Goal: Information Seeking & Learning: Learn about a topic

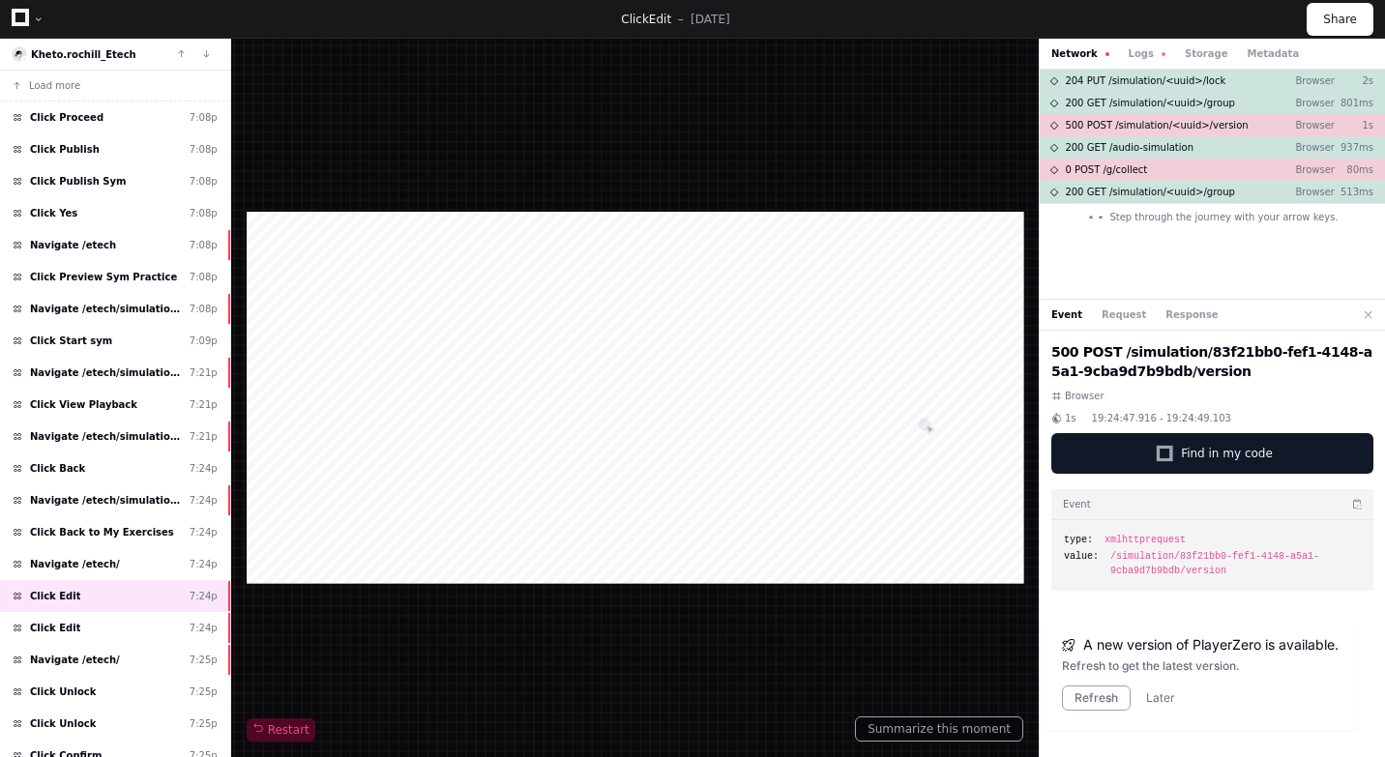
scroll to position [336, 0]
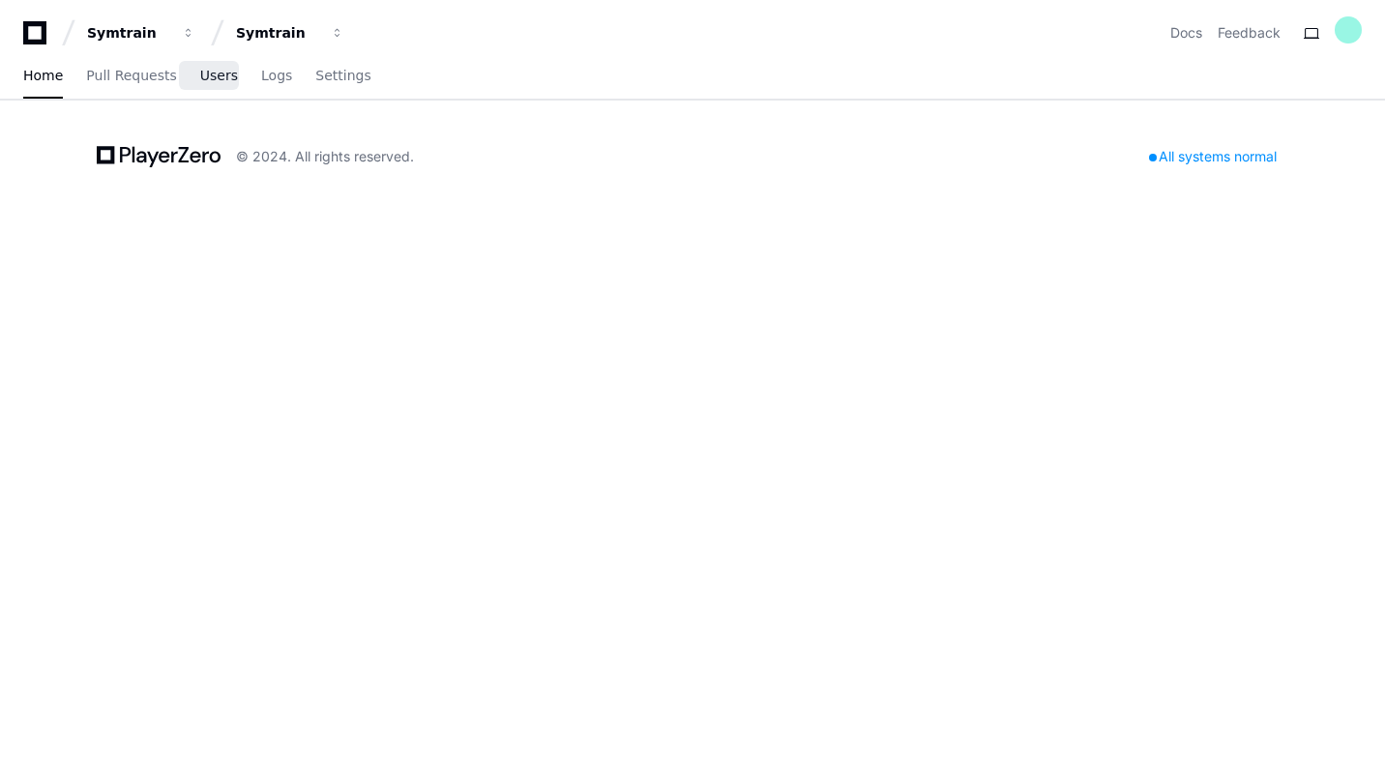
click at [207, 76] on span "Users" at bounding box center [219, 76] width 38 height 12
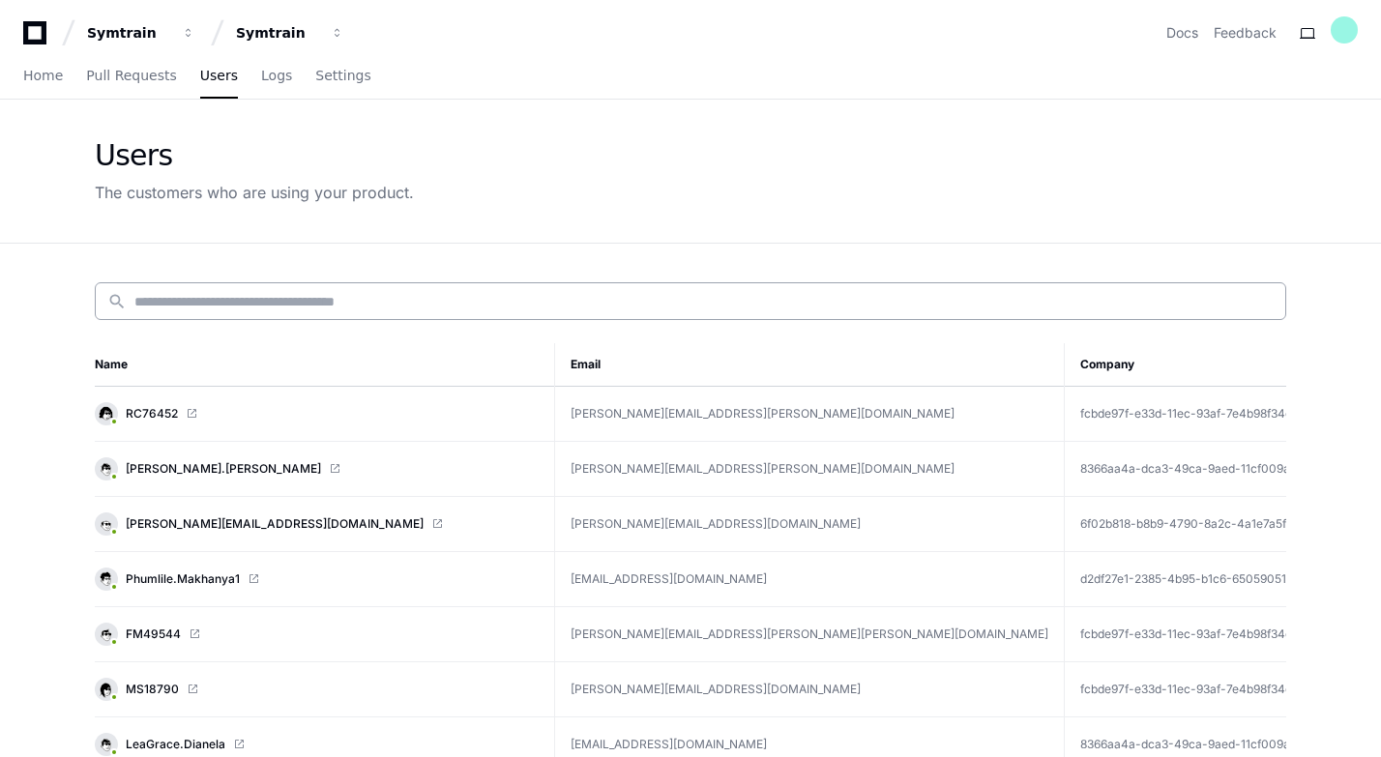
click at [232, 310] on input at bounding box center [704, 301] width 1140 height 19
paste input "**********"
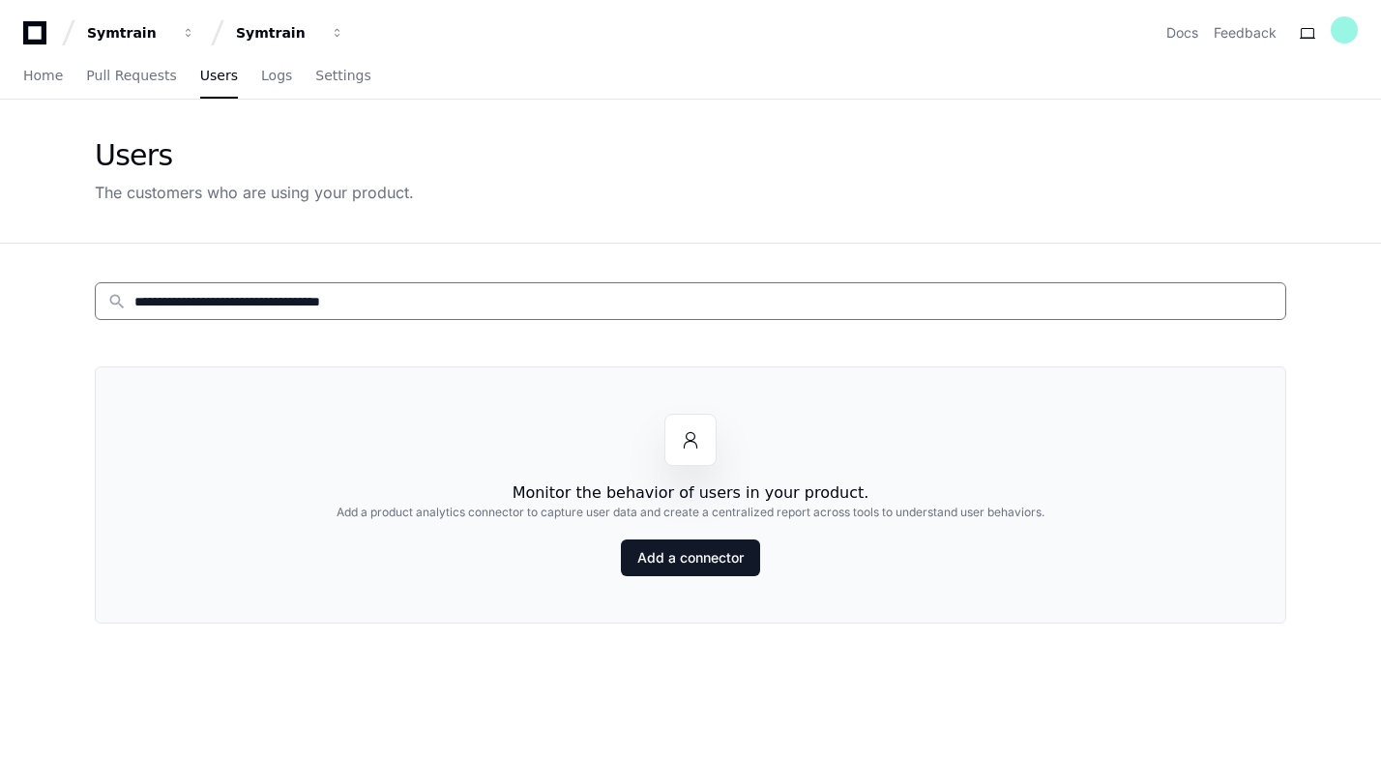
click at [242, 309] on input "**********" at bounding box center [704, 301] width 1140 height 19
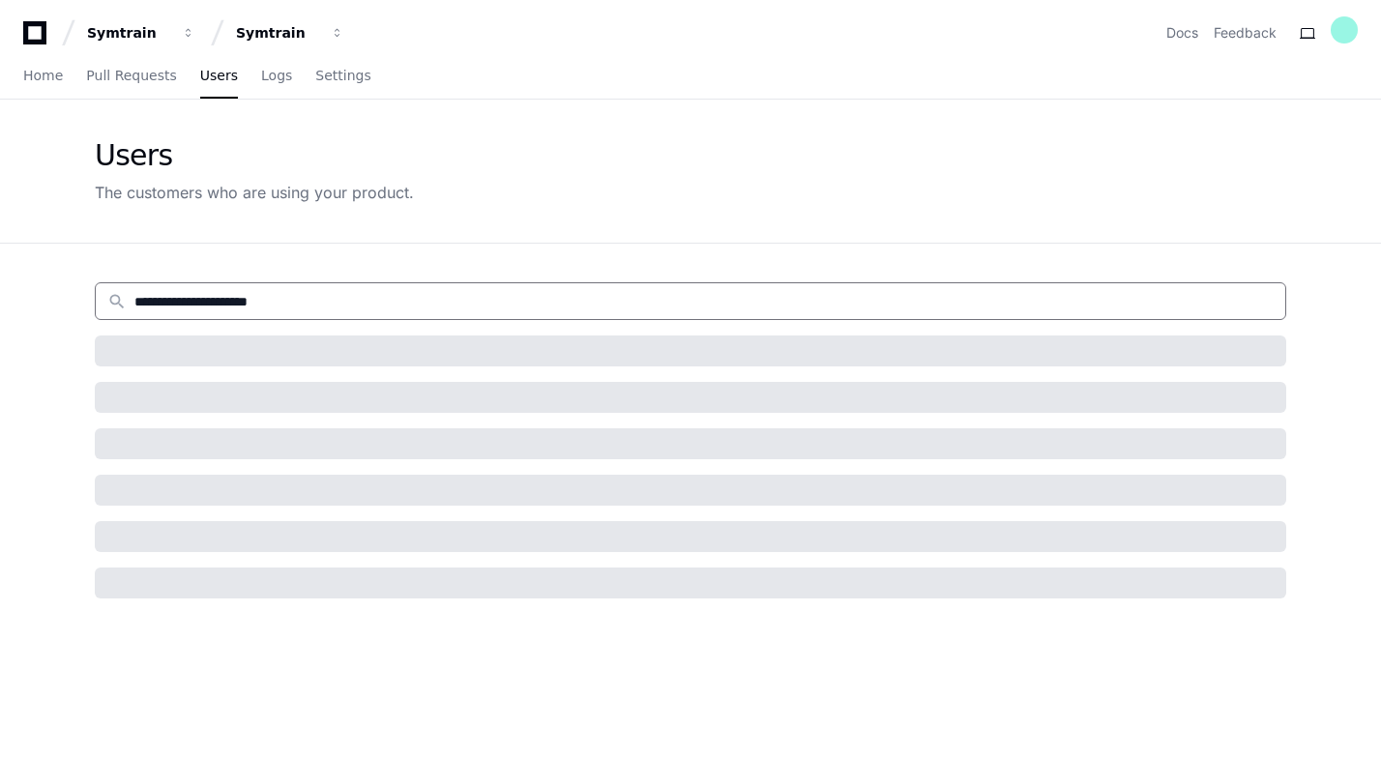
type input "**********"
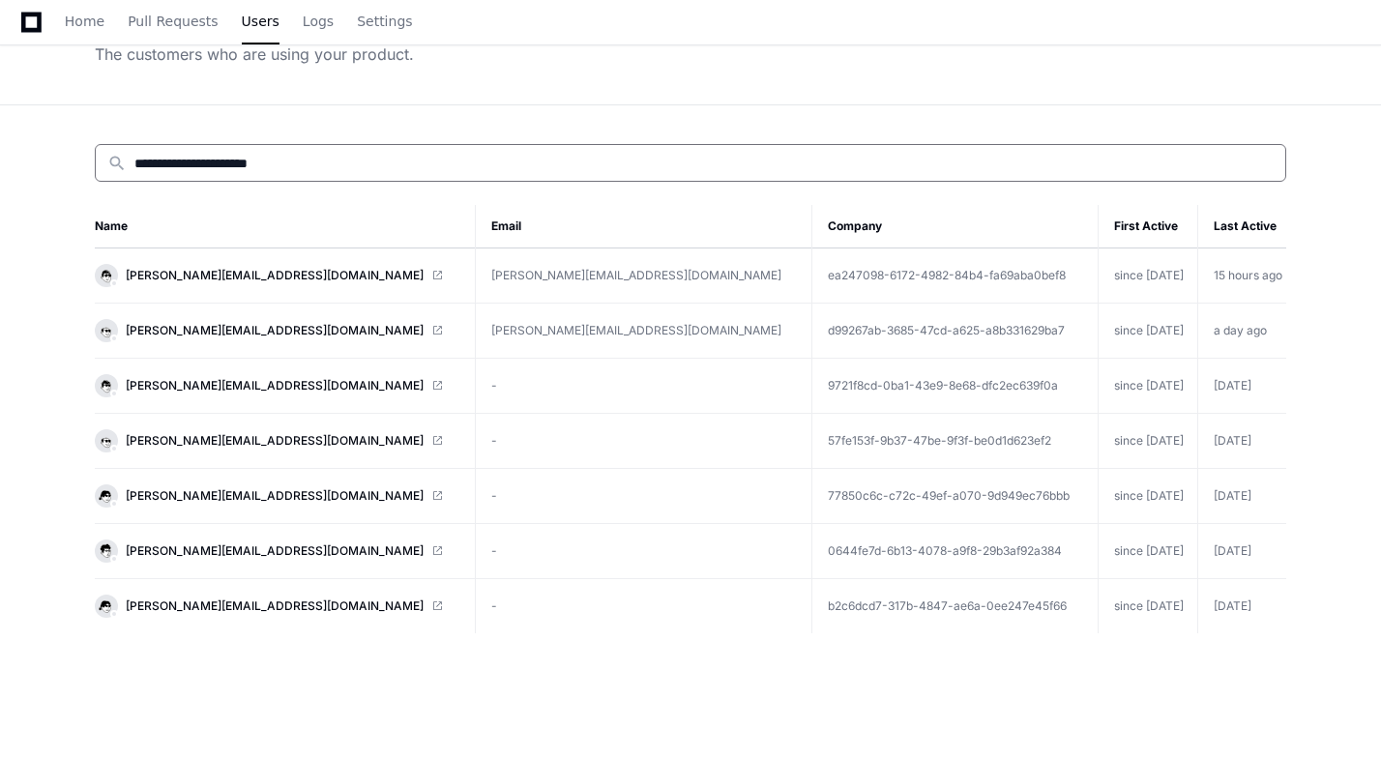
scroll to position [139, 0]
click at [274, 441] on span "Mary.Unajan@startek.com" at bounding box center [275, 439] width 298 height 15
click at [215, 437] on span "Mary.Unajan@startek.com" at bounding box center [275, 439] width 298 height 15
click at [230, 497] on span "Mary.Unajan@startek.com" at bounding box center [275, 495] width 298 height 15
click at [250, 382] on span "[PERSON_NAME][EMAIL_ADDRESS][DOMAIN_NAME]" at bounding box center [275, 384] width 298 height 15
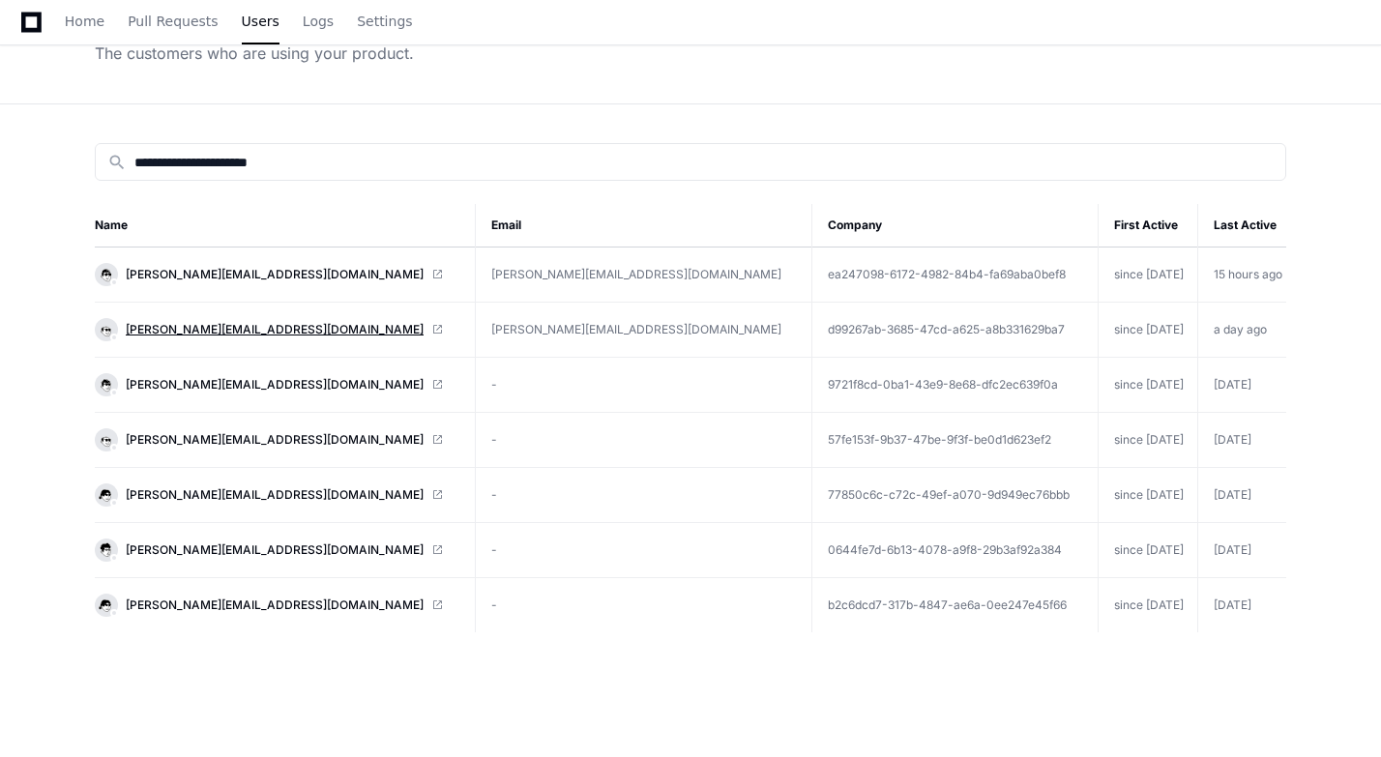
click at [230, 328] on span "[PERSON_NAME][EMAIL_ADDRESS][DOMAIN_NAME]" at bounding box center [275, 329] width 298 height 15
click at [237, 274] on span "mary.unajan@startek.com" at bounding box center [275, 274] width 298 height 15
click at [210, 324] on span "[PERSON_NAME][EMAIL_ADDRESS][DOMAIN_NAME]" at bounding box center [275, 329] width 298 height 15
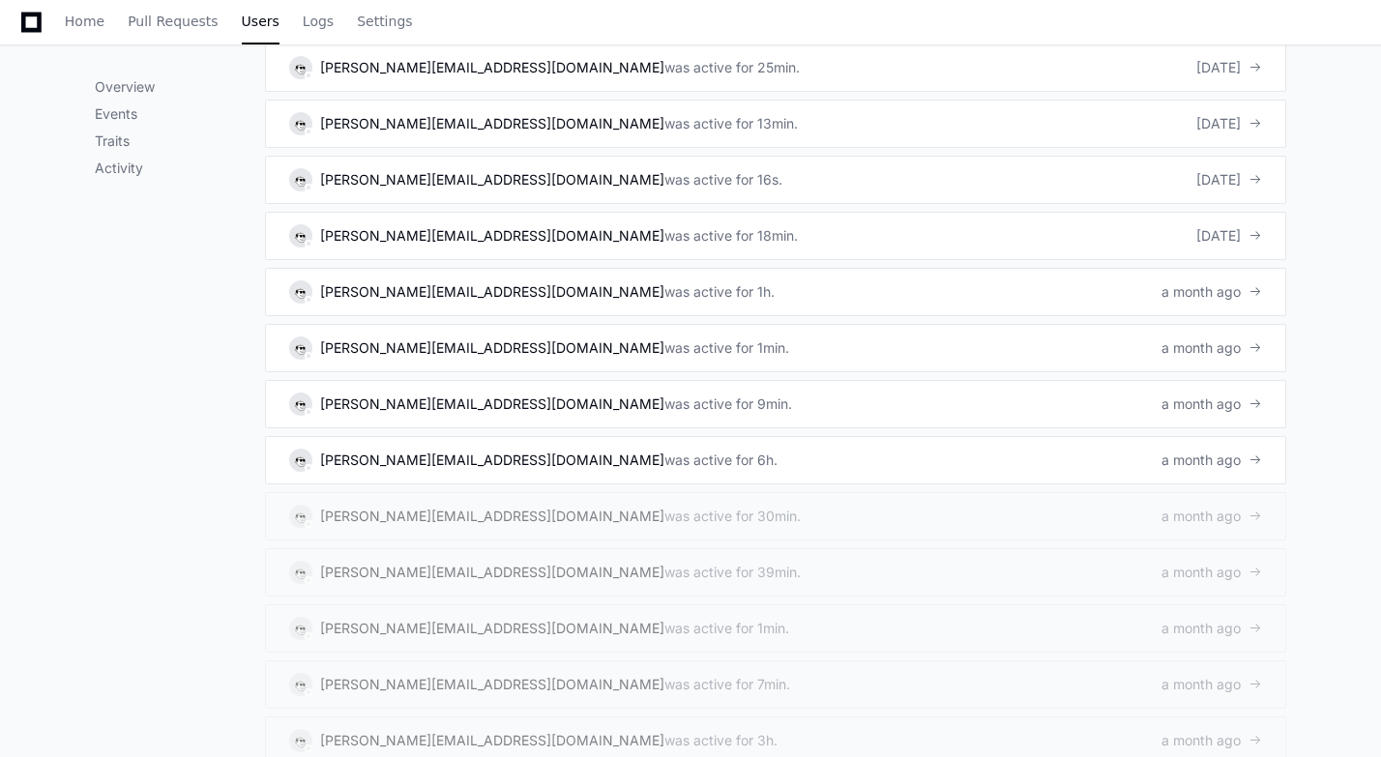
scroll to position [1797, 0]
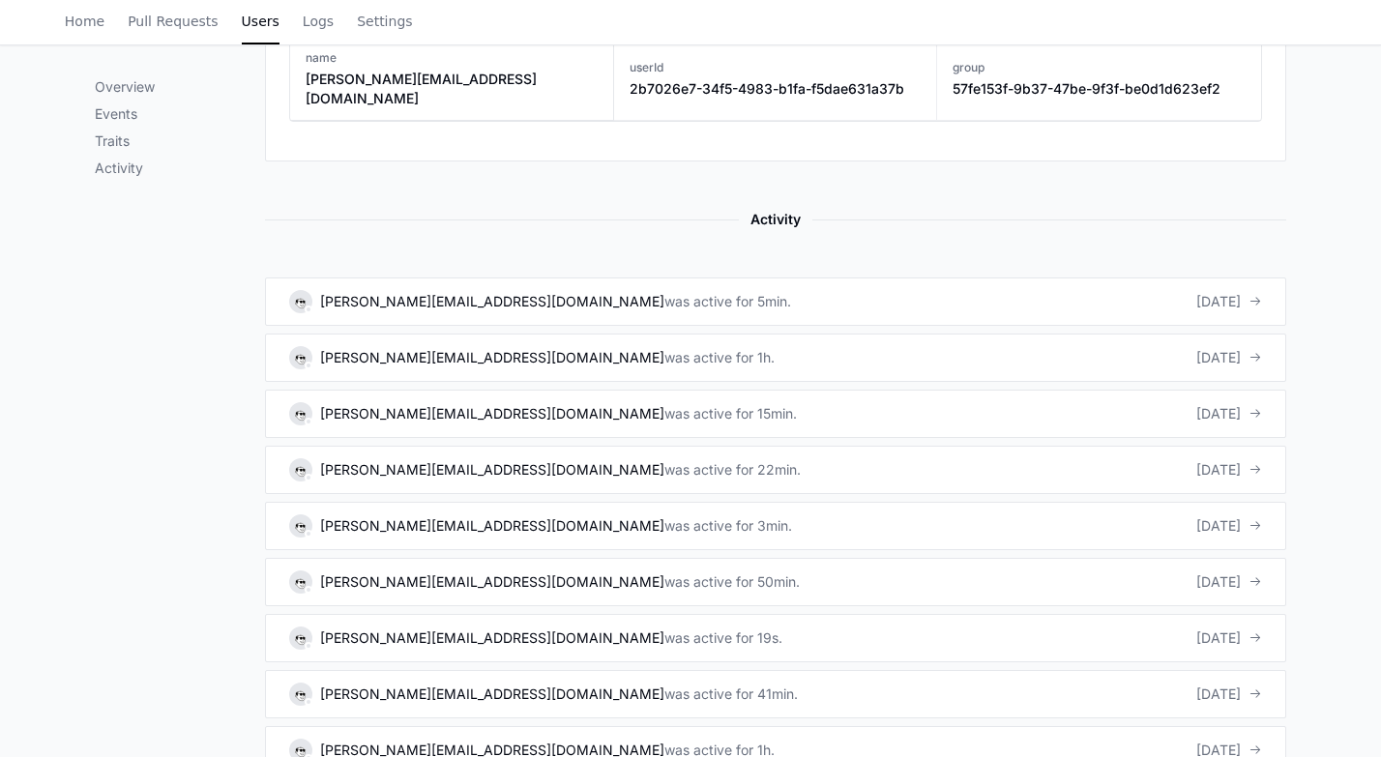
scroll to position [1147, 0]
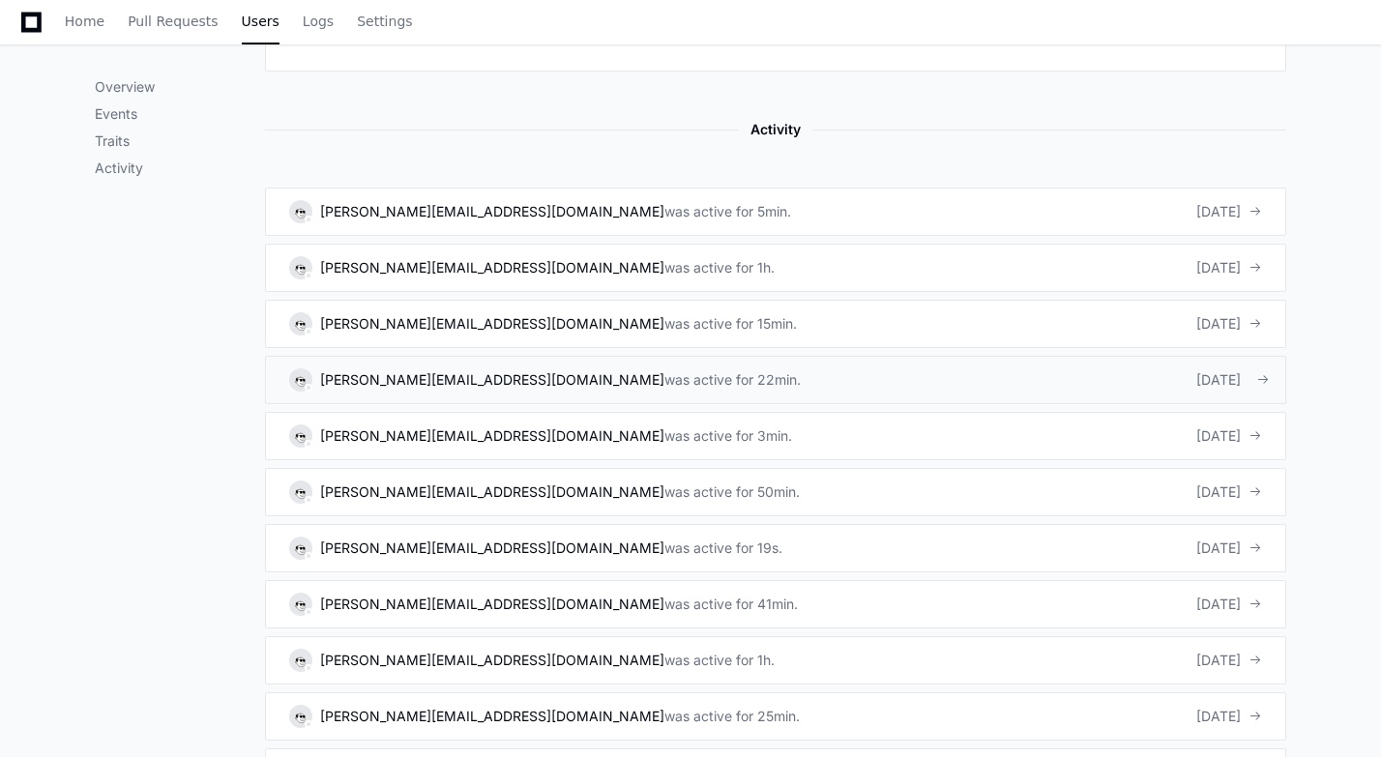
click at [665, 371] on div "was active for 22min." at bounding box center [733, 380] width 136 height 19
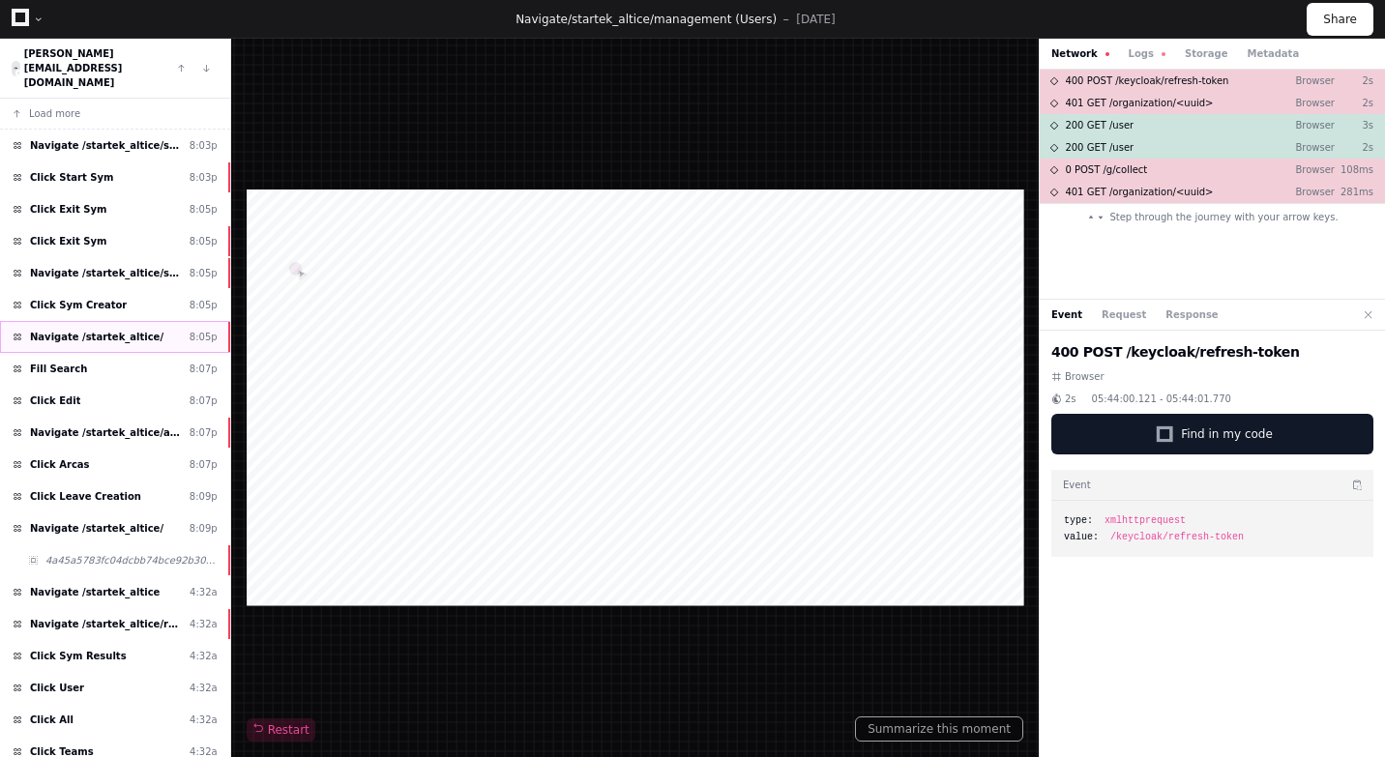
click at [136, 330] on span "Navigate /startek_altice/" at bounding box center [96, 337] width 133 height 15
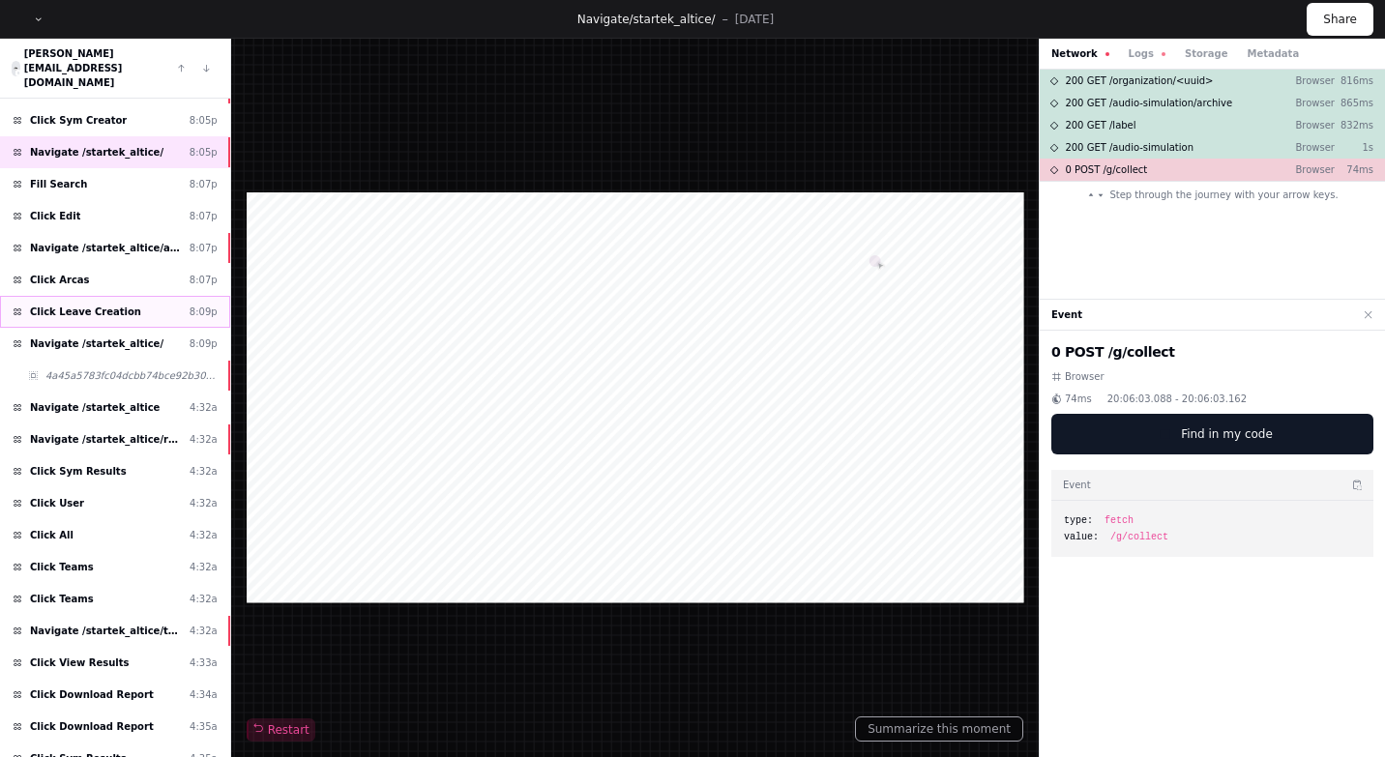
scroll to position [191, 0]
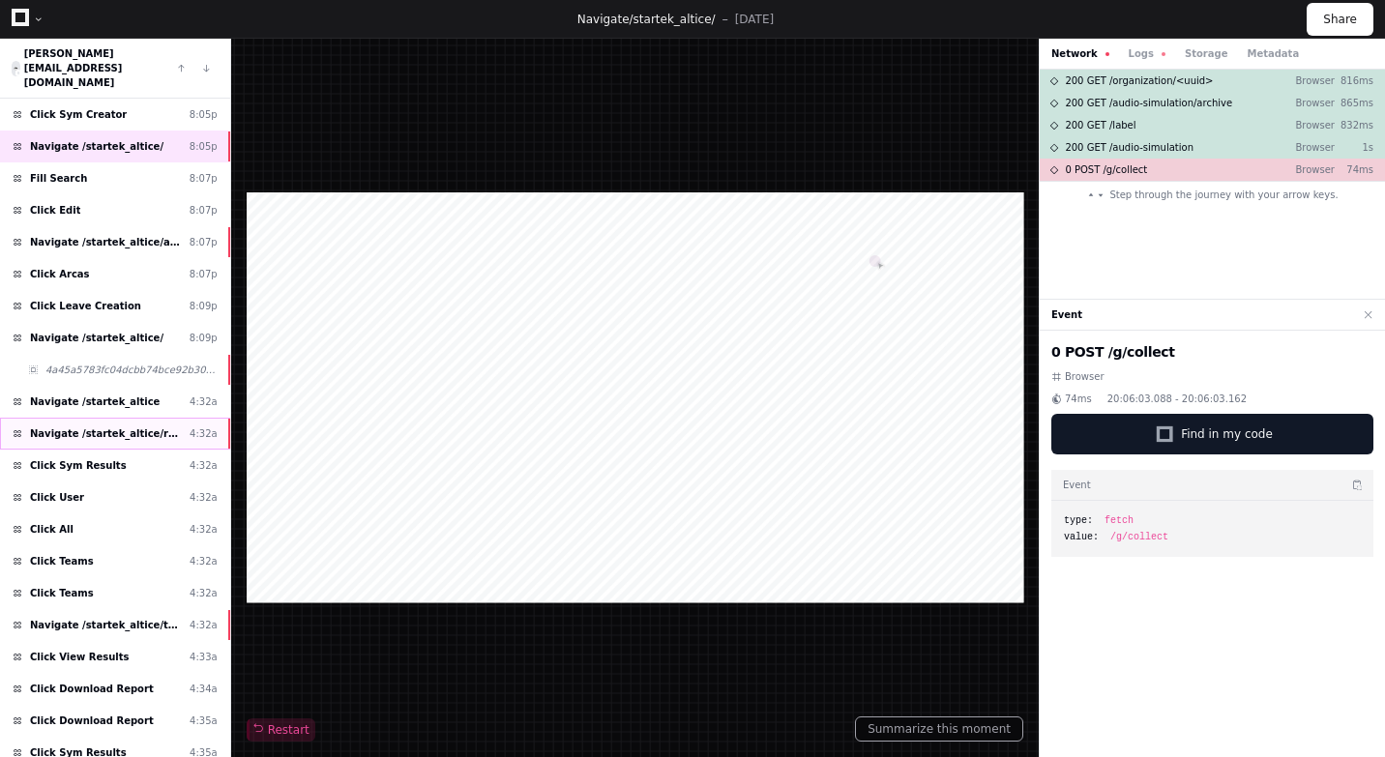
click at [143, 427] on span "Navigate /startek_altice/reports (Reports)" at bounding box center [106, 434] width 152 height 15
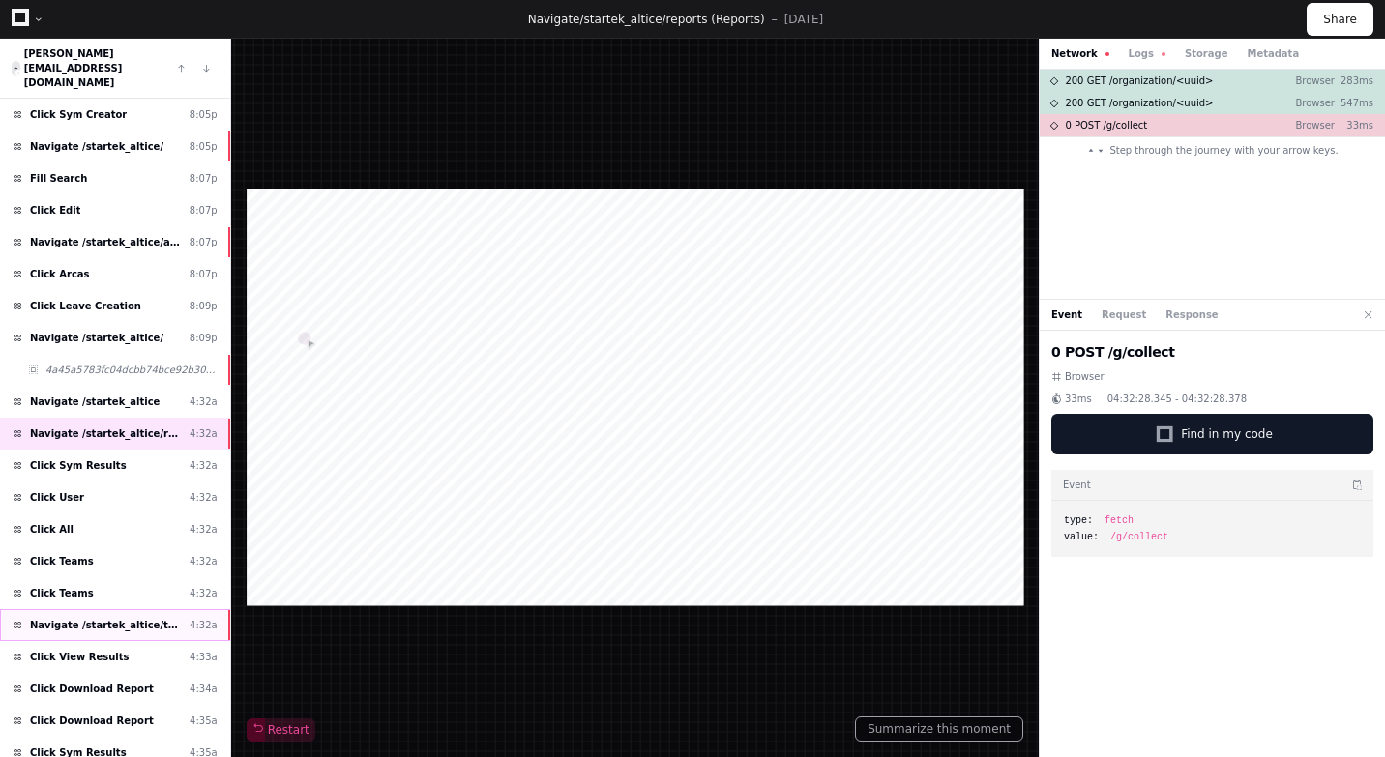
click at [133, 618] on span "Navigate /startek_altice/teams" at bounding box center [106, 625] width 152 height 15
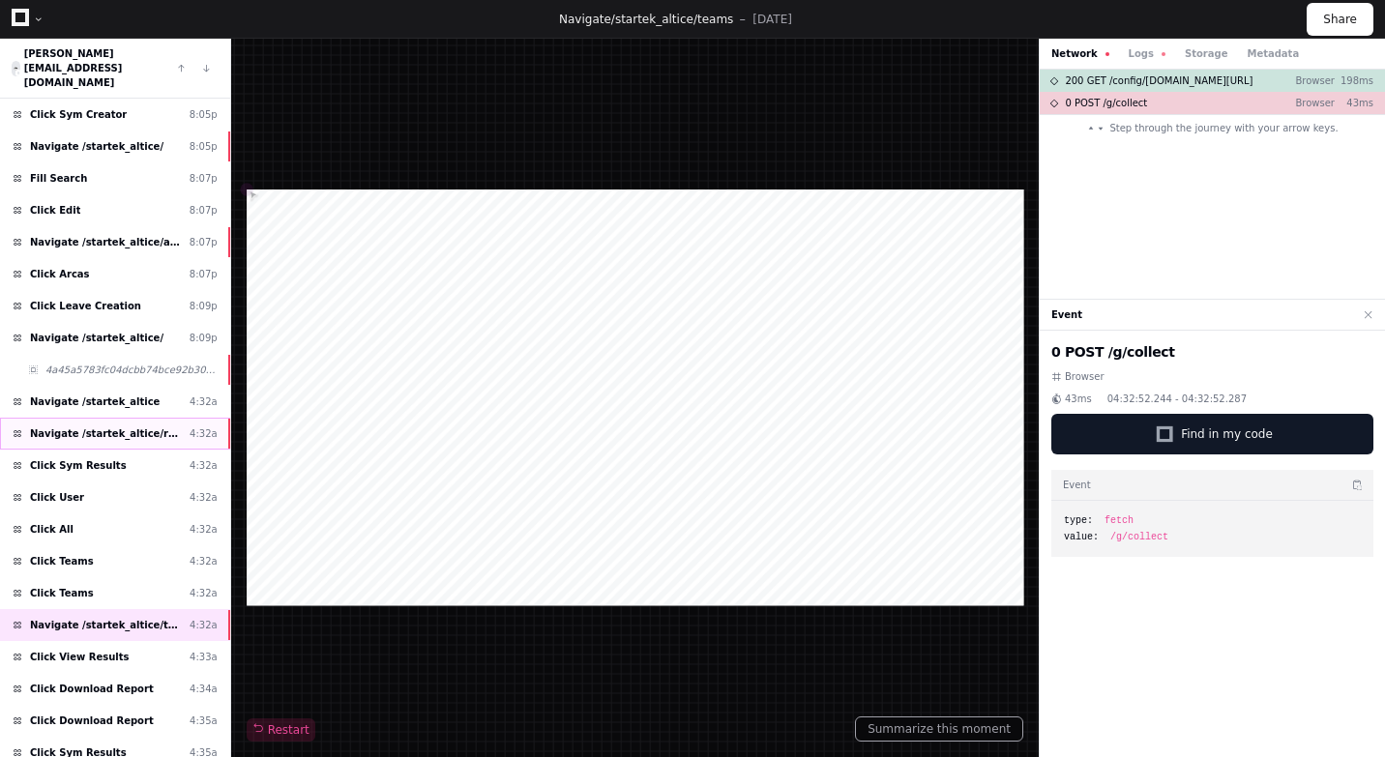
click at [134, 427] on span "Navigate /startek_altice/reports (Reports)" at bounding box center [106, 434] width 152 height 15
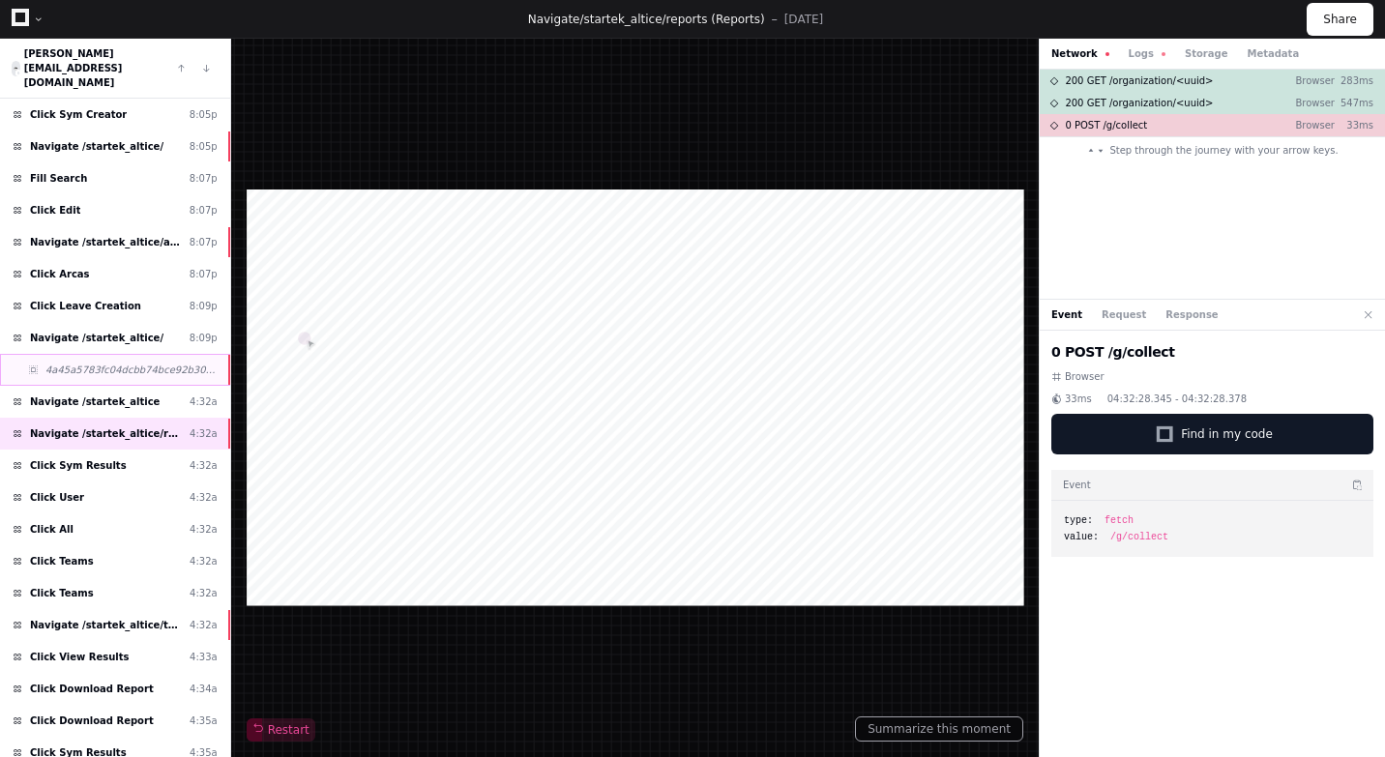
click at [151, 363] on span "4a45a5783fc04dcbb74bce92b303b7bb" at bounding box center [131, 370] width 172 height 15
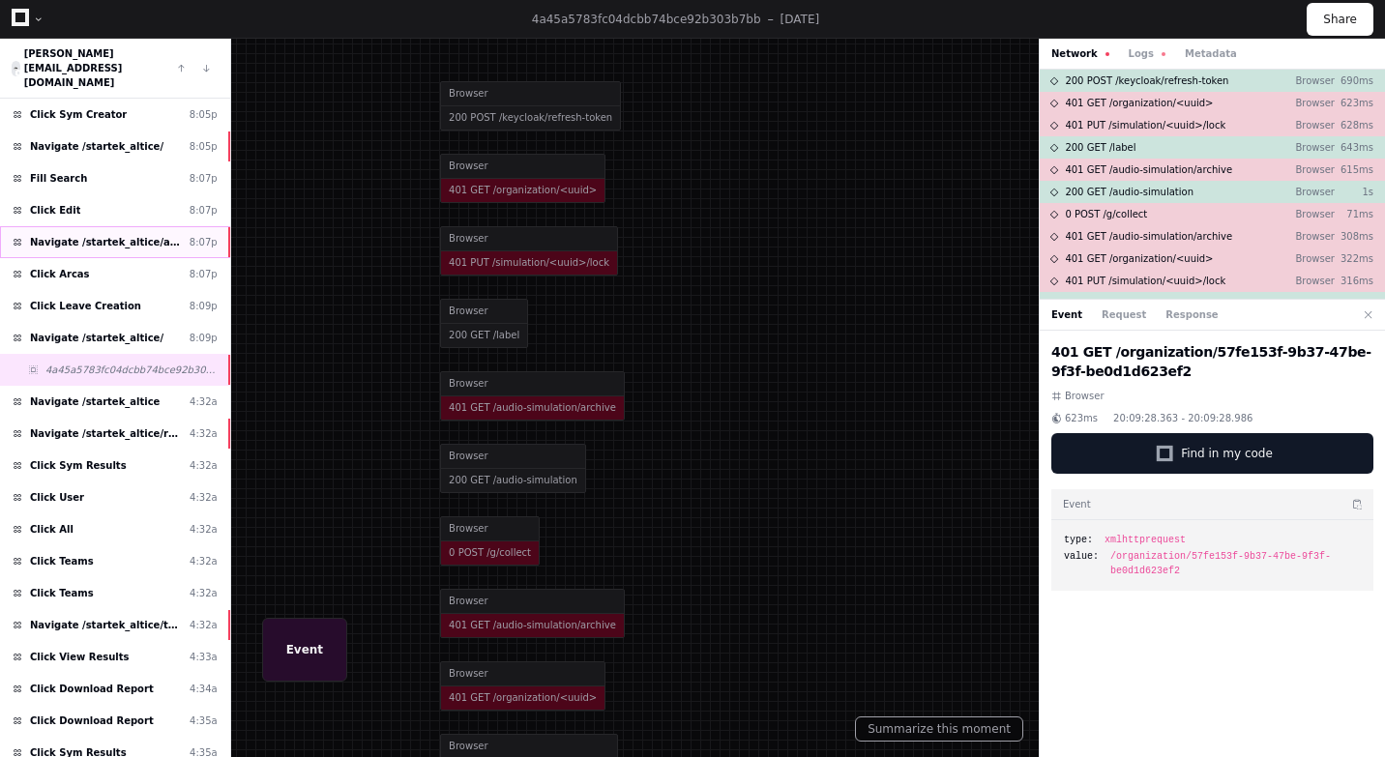
click at [161, 235] on span "Navigate /startek_altice/audio-simulation/*/create-sym" at bounding box center [106, 242] width 152 height 15
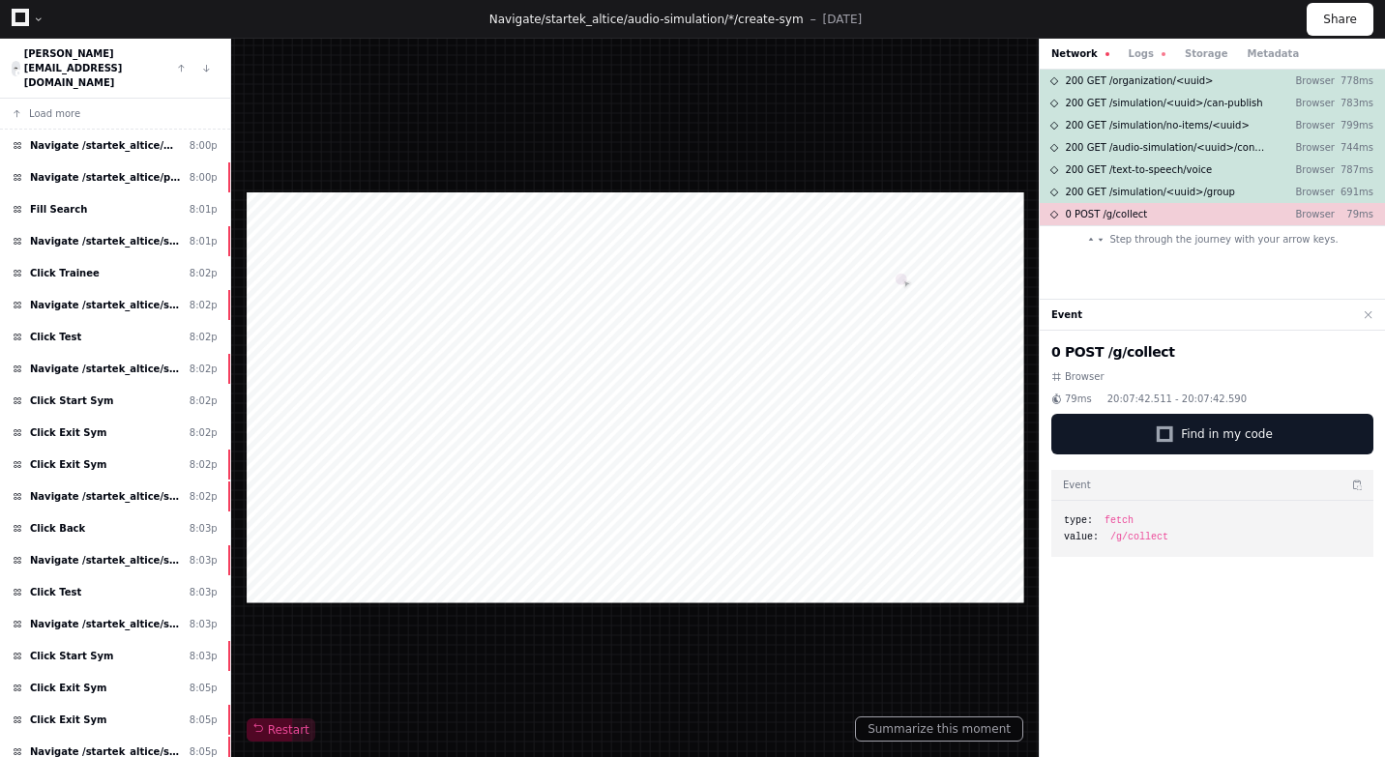
click at [139, 321] on div "Click Test 8:02p" at bounding box center [115, 337] width 230 height 32
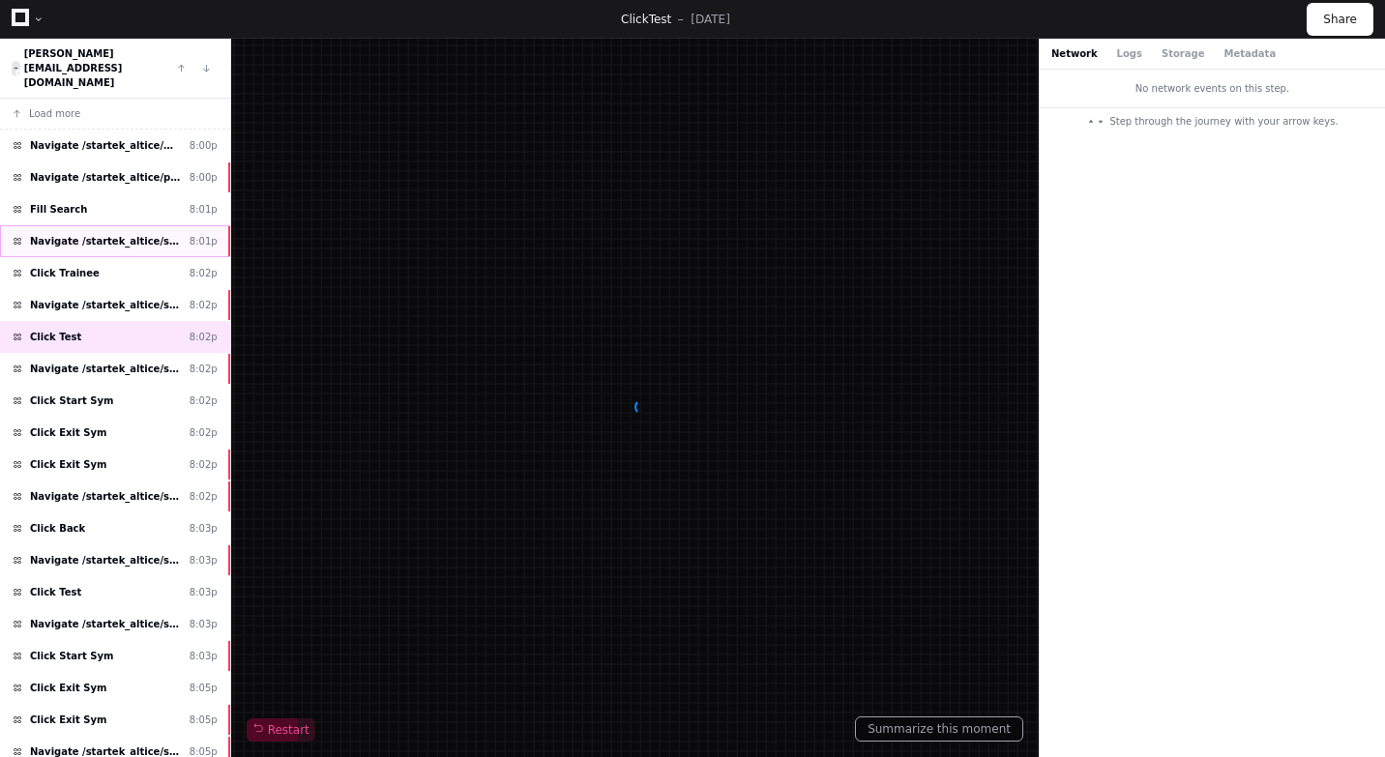
click at [163, 234] on span "Navigate /startek_altice/simulation/*/execution/*" at bounding box center [106, 241] width 152 height 15
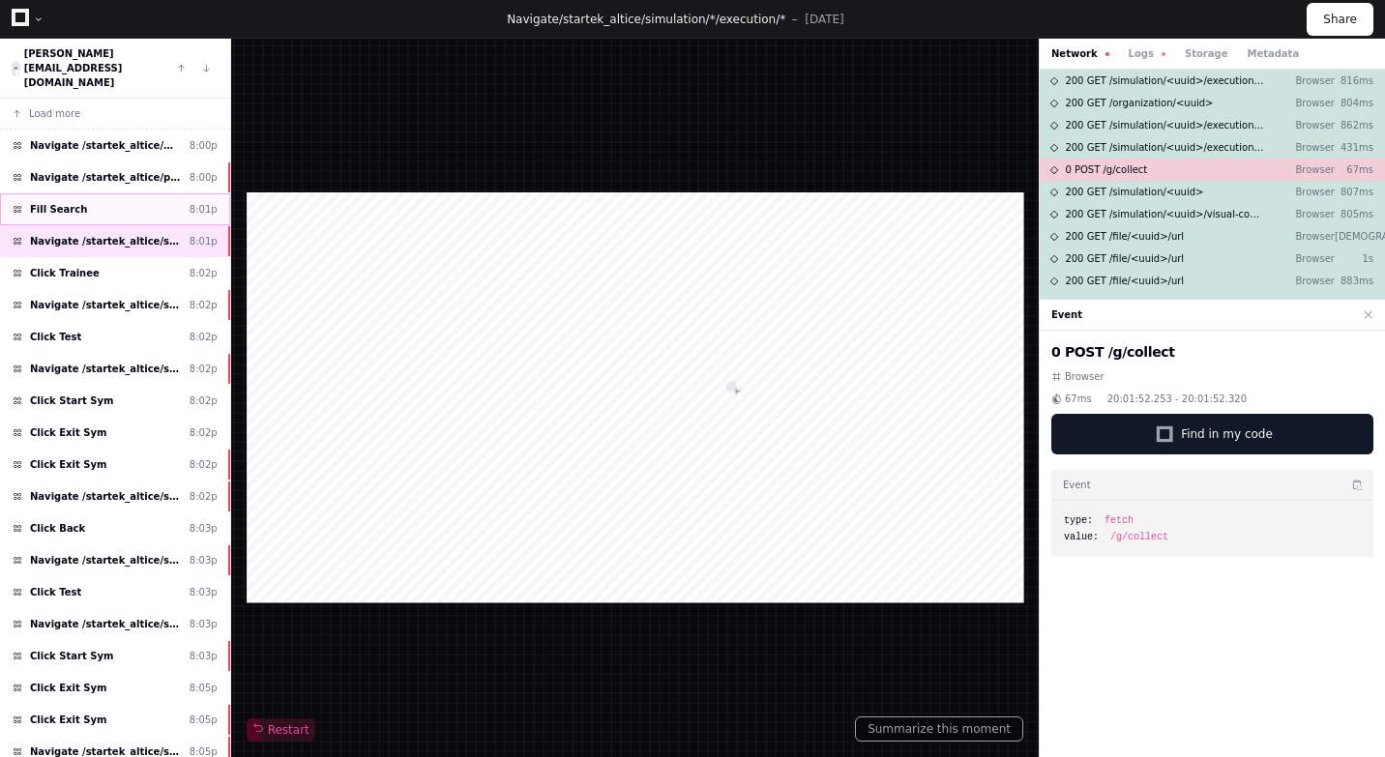
click at [145, 193] on div "Fill Search 8:01p" at bounding box center [115, 209] width 230 height 32
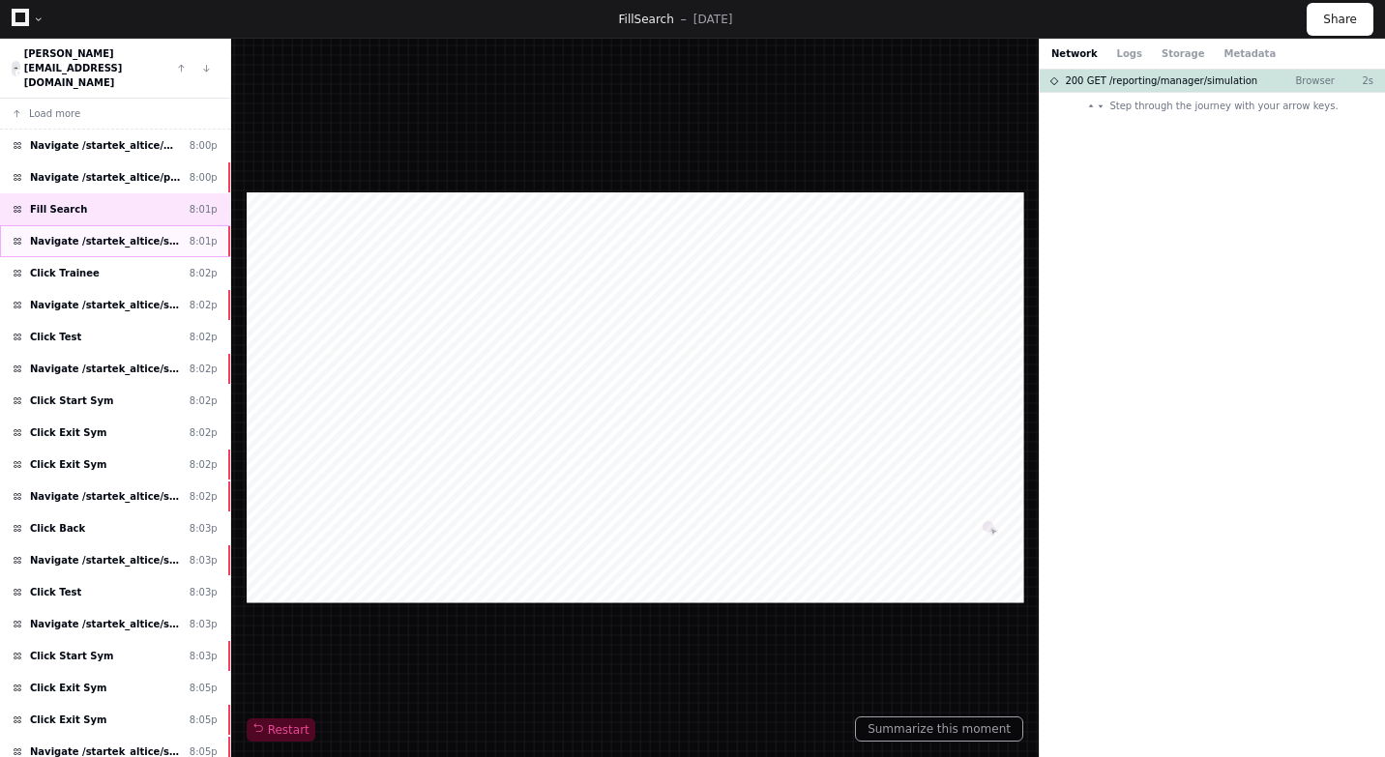
click at [97, 234] on span "Navigate /startek_altice/simulation/*/execution/*" at bounding box center [106, 241] width 152 height 15
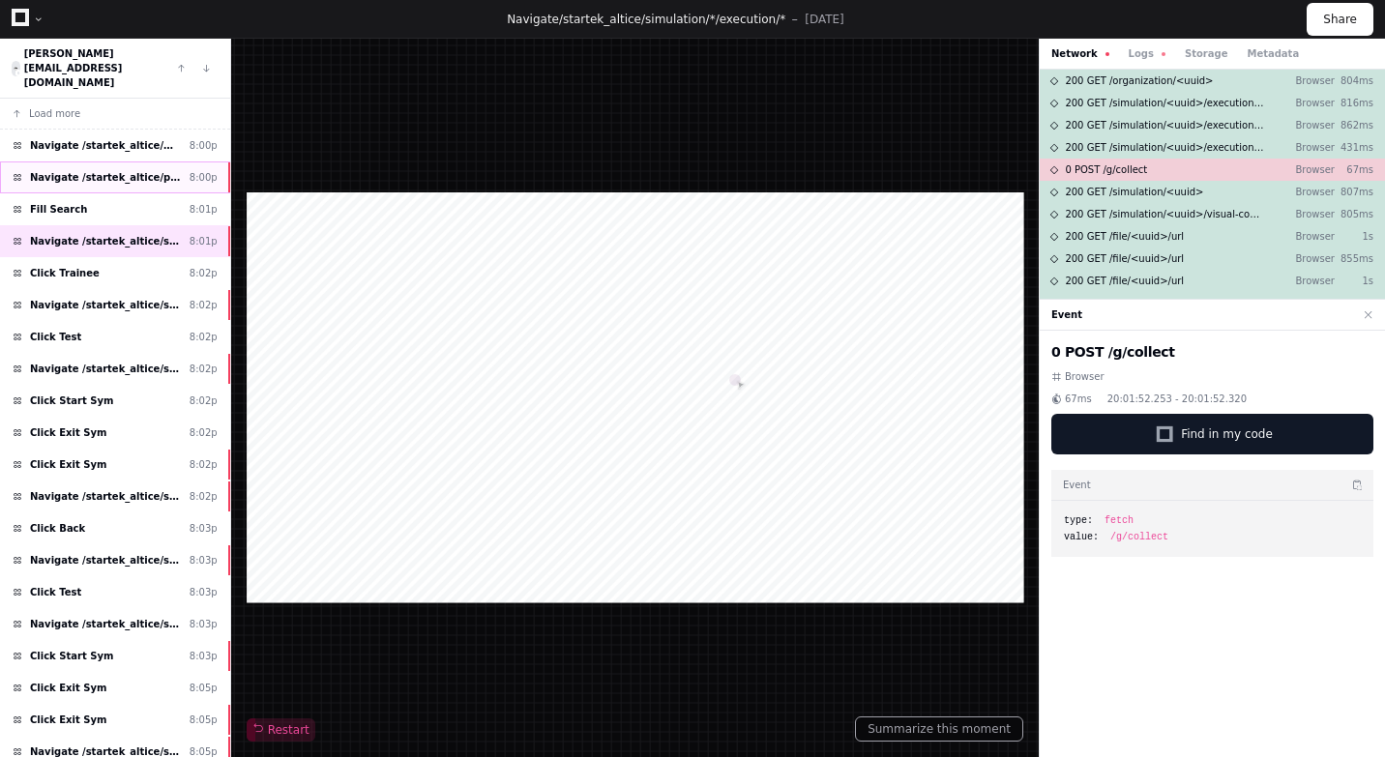
click at [116, 170] on span "Navigate /startek_altice/playback (Playback)" at bounding box center [106, 177] width 152 height 15
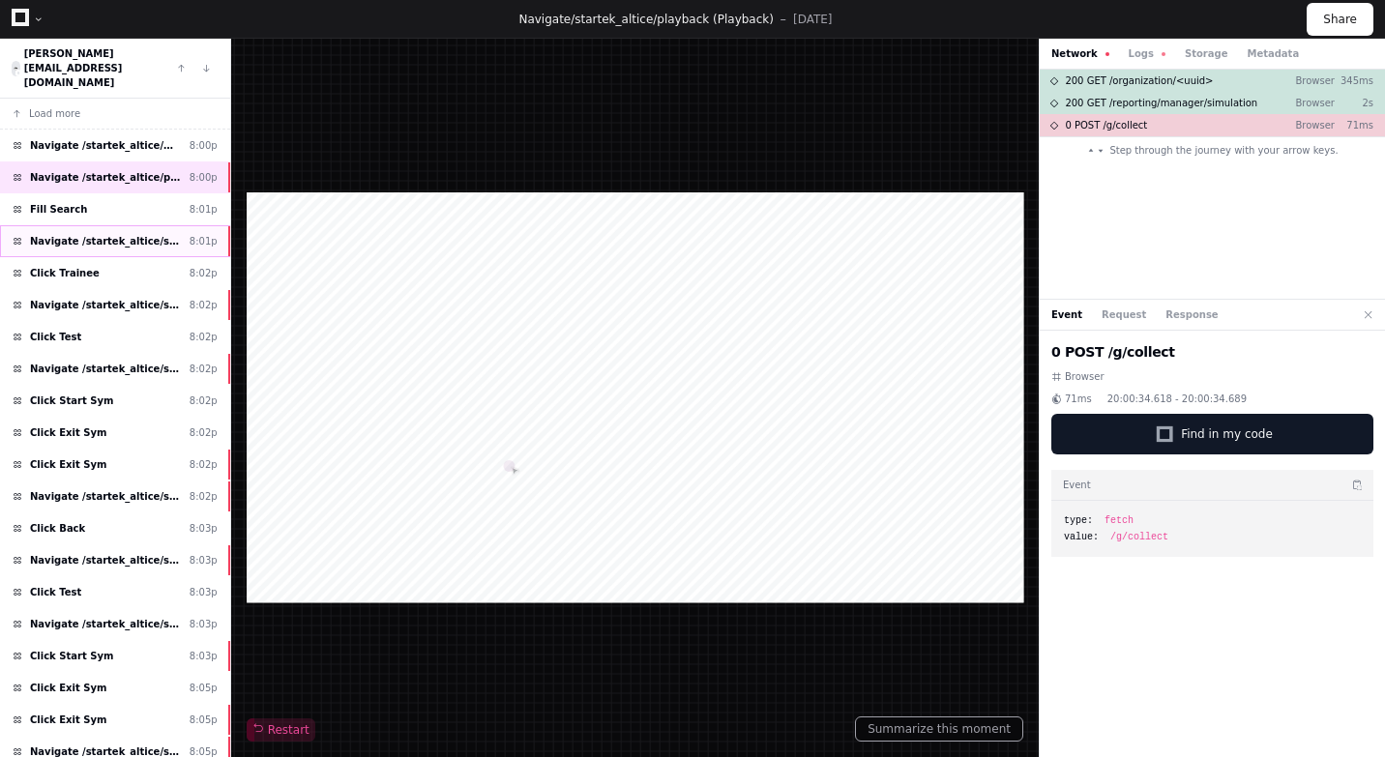
click at [121, 234] on span "Navigate /startek_altice/simulation/*/execution/*" at bounding box center [106, 241] width 152 height 15
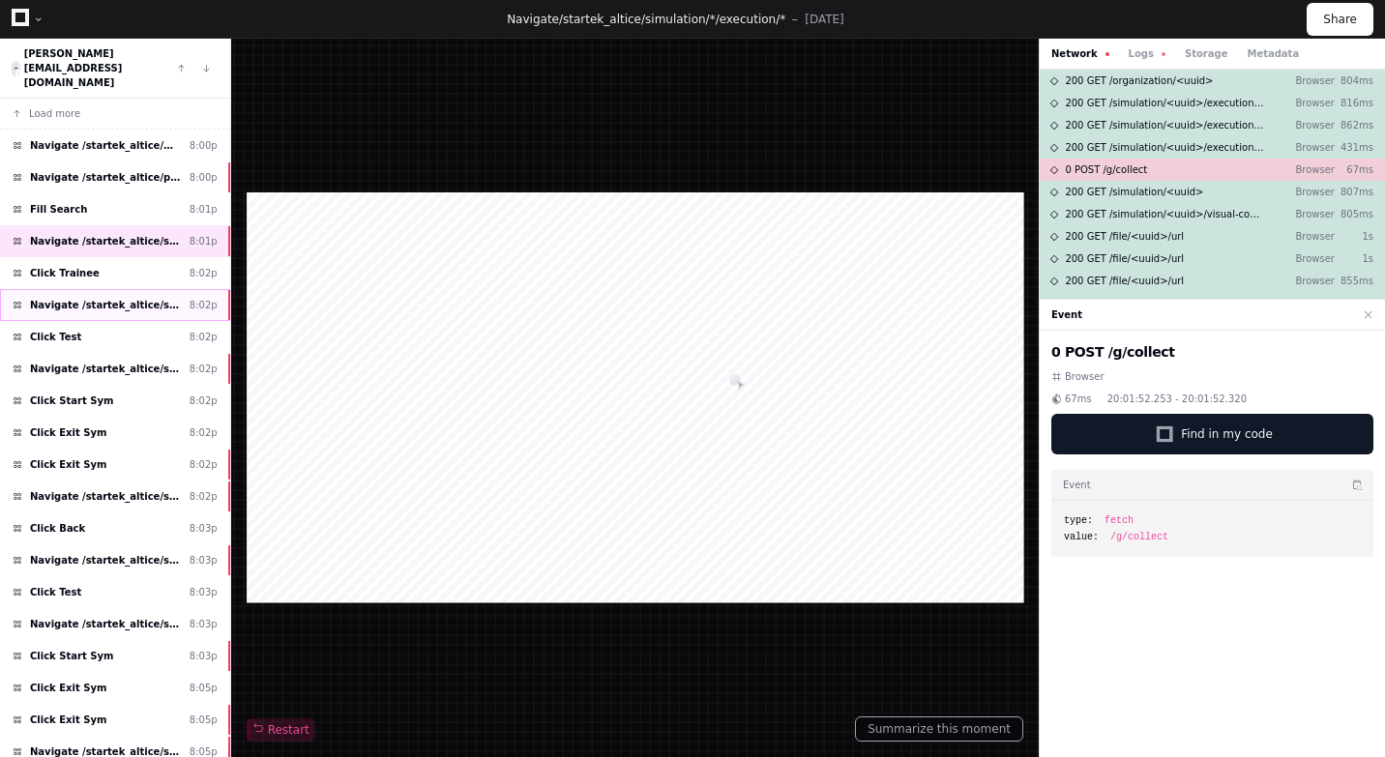
click at [119, 298] on span "Navigate /startek_altice/simulation/*" at bounding box center [106, 305] width 152 height 15
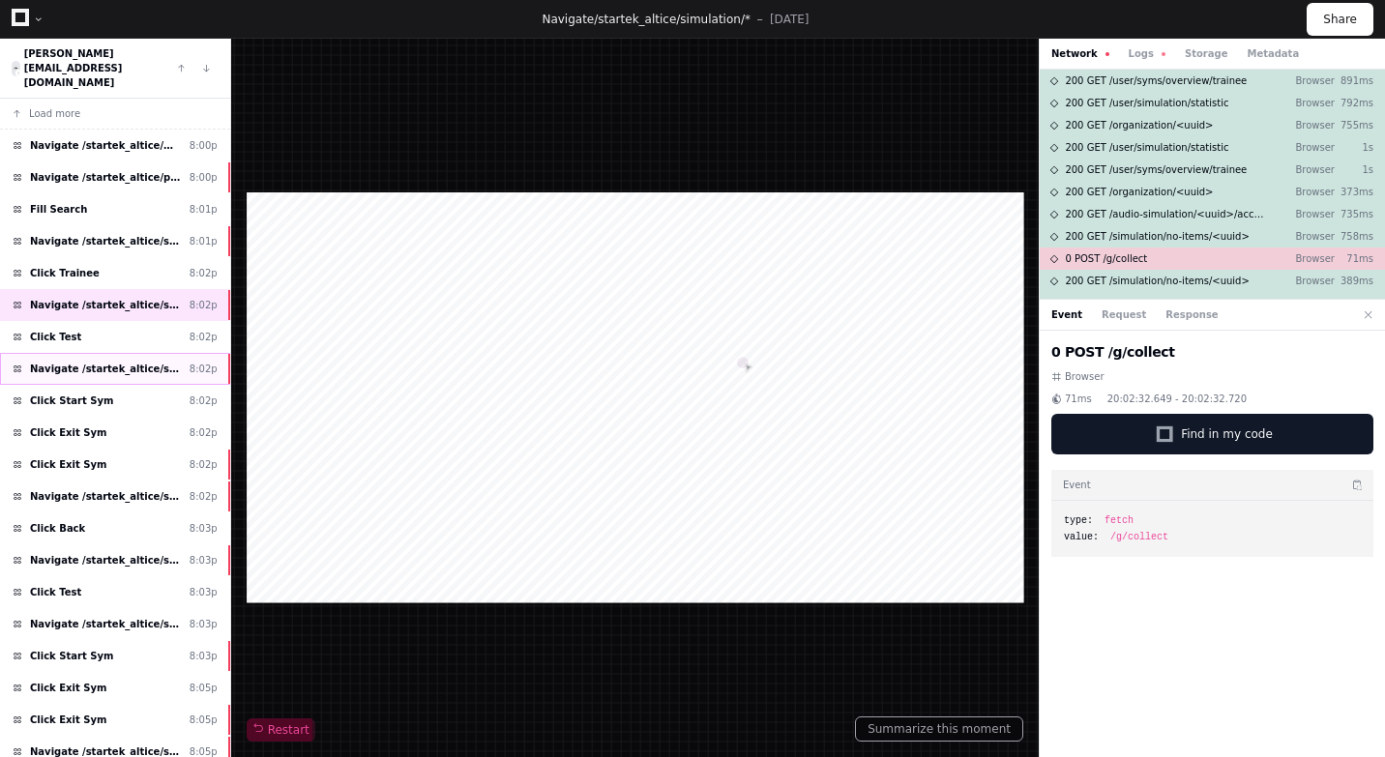
click at [125, 362] on span "Navigate /startek_altice/simulation/*/test" at bounding box center [106, 369] width 152 height 15
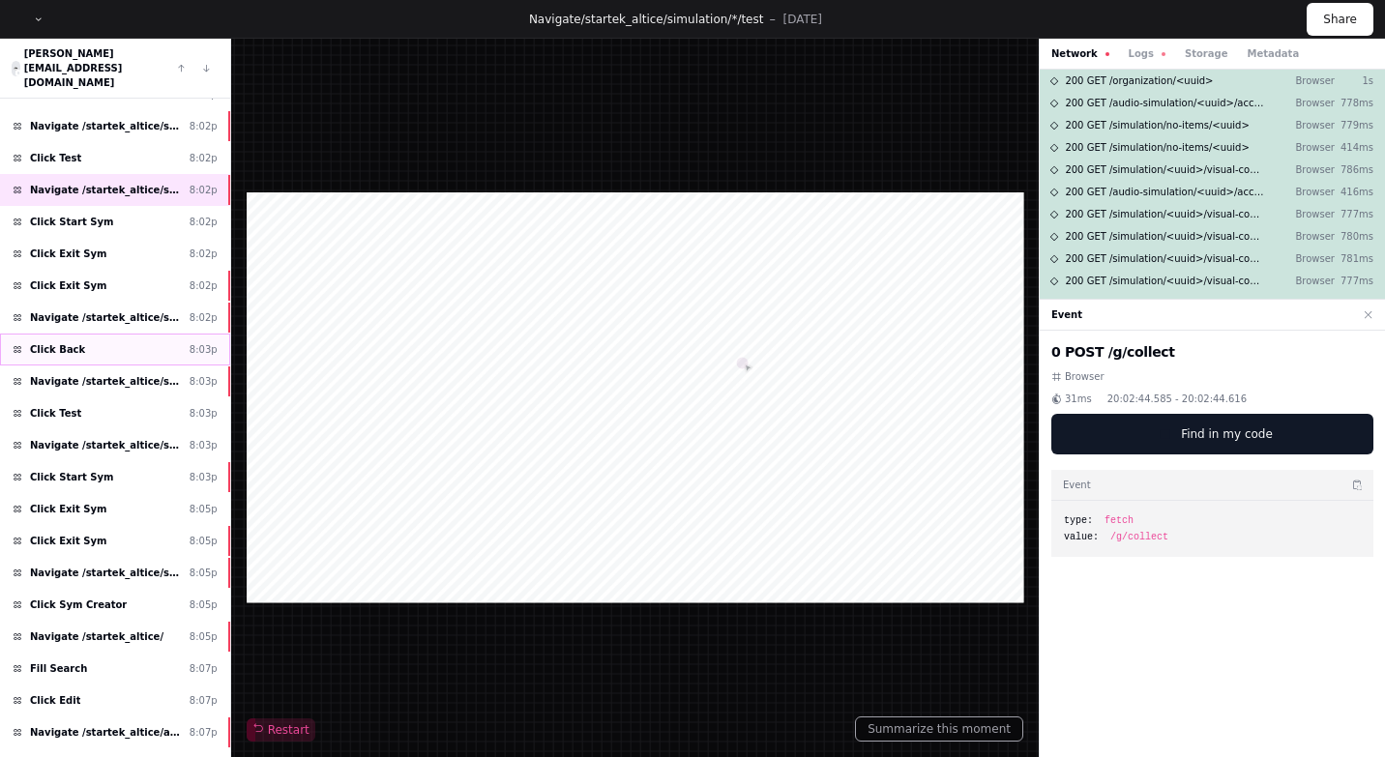
scroll to position [185, 0]
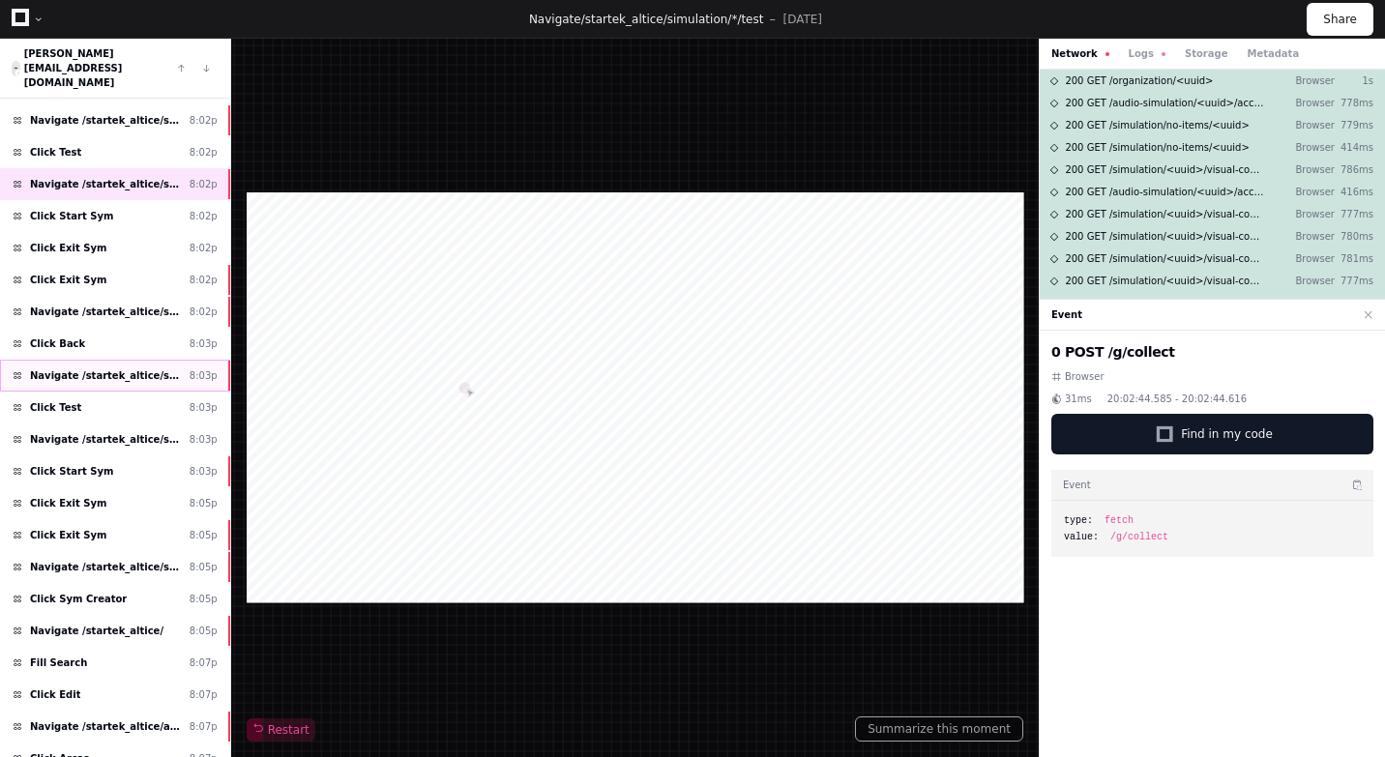
click at [128, 360] on div "Navigate /startek_altice/simulation/* 8:03p" at bounding box center [115, 376] width 230 height 32
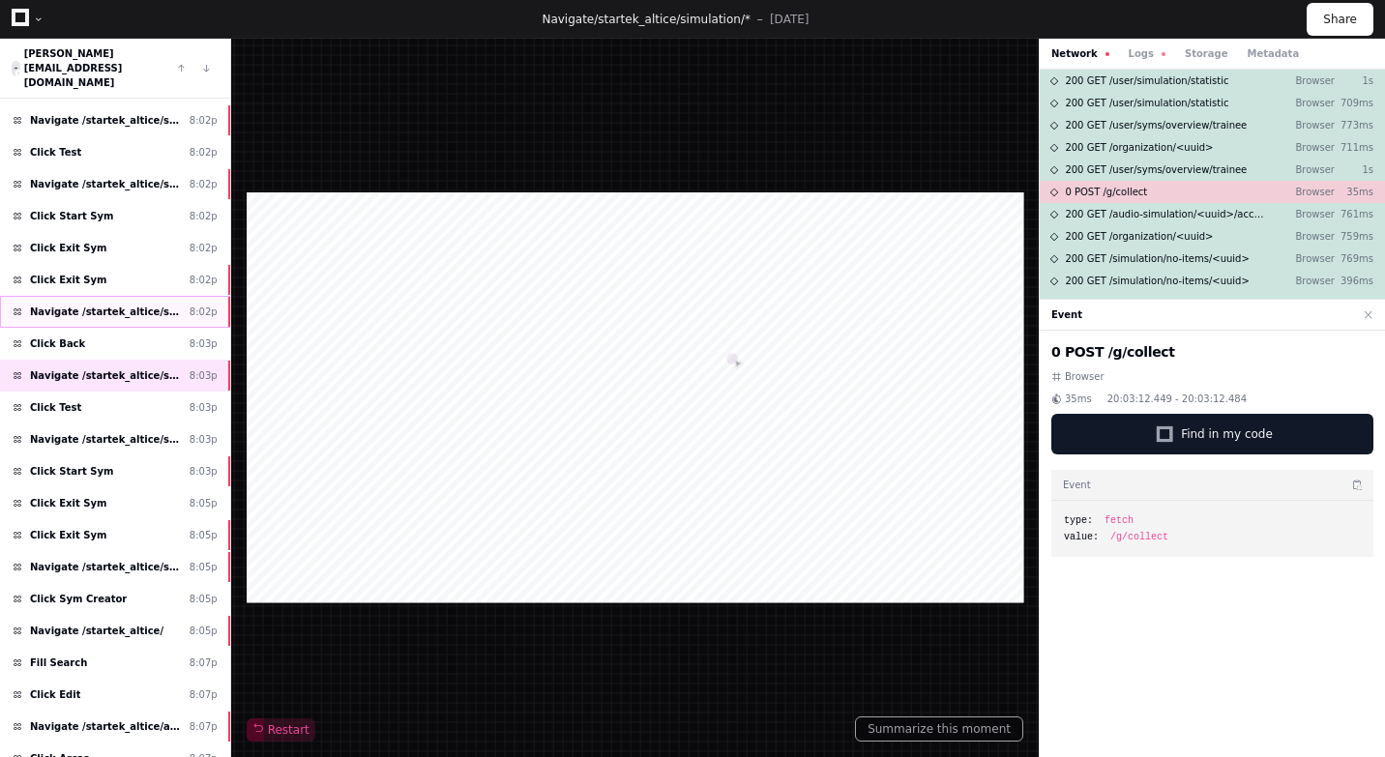
click at [144, 305] on span "Navigate /startek_altice/simulation/*" at bounding box center [106, 312] width 152 height 15
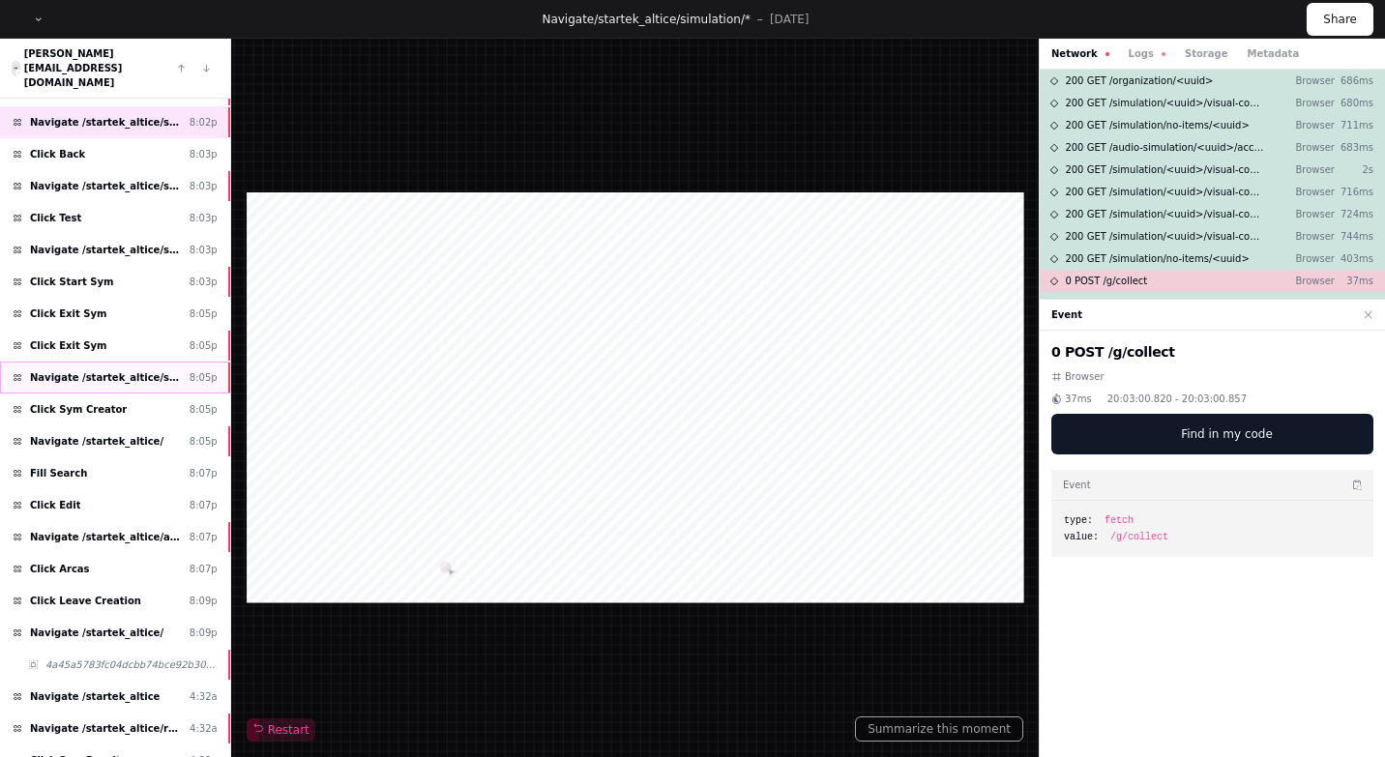
scroll to position [388, 0]
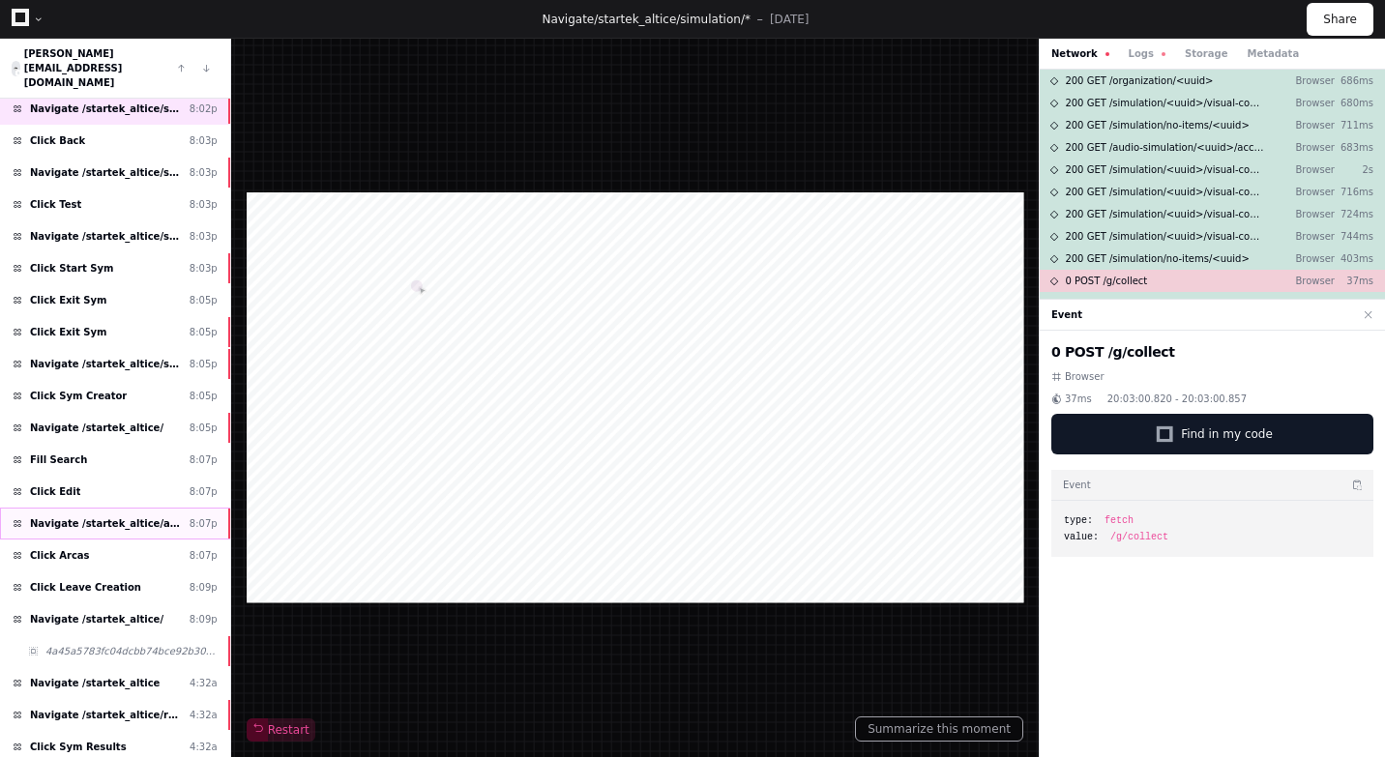
click at [111, 517] on span "Navigate /startek_altice/audio-simulation/*/create-sym" at bounding box center [106, 524] width 152 height 15
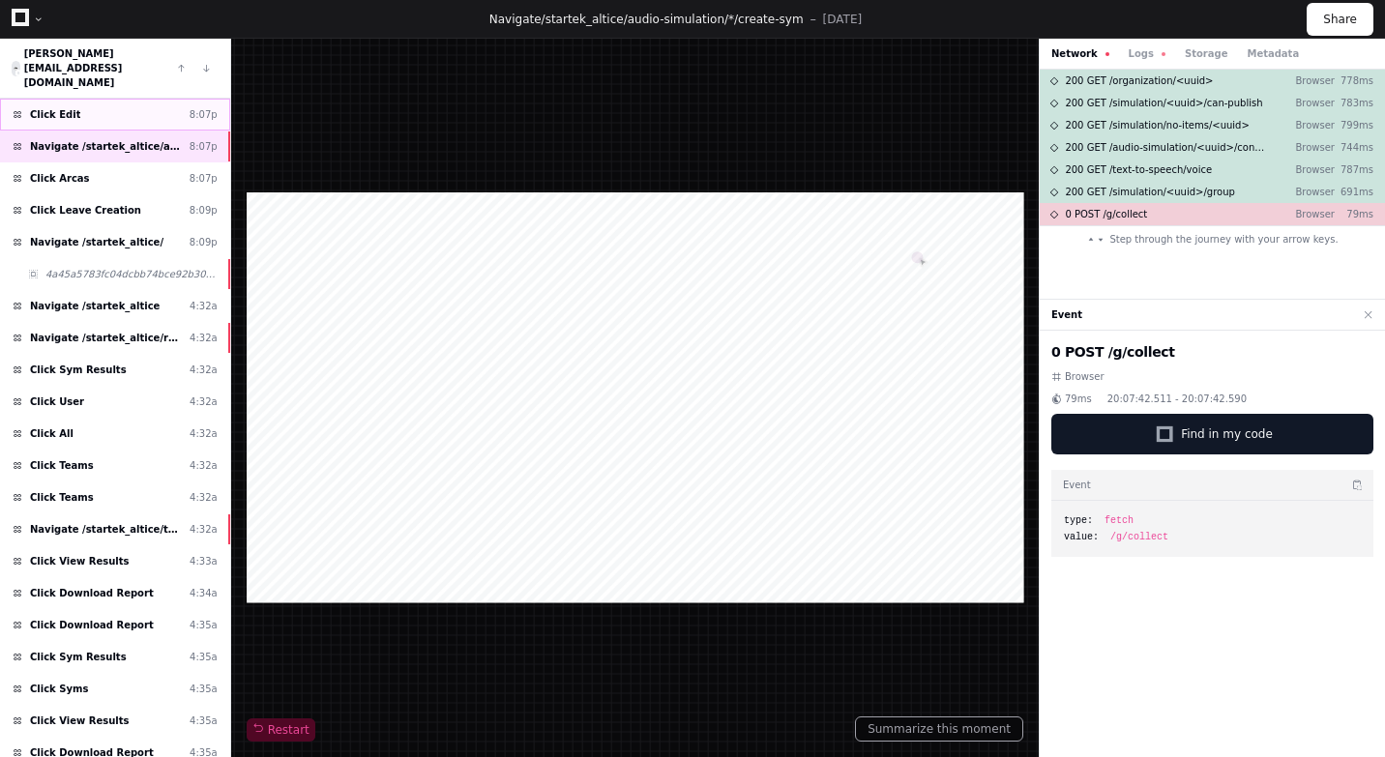
scroll to position [767, 0]
click at [157, 329] on span "Navigate /startek_altice/reports (Reports)" at bounding box center [106, 336] width 152 height 15
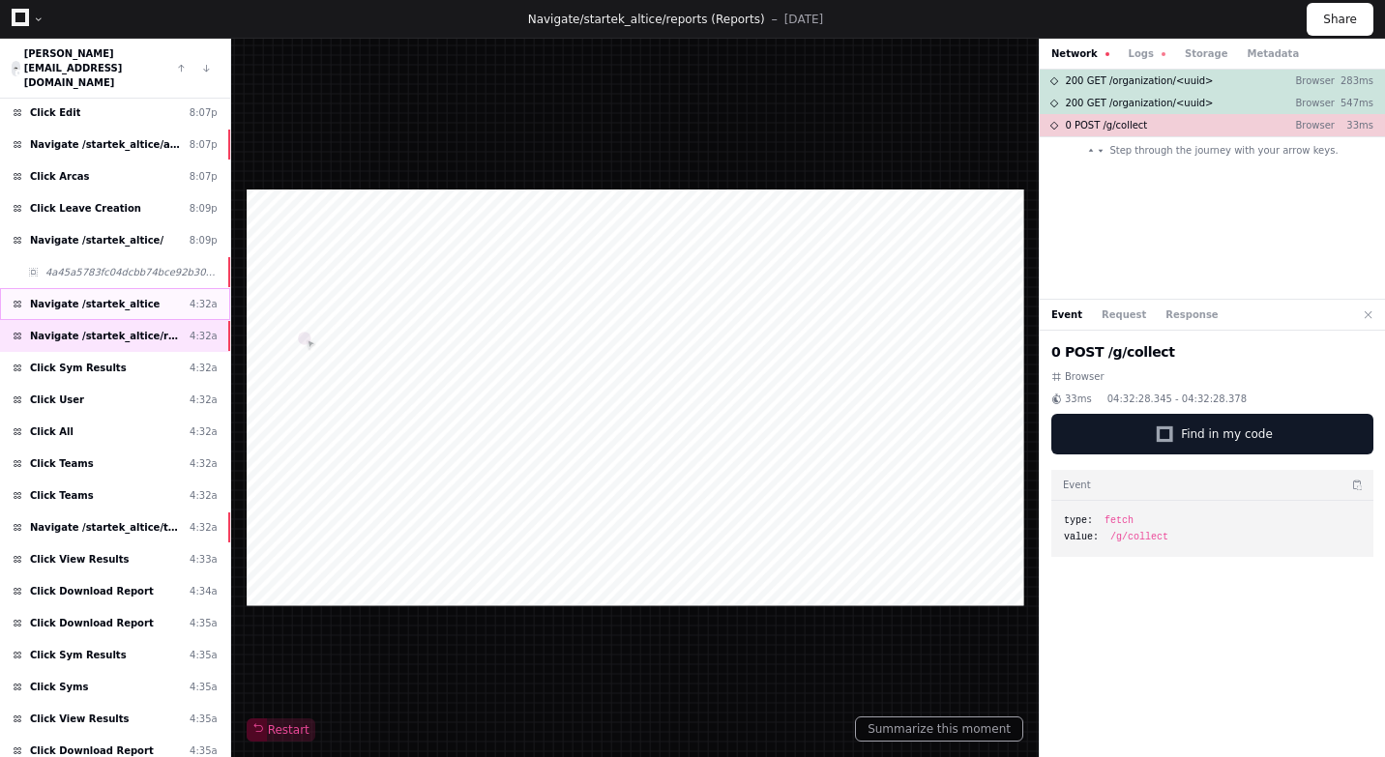
click at [156, 288] on div "Navigate /startek_altice 4:32a" at bounding box center [115, 304] width 230 height 32
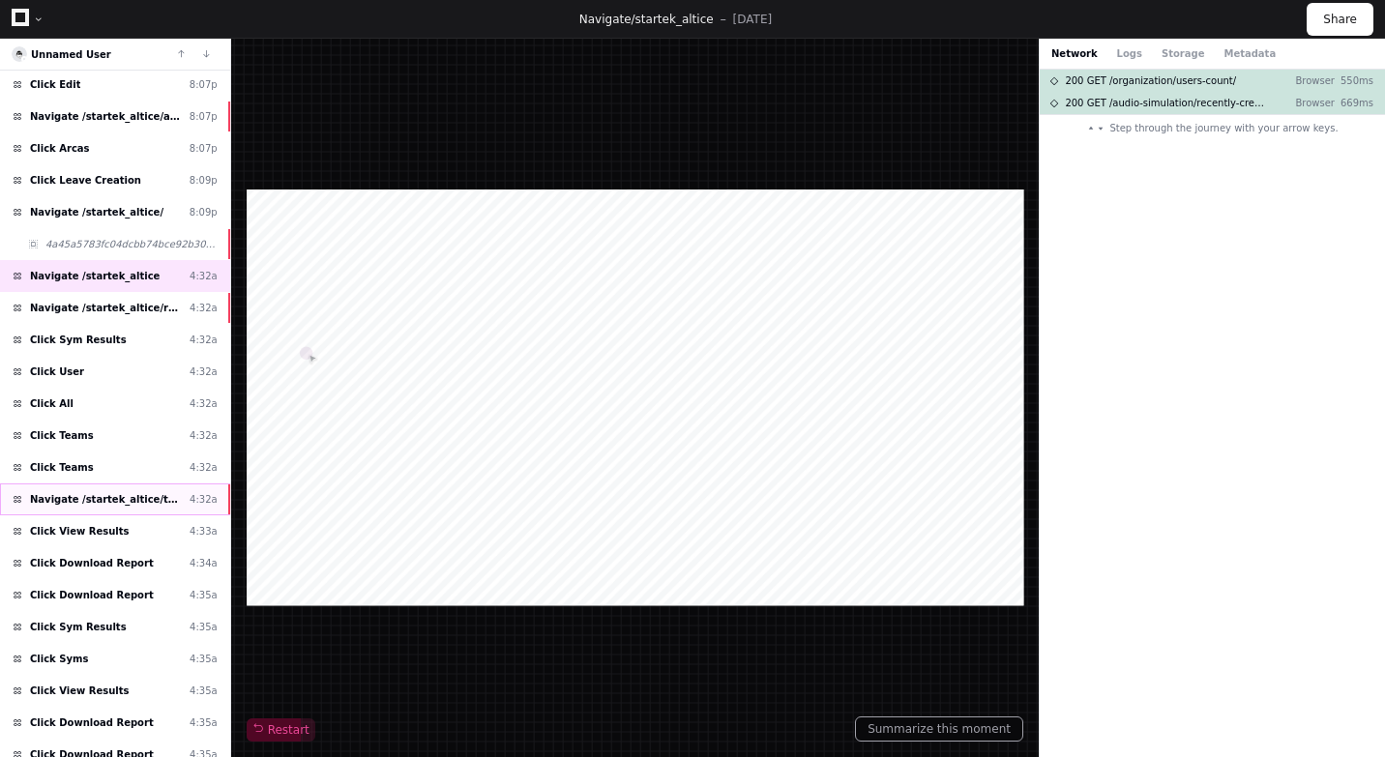
click at [137, 489] on div "Navigate /startek_altice/teams 4:32a" at bounding box center [115, 500] width 230 height 32
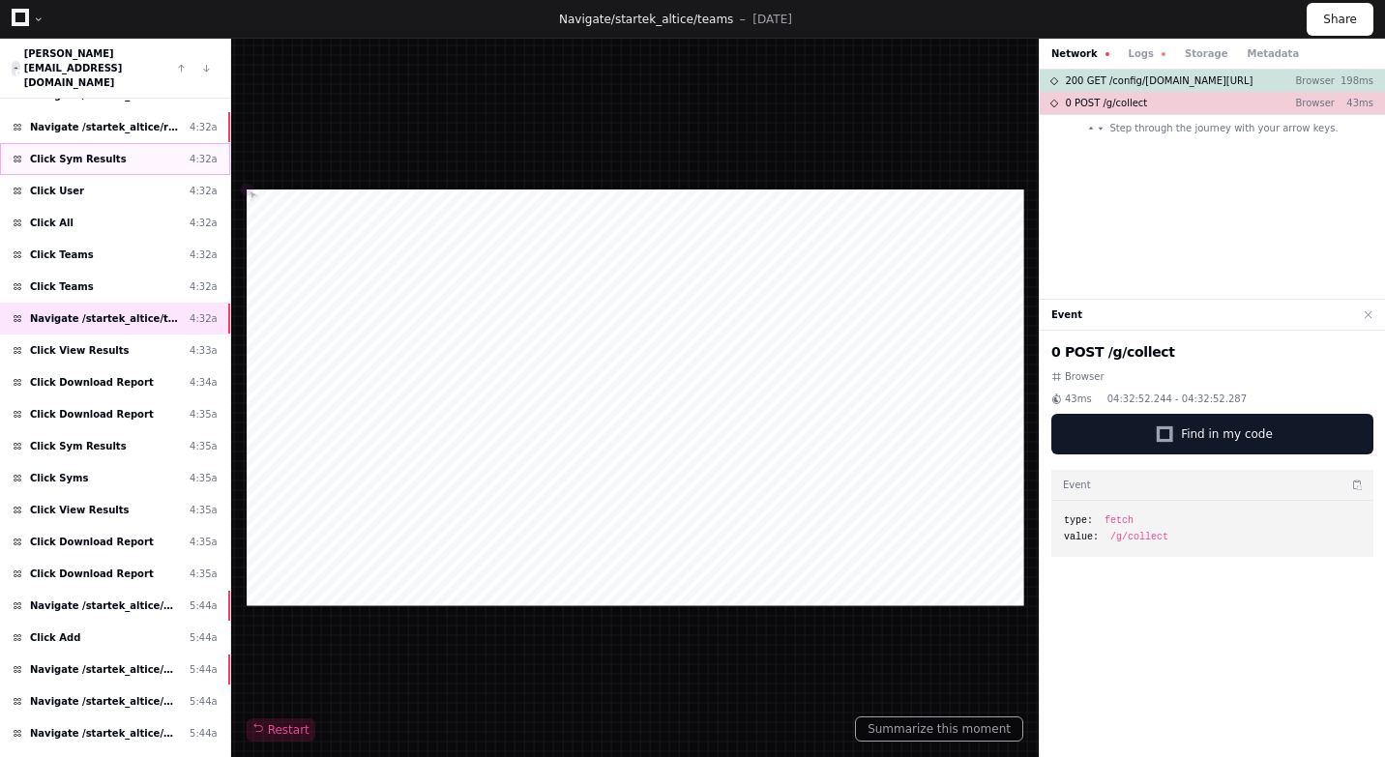
scroll to position [992, 0]
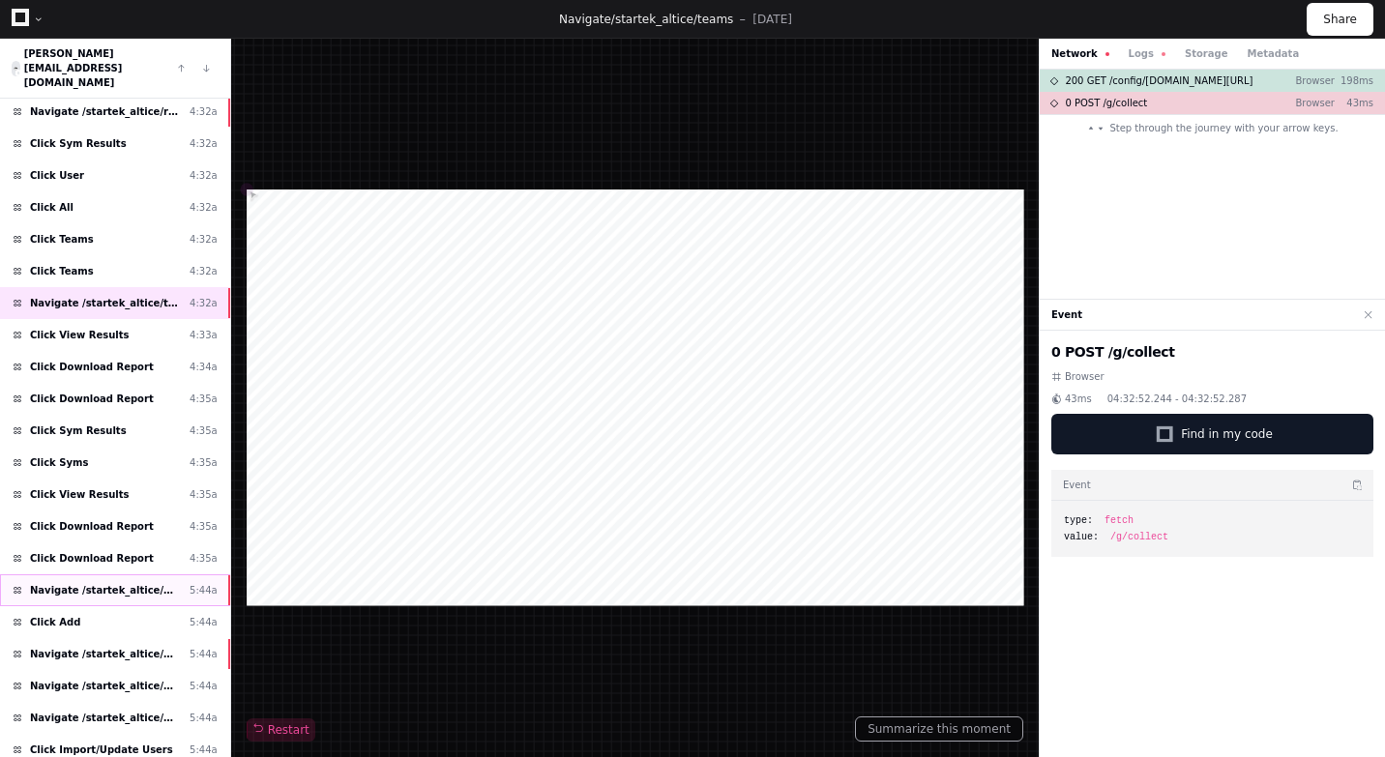
click at [135, 583] on span "Navigate /startek_altice/management (Users)" at bounding box center [106, 590] width 152 height 15
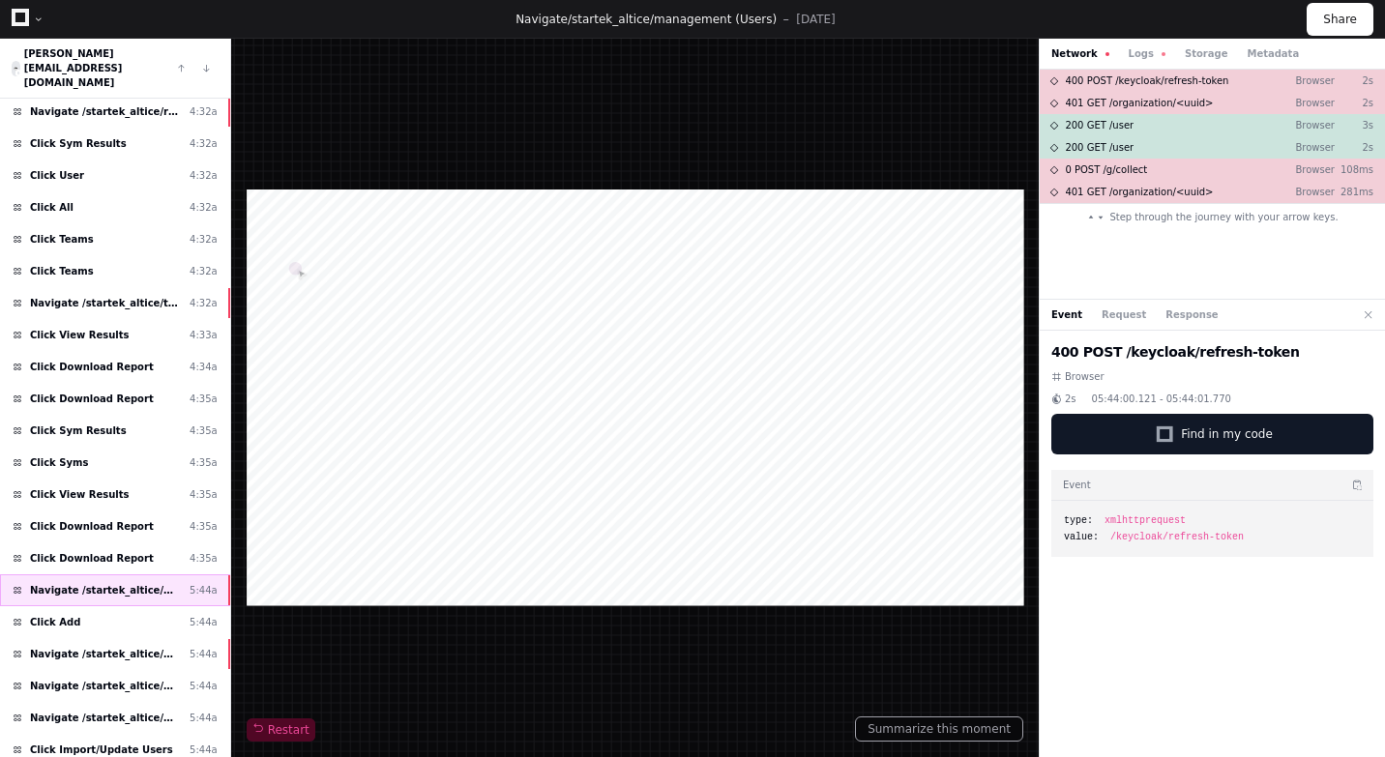
click at [135, 583] on span "Navigate /startek_altice/management (Users)" at bounding box center [106, 590] width 152 height 15
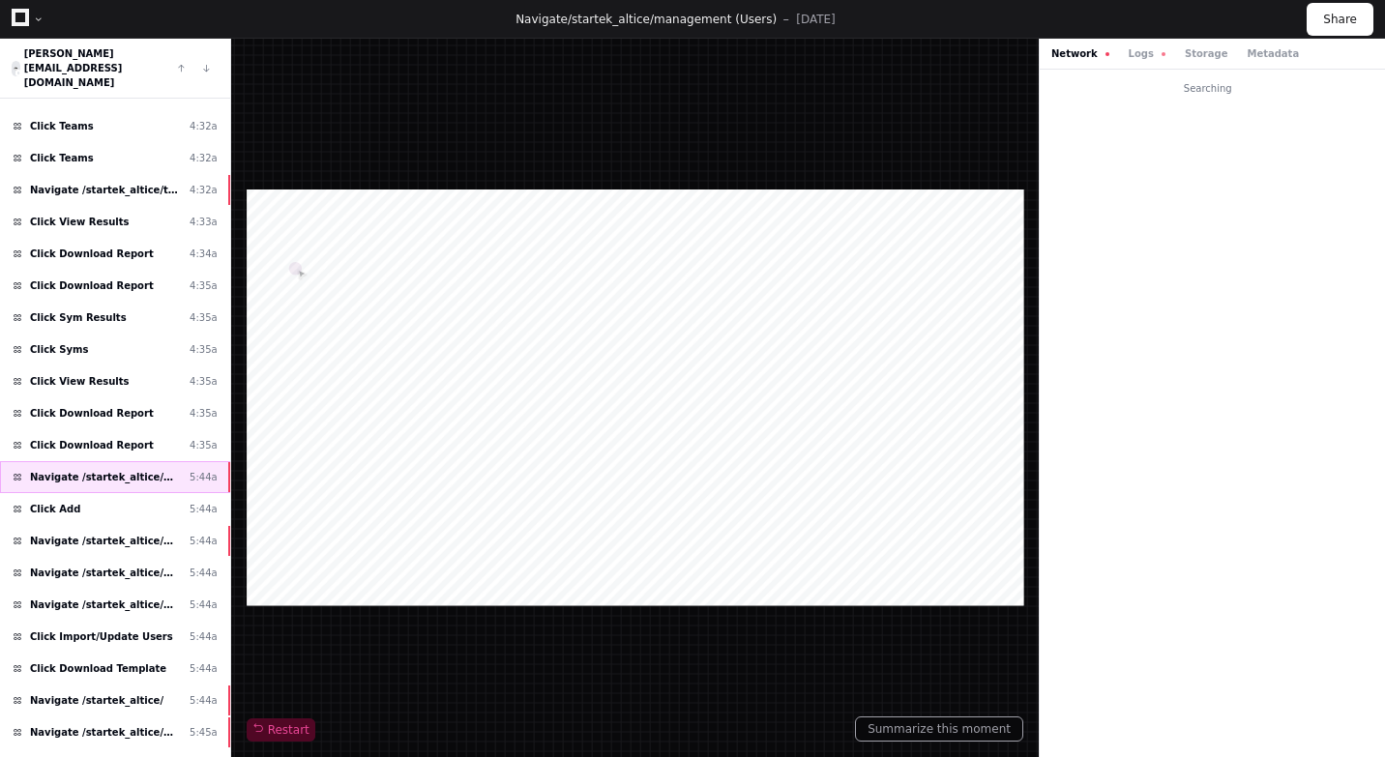
scroll to position [1128, 0]
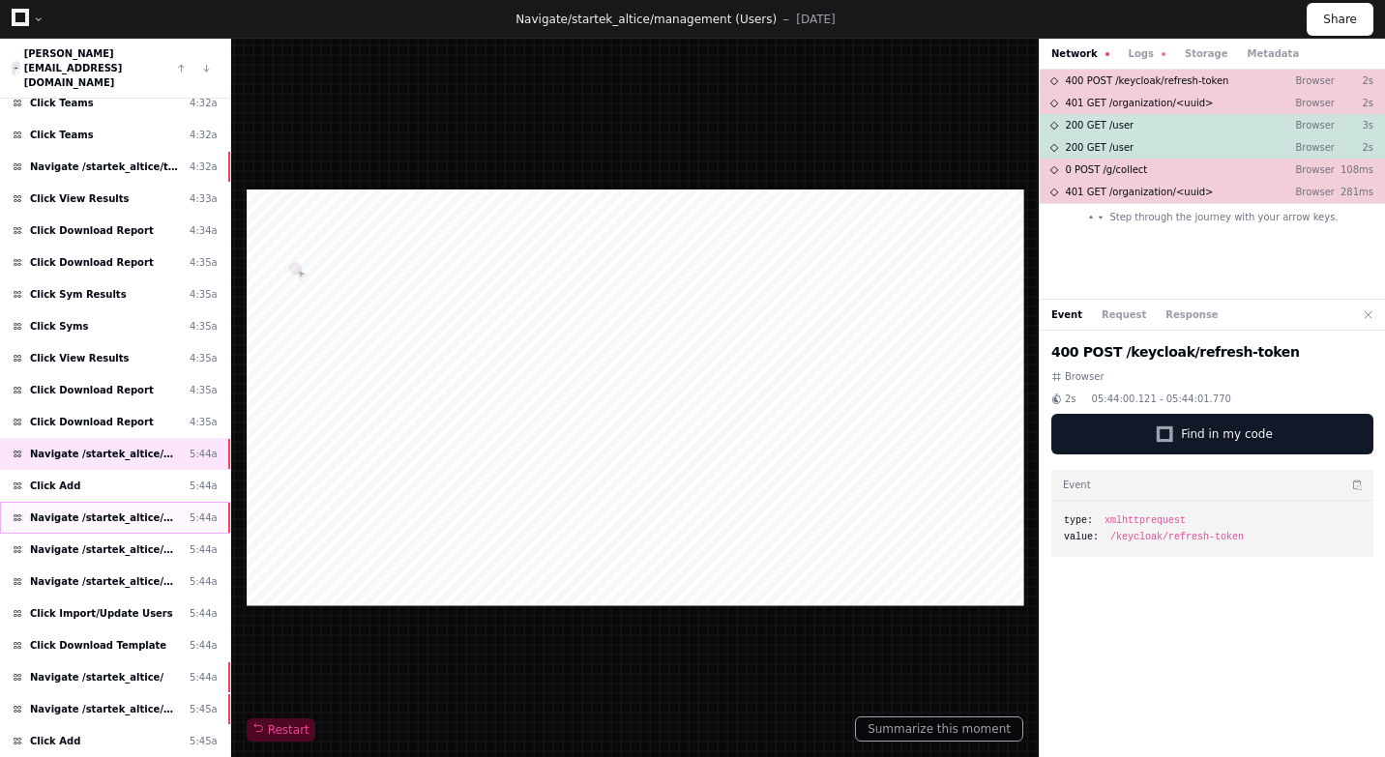
click at [148, 511] on span "Navigate /startek_altice/management" at bounding box center [106, 518] width 152 height 15
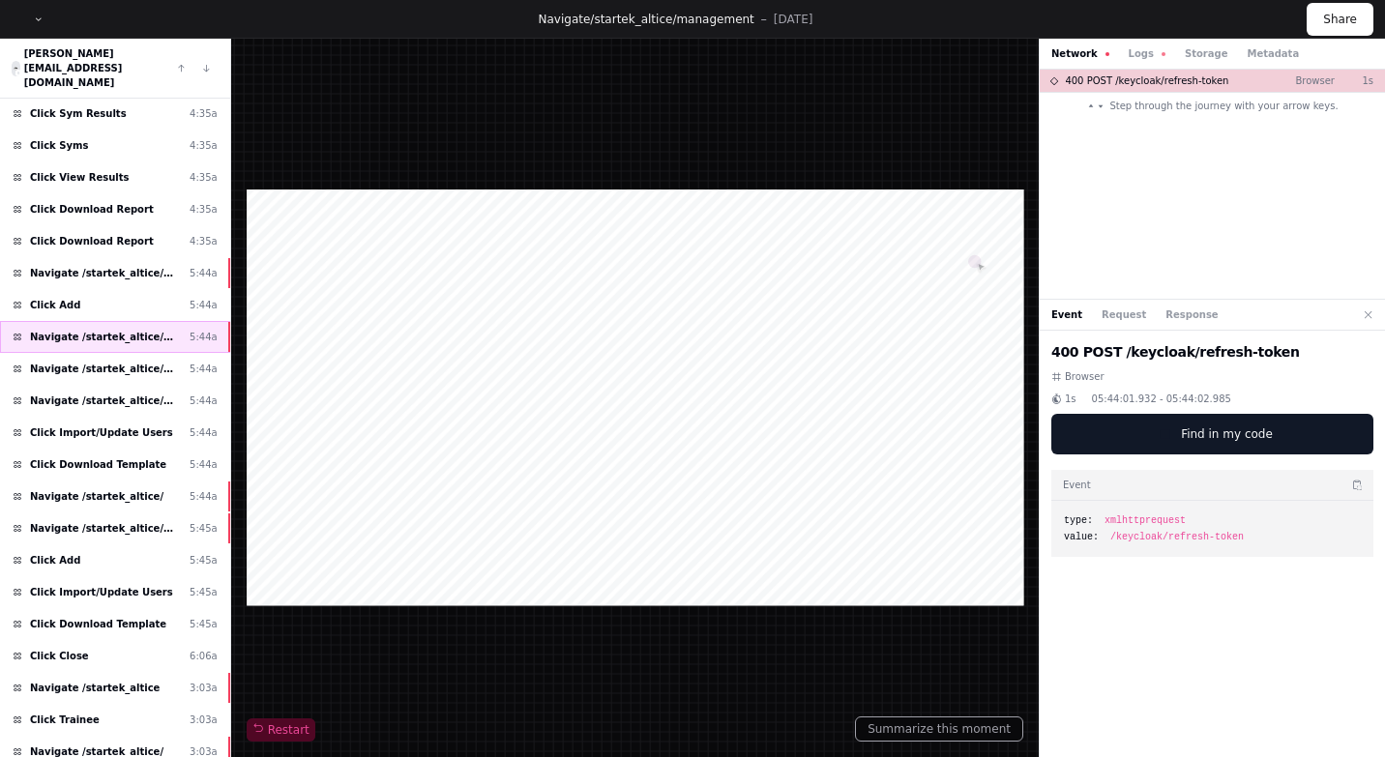
scroll to position [1321, 0]
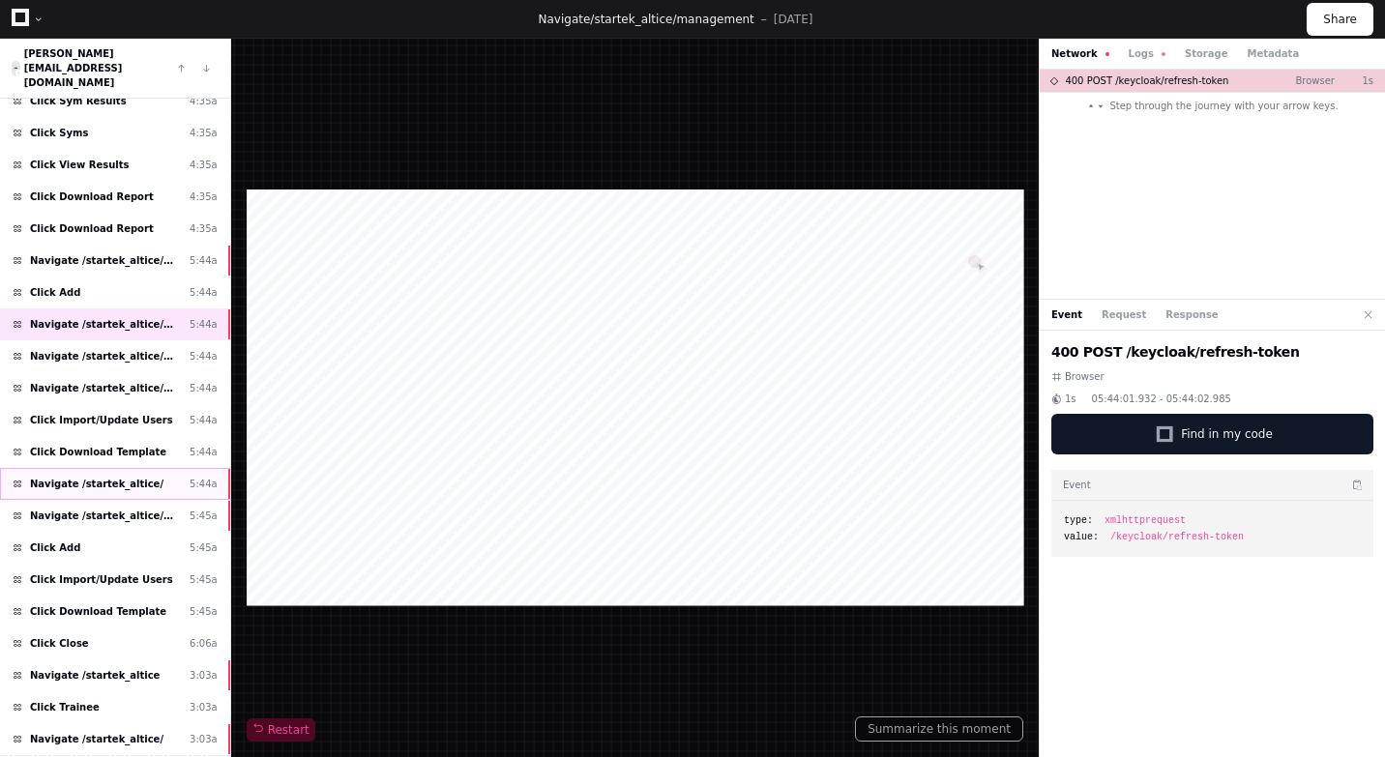
click at [138, 477] on span "Navigate /startek_altice/" at bounding box center [96, 484] width 133 height 15
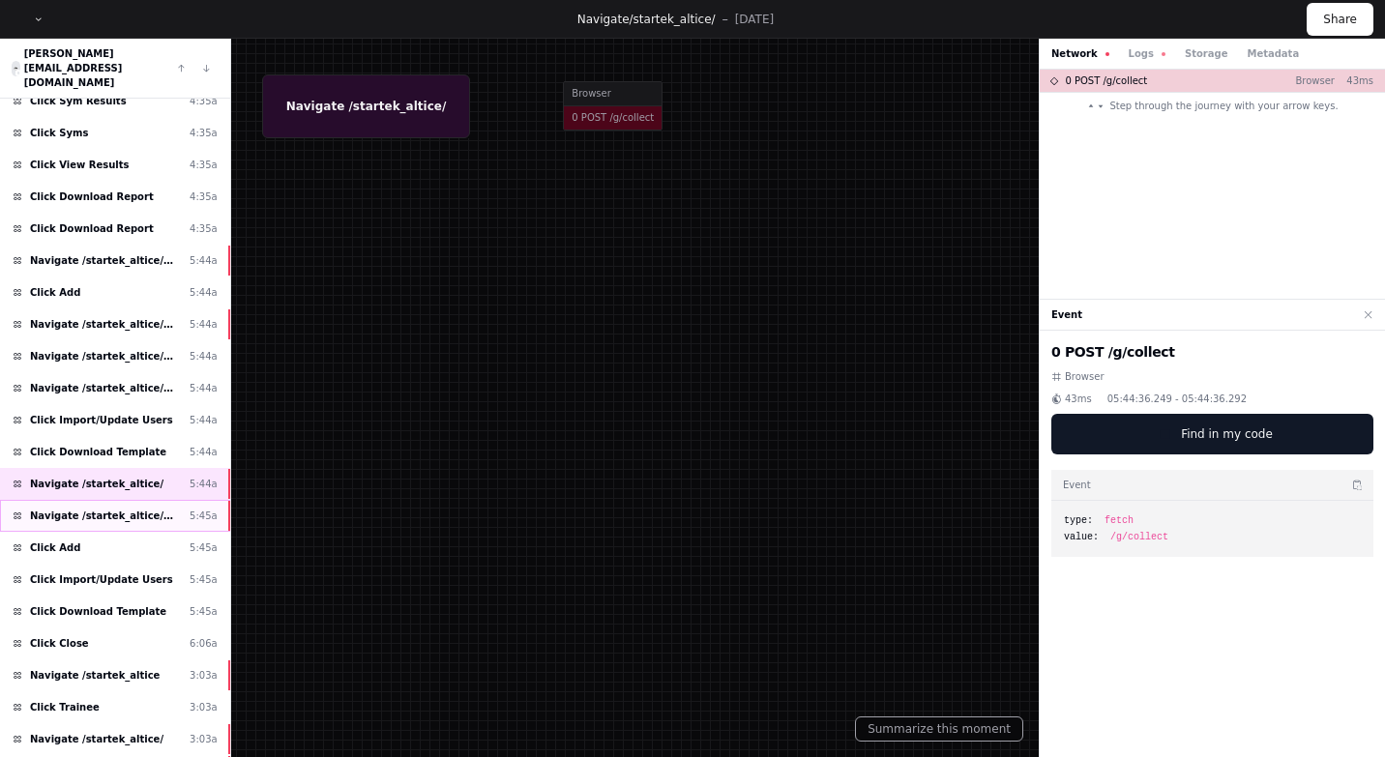
click at [141, 500] on div "Navigate /startek_altice/management (Users) 5:45a" at bounding box center [115, 516] width 230 height 32
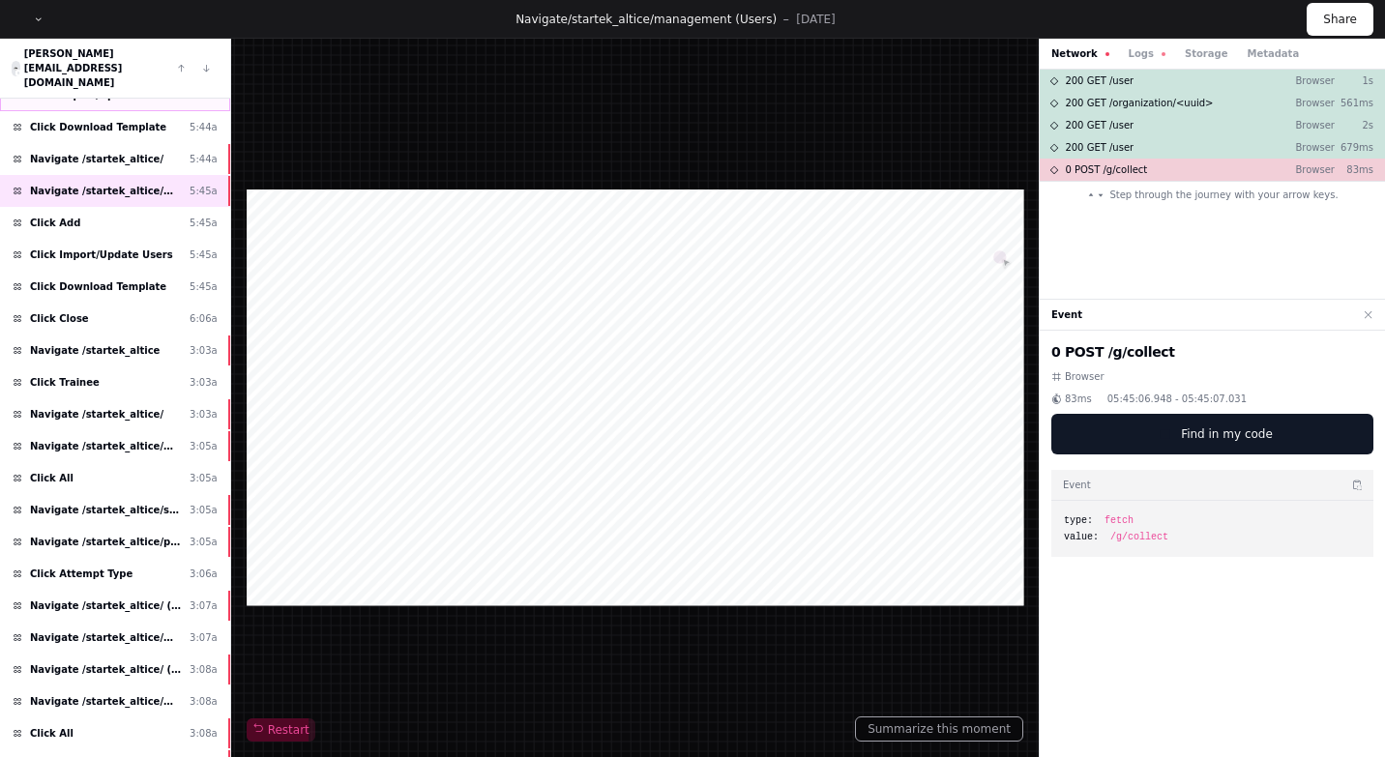
scroll to position [1652, 0]
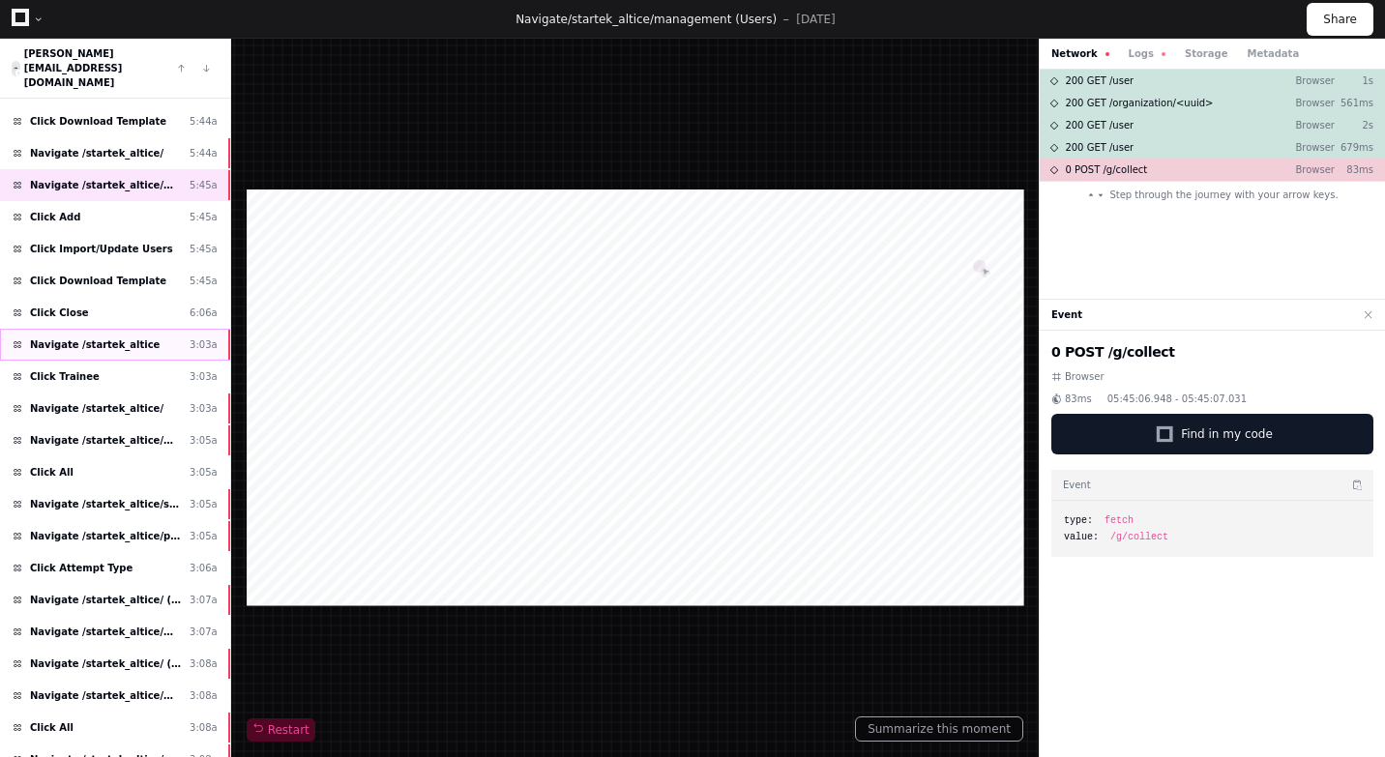
click at [138, 338] on span "Navigate /startek_altice" at bounding box center [95, 345] width 130 height 15
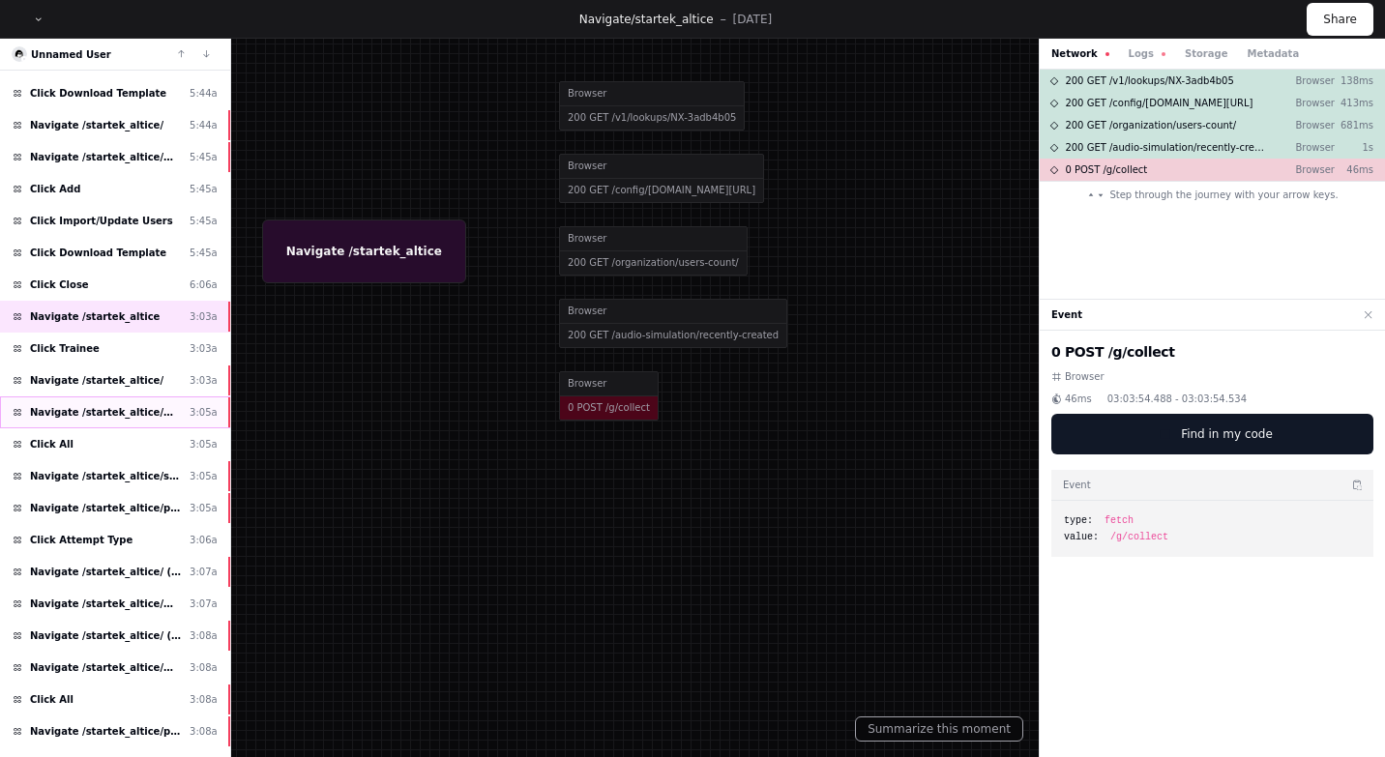
click at [142, 417] on span "Navigate /startek_altice/my-syms (My Exercises)" at bounding box center [106, 412] width 152 height 15
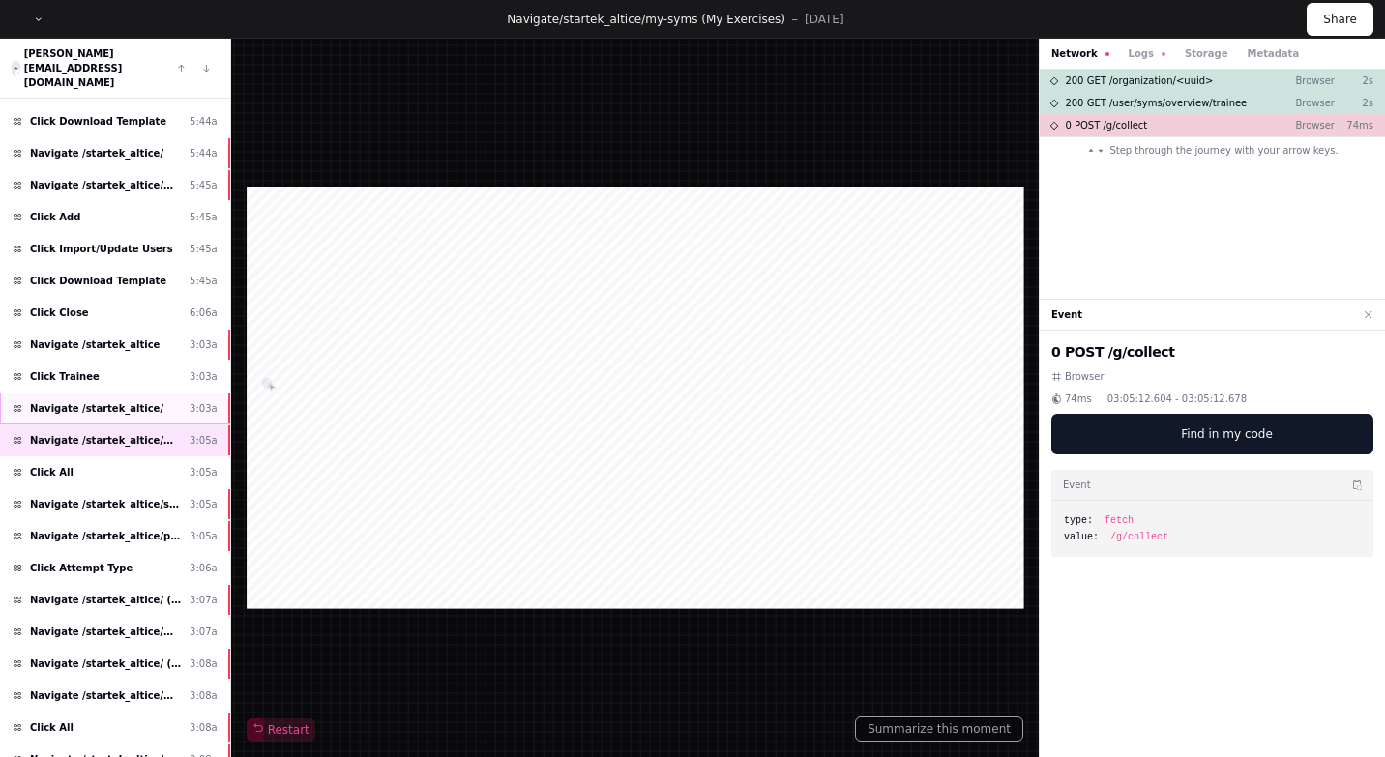
click at [155, 393] on div "Navigate /startek_altice/ 3:03a" at bounding box center [115, 409] width 230 height 32
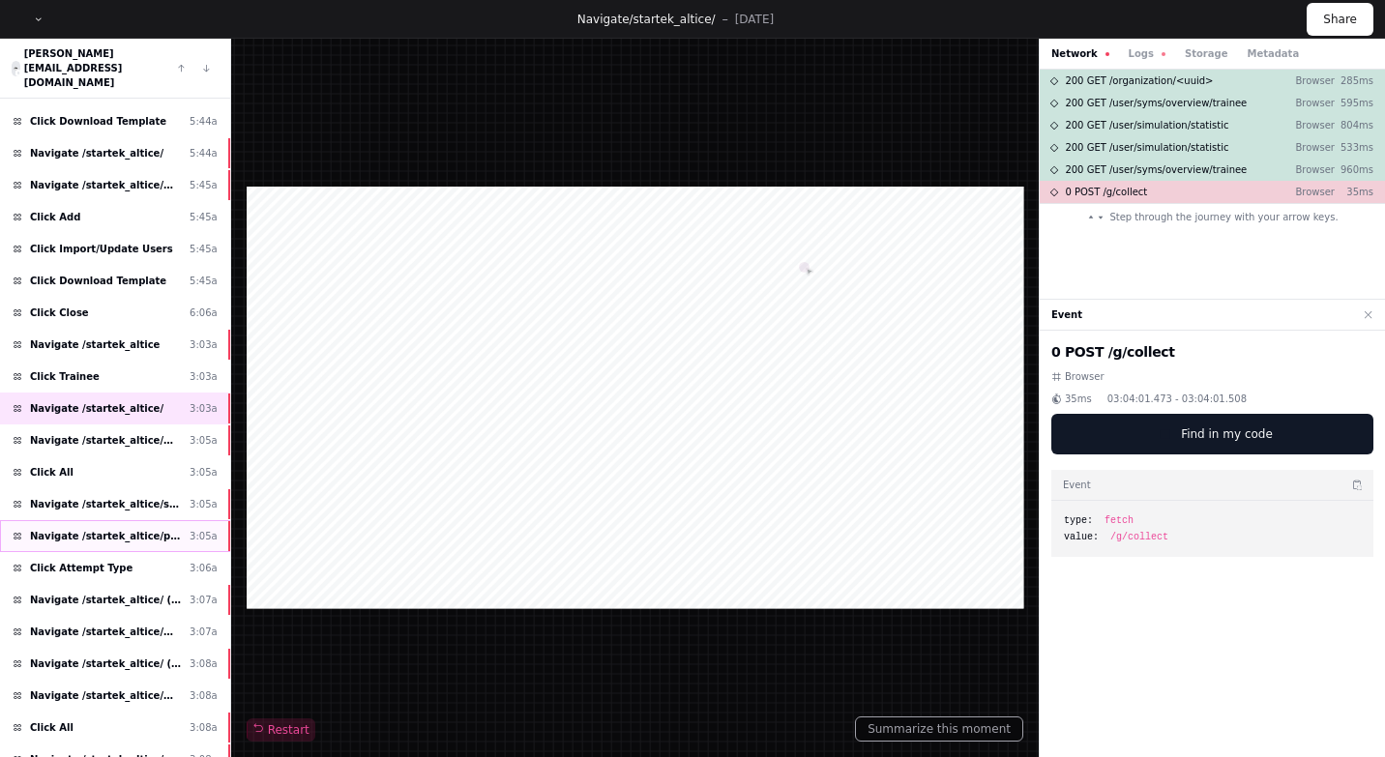
click at [150, 529] on span "Navigate /startek_altice/playback (Playback)" at bounding box center [106, 536] width 152 height 15
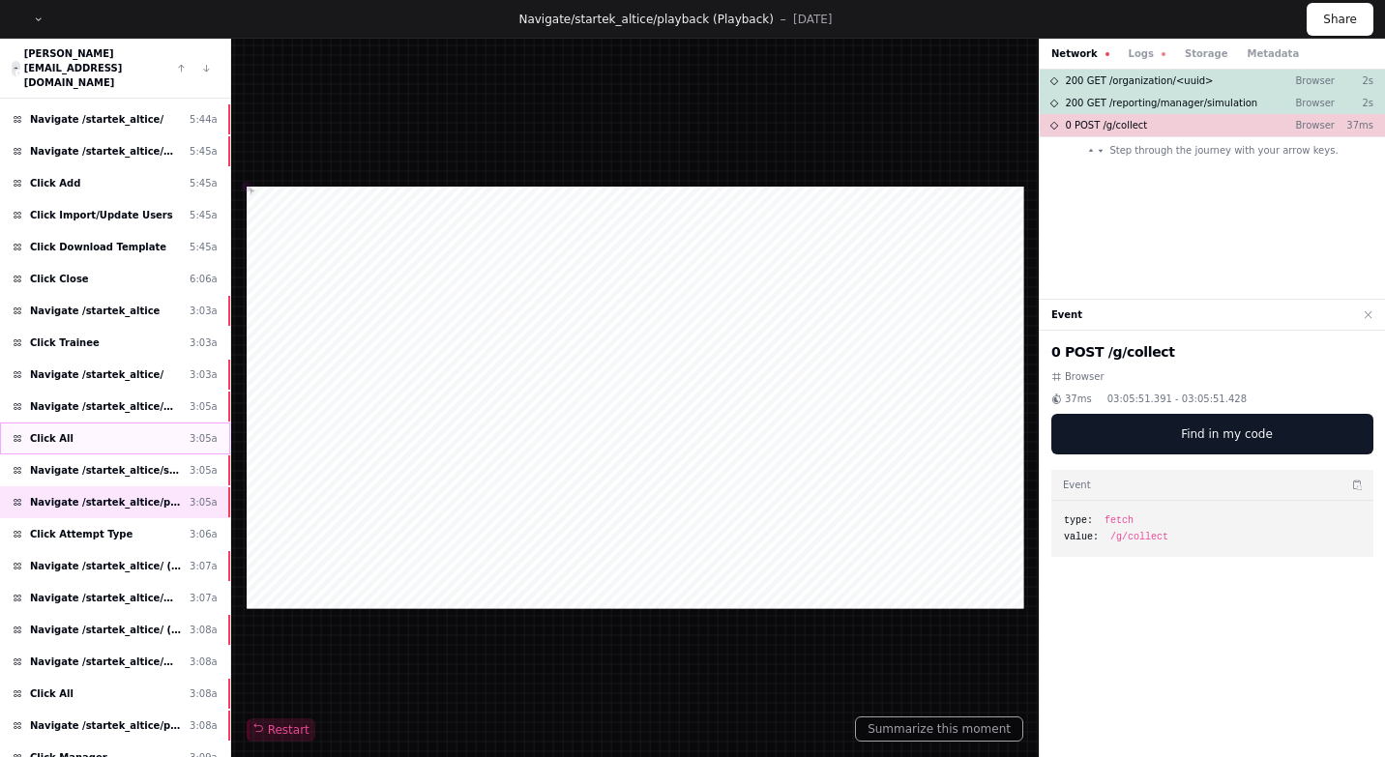
scroll to position [1800, 0]
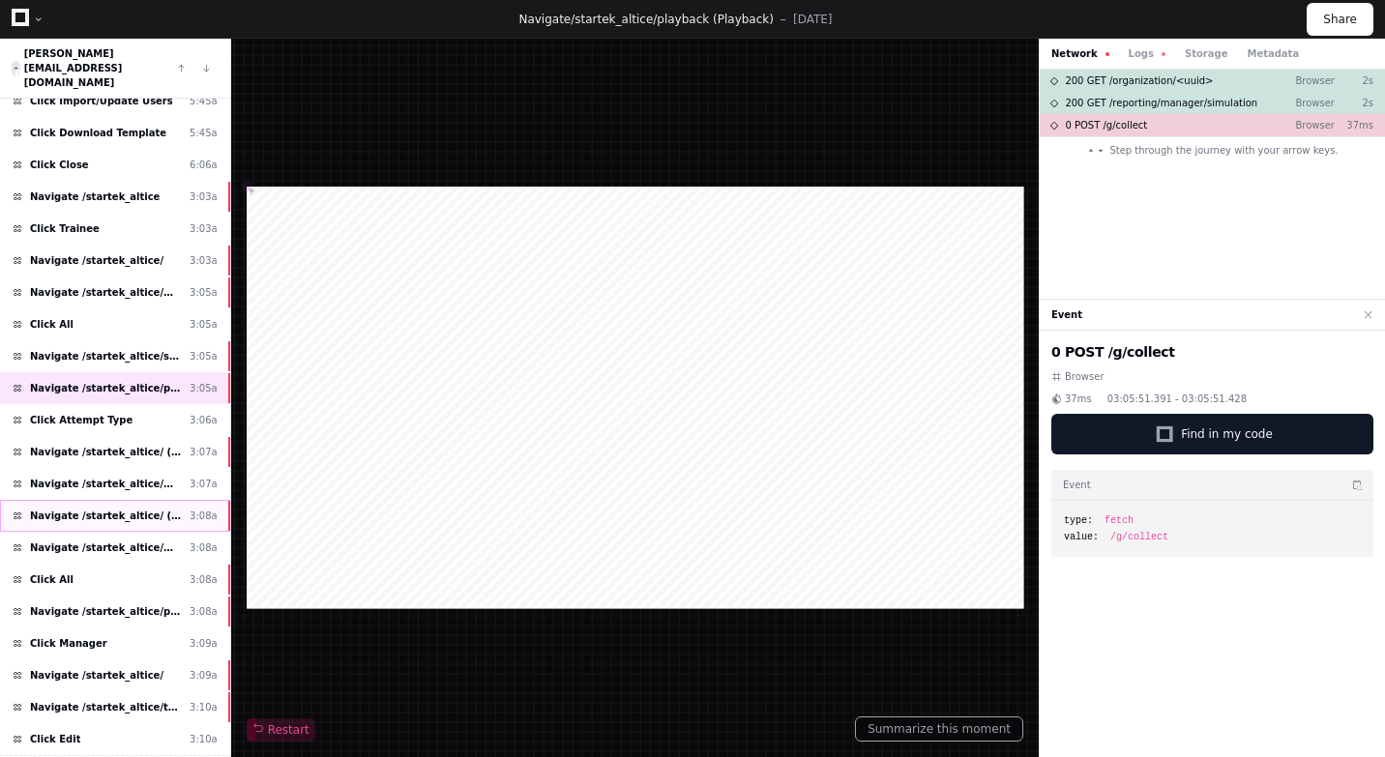
click at [133, 500] on div "Navigate /startek_altice/ (Home) 3:08a" at bounding box center [115, 516] width 230 height 32
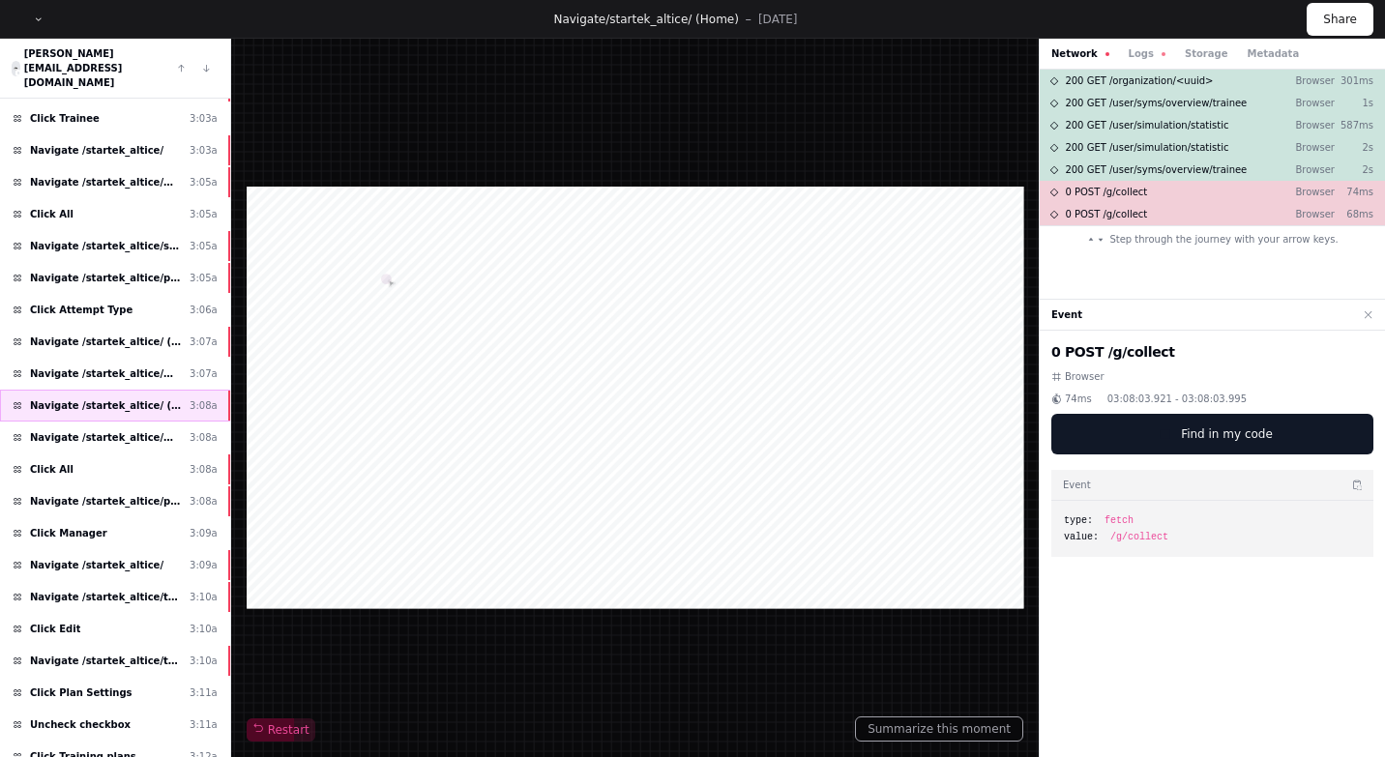
scroll to position [1922, 0]
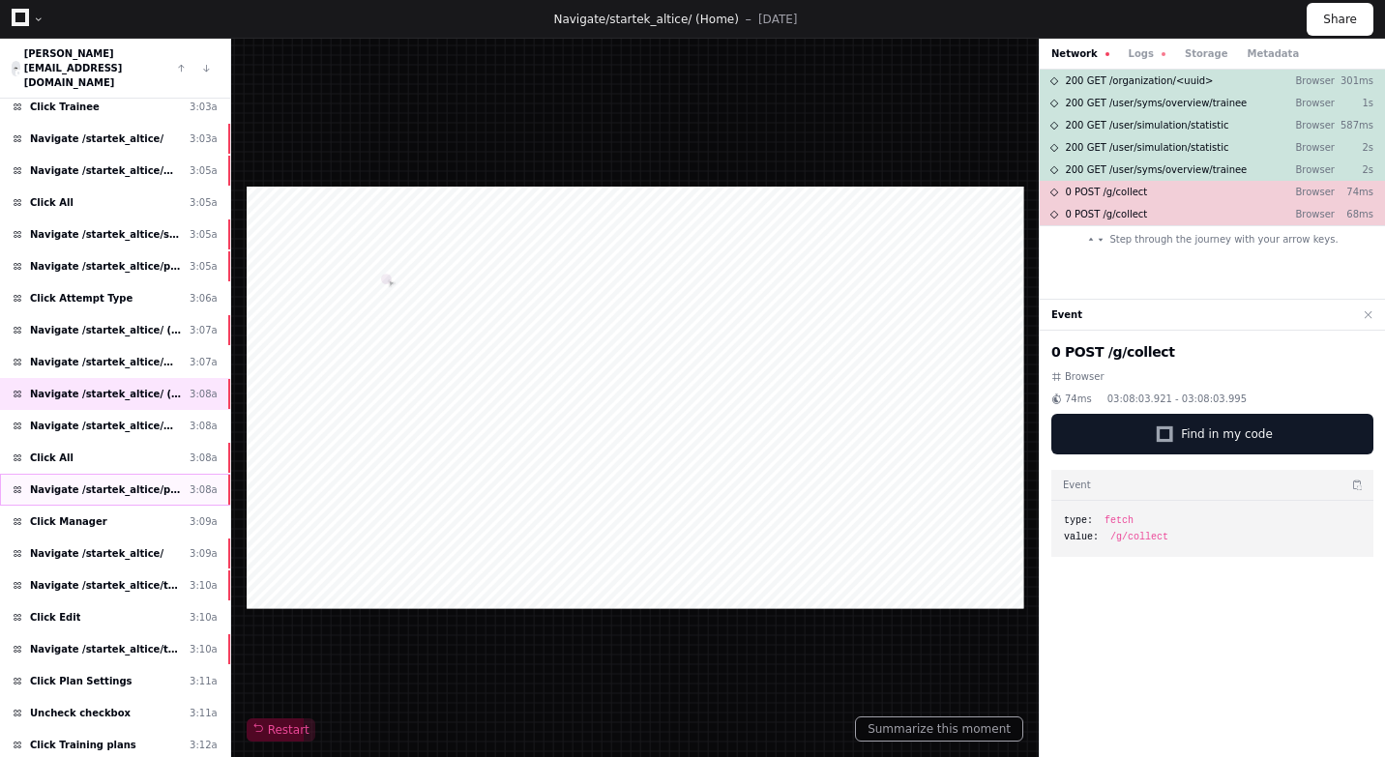
click at [132, 483] on span "Navigate /startek_altice/playback (Playback)" at bounding box center [106, 490] width 152 height 15
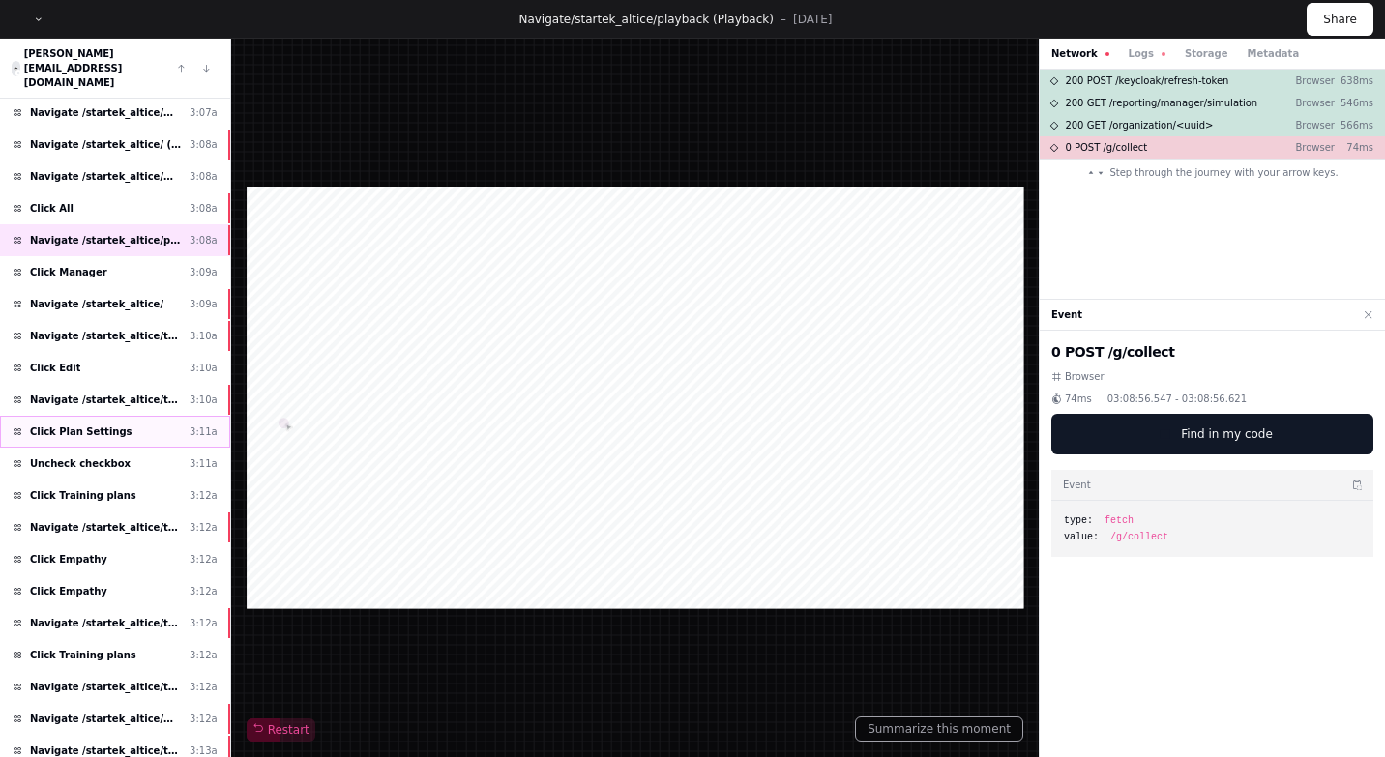
scroll to position [2180, 0]
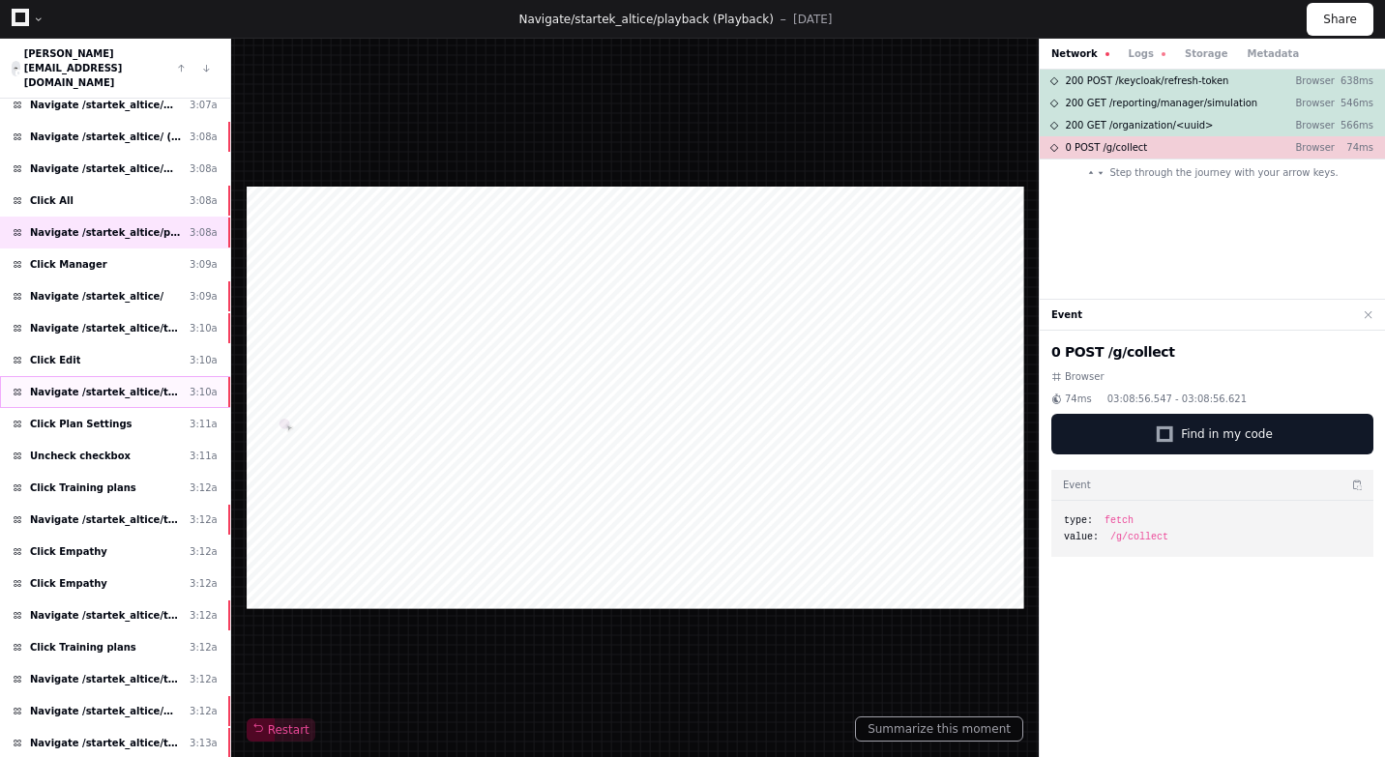
click at [153, 385] on span "Navigate /startek_altice/training-plan/*/content" at bounding box center [106, 392] width 152 height 15
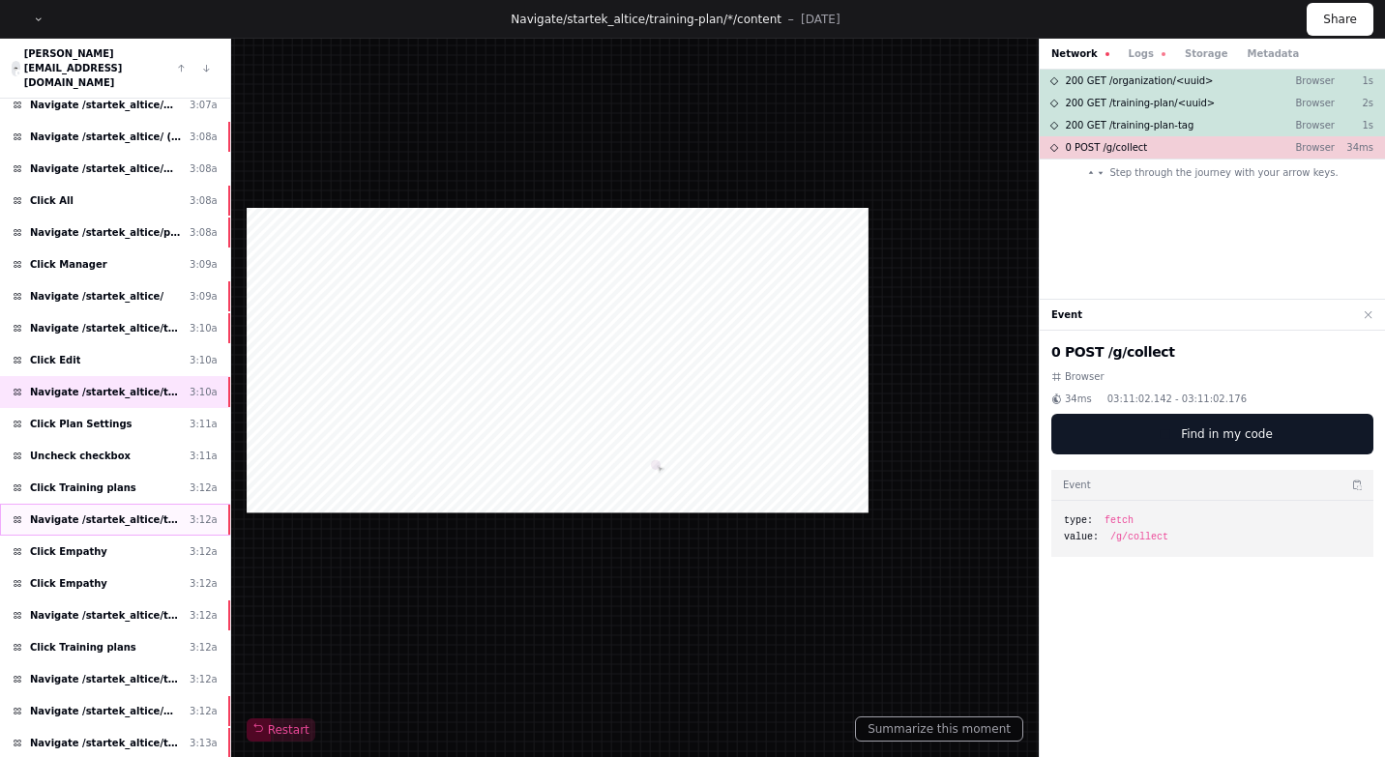
click at [144, 513] on span "Navigate /startek_altice/training-plan" at bounding box center [106, 520] width 152 height 15
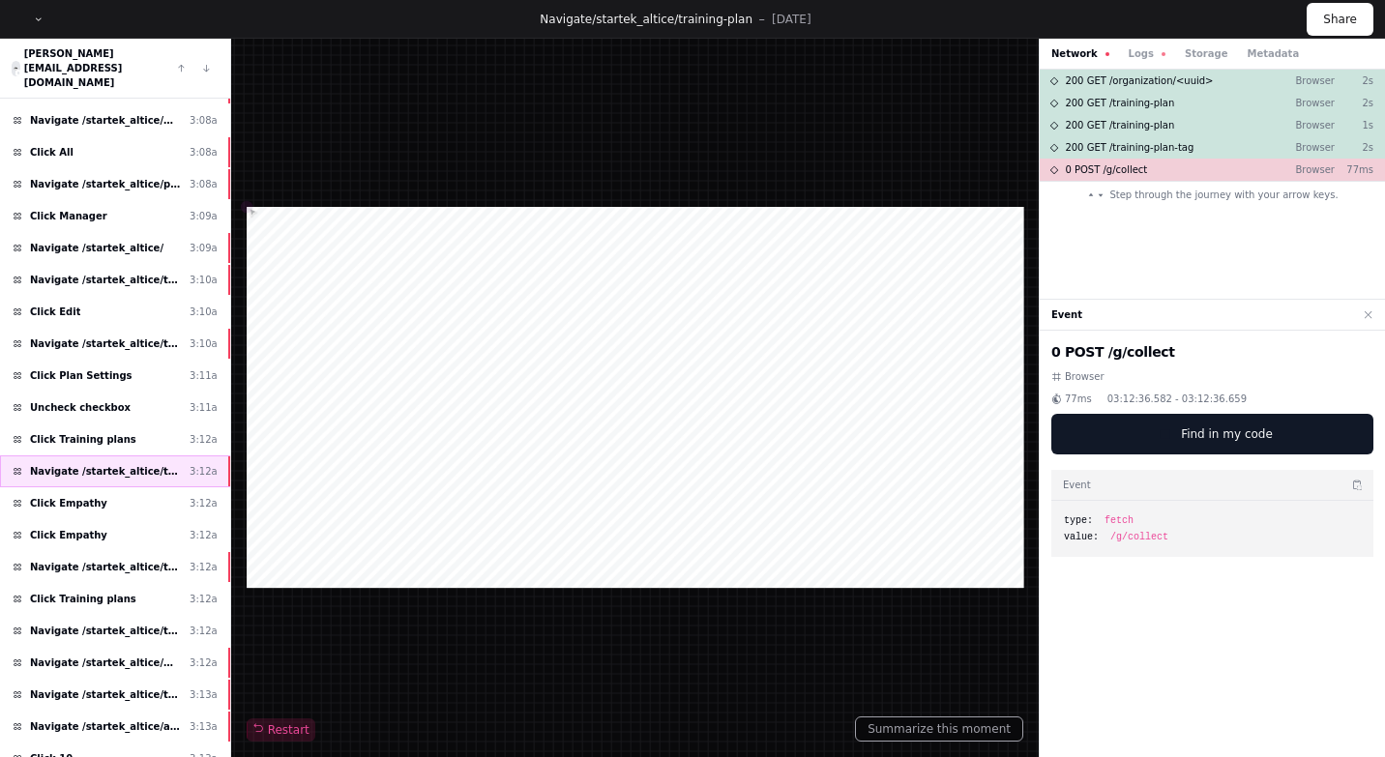
scroll to position [2279, 0]
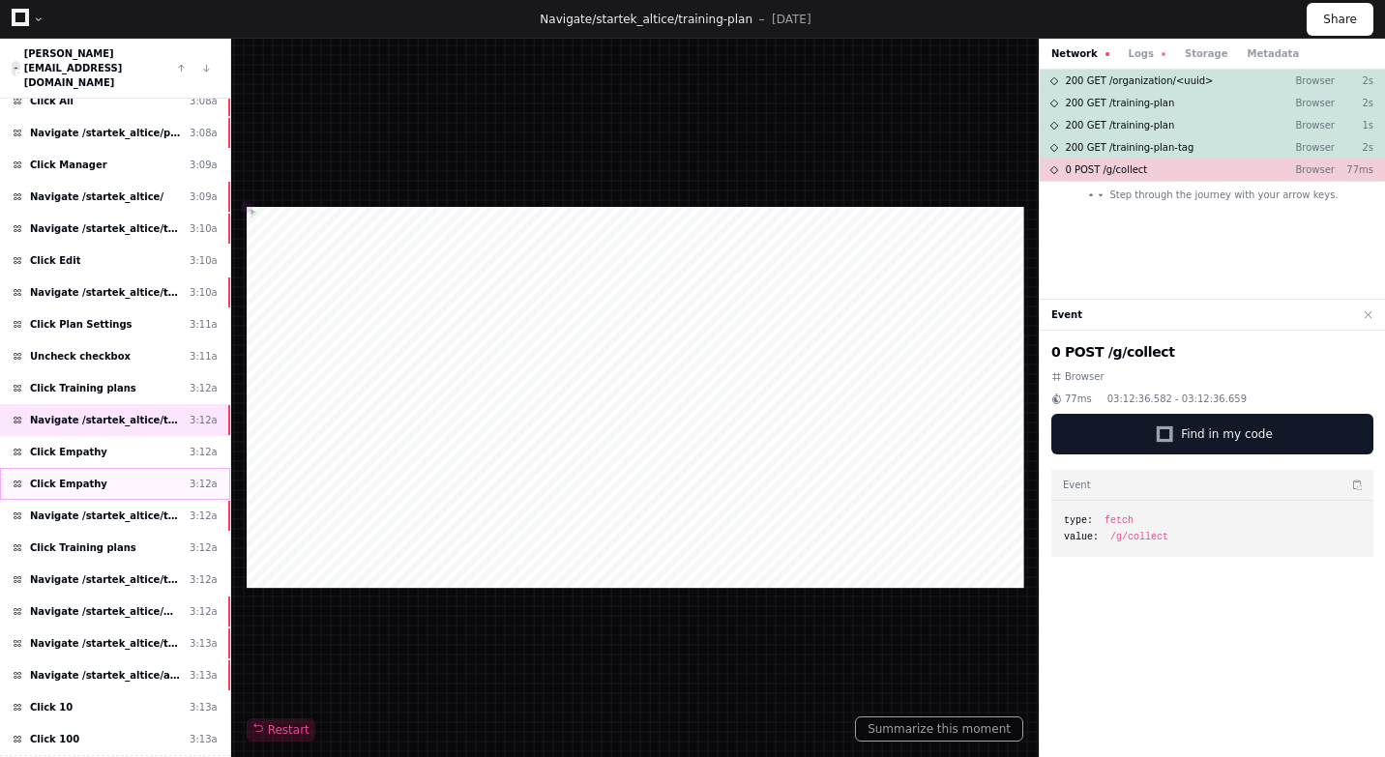
click at [139, 470] on div "Click Empathy 3:12a" at bounding box center [115, 484] width 230 height 32
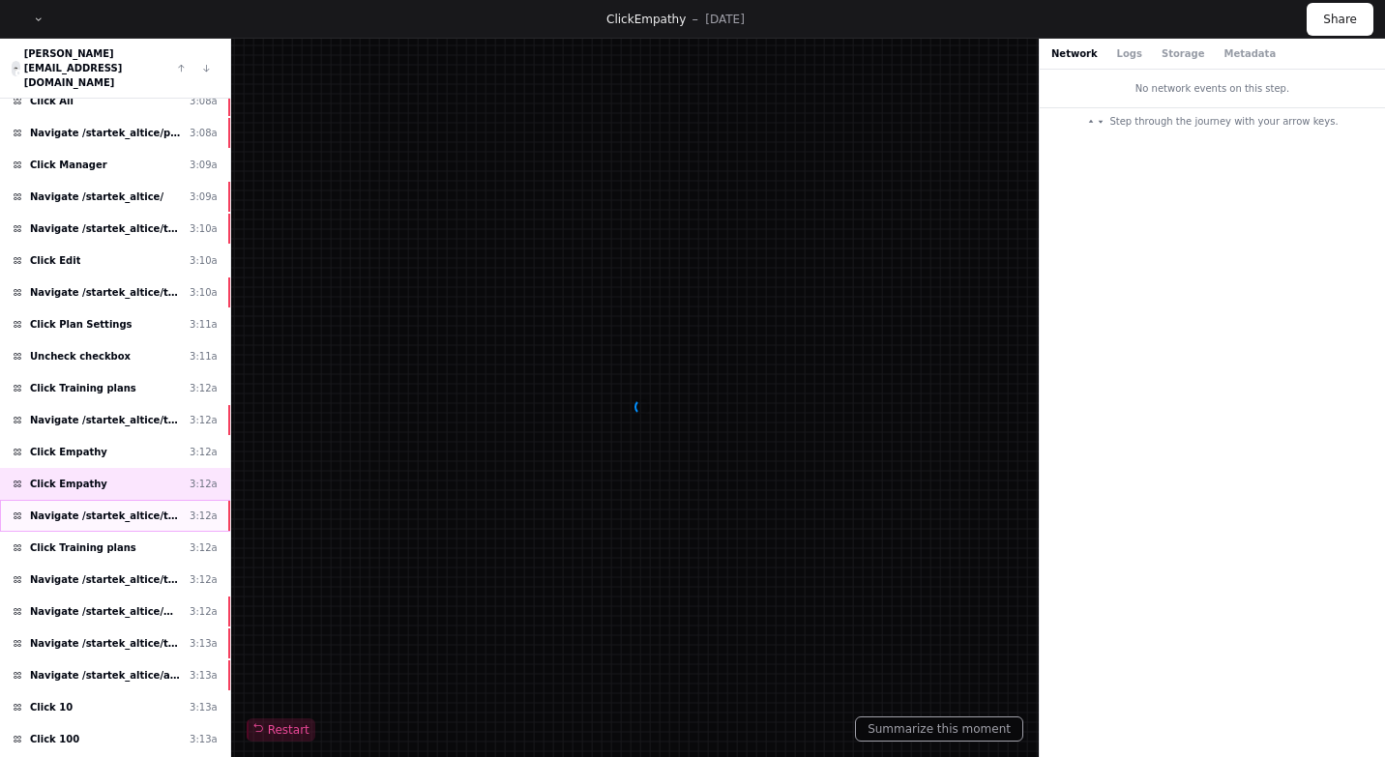
click at [133, 509] on span "Navigate /startek_altice/training-plan/*/content" at bounding box center [106, 516] width 152 height 15
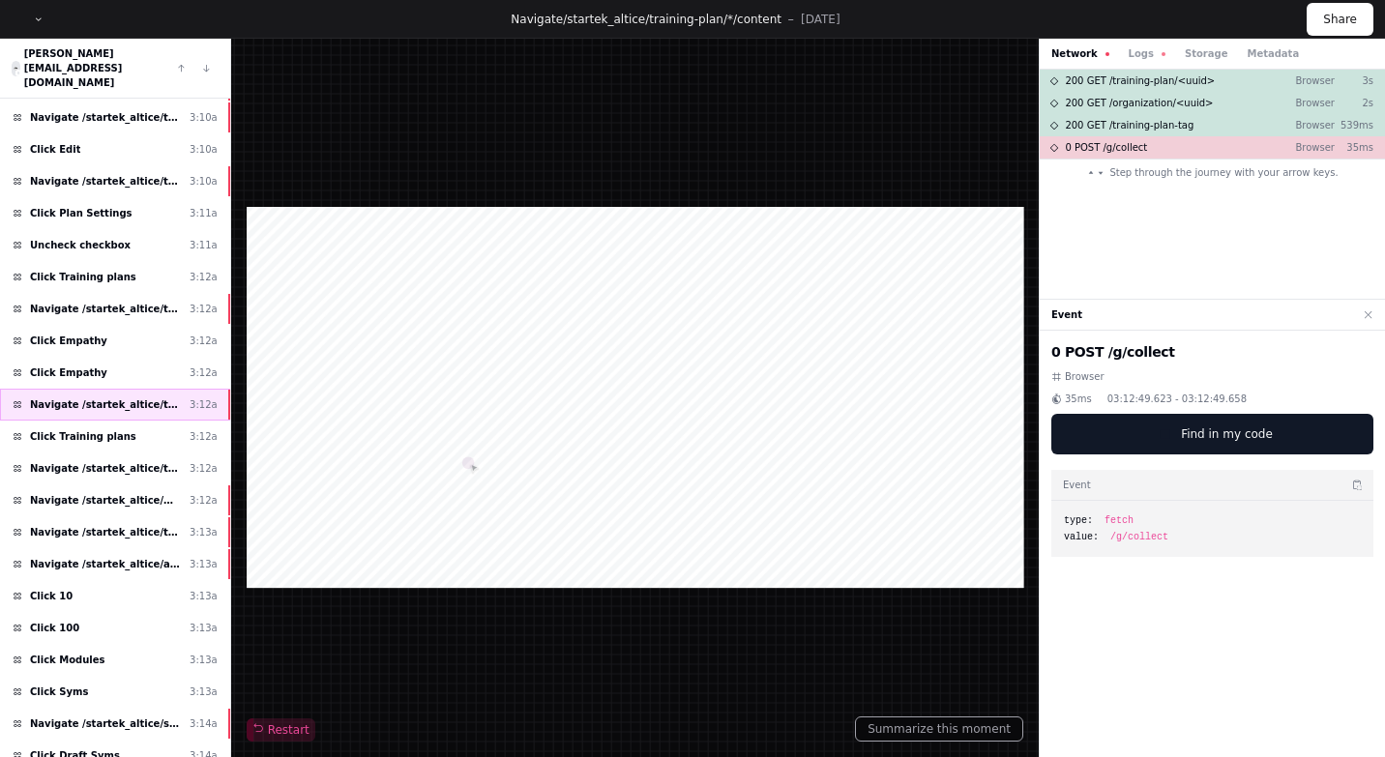
scroll to position [2530, 0]
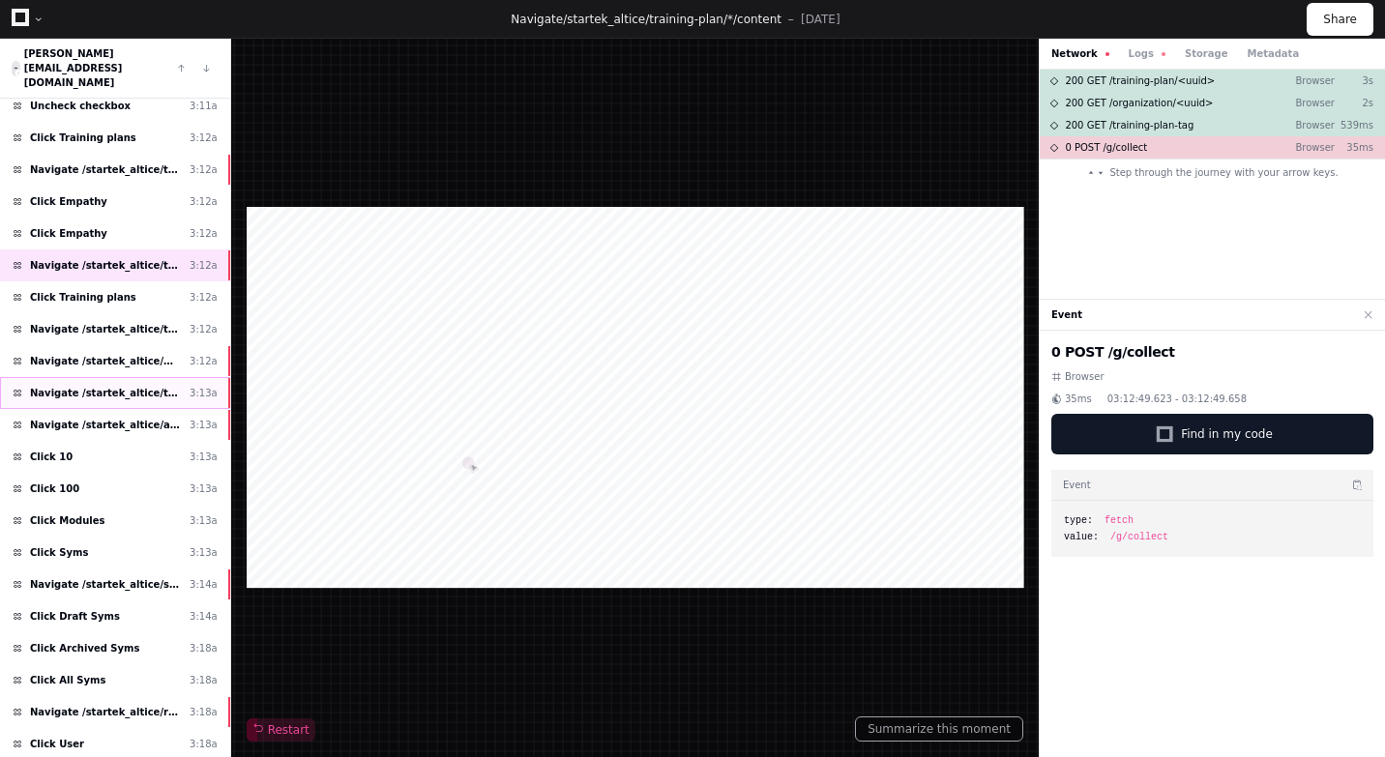
click at [133, 386] on span "Navigate /startek_altice/teams (Teams)" at bounding box center [106, 393] width 152 height 15
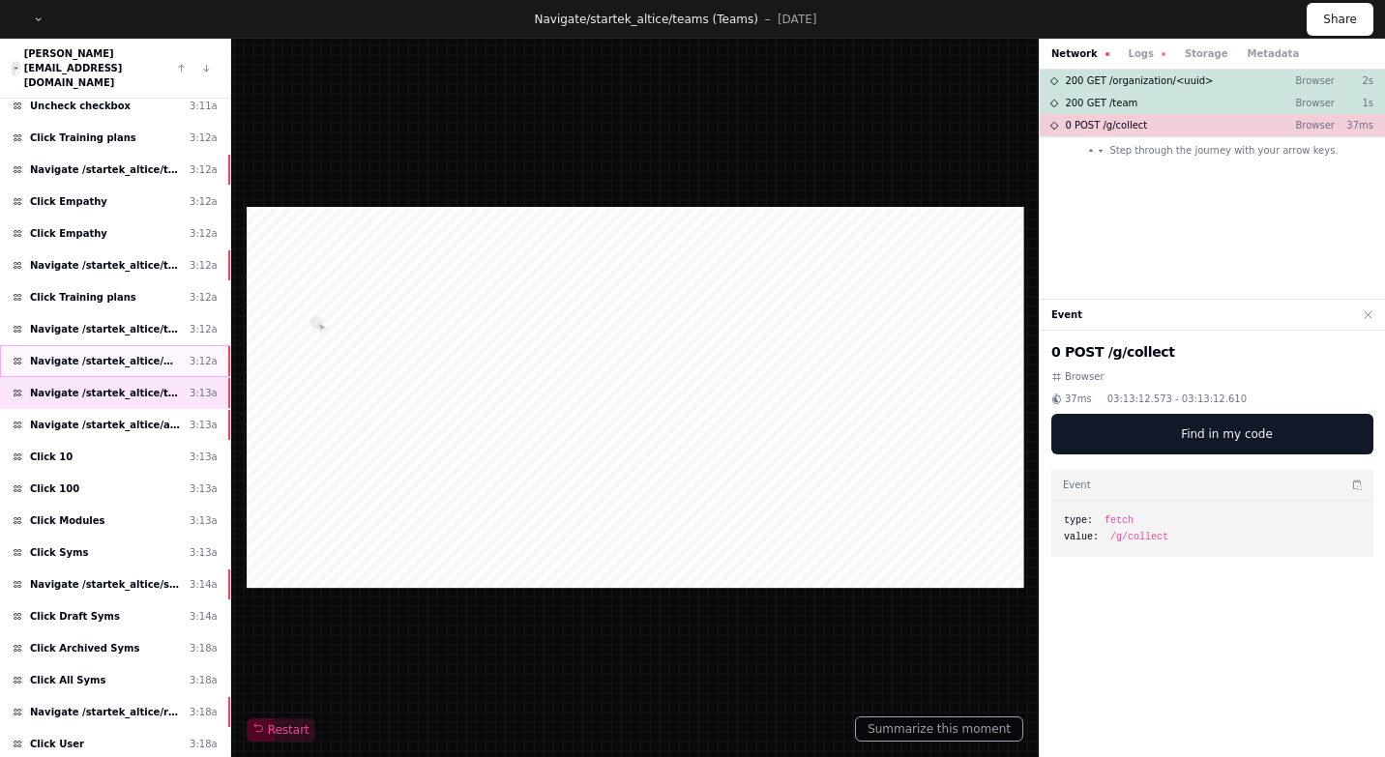
click at [145, 354] on span "Navigate /startek_altice/management (Users)" at bounding box center [106, 361] width 152 height 15
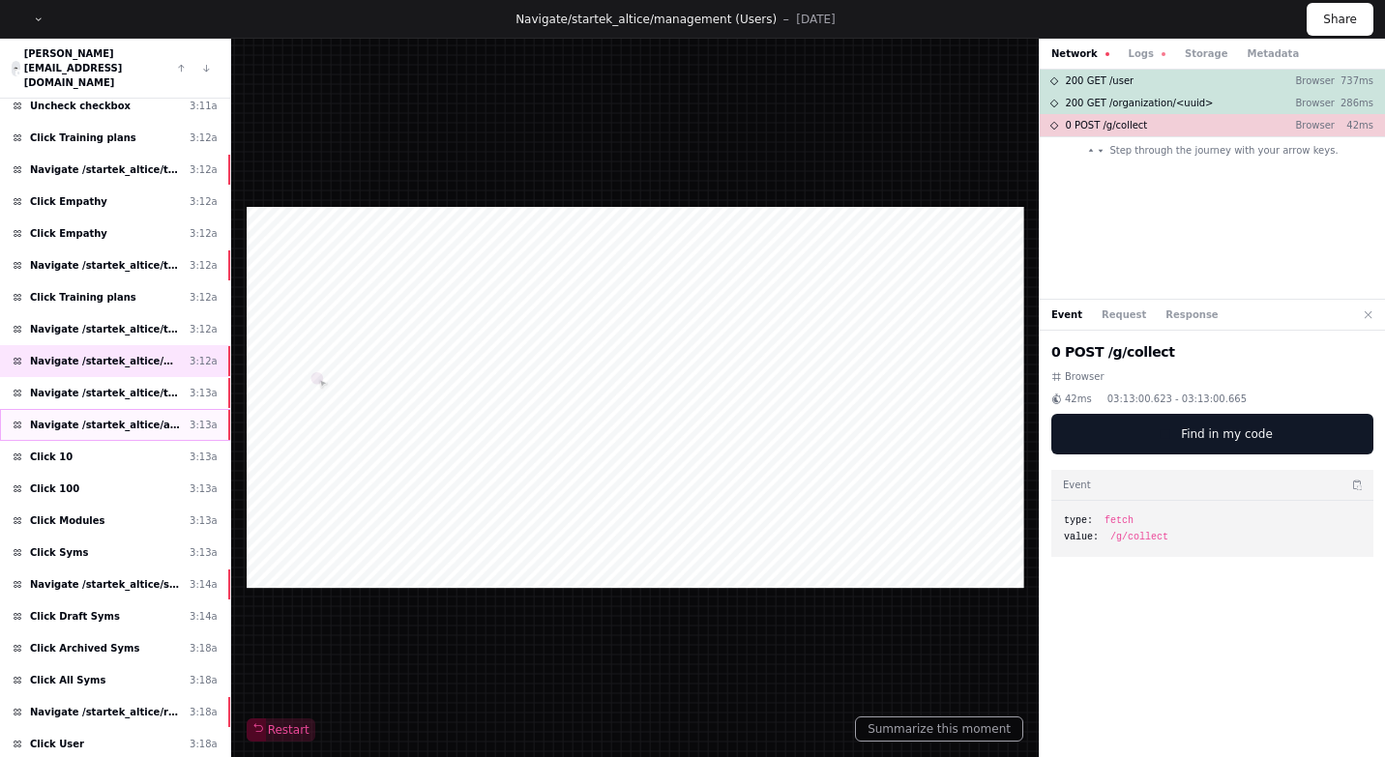
click at [142, 409] on div "Navigate /startek_altice/assignments (Assignment) 3:13a" at bounding box center [115, 425] width 230 height 32
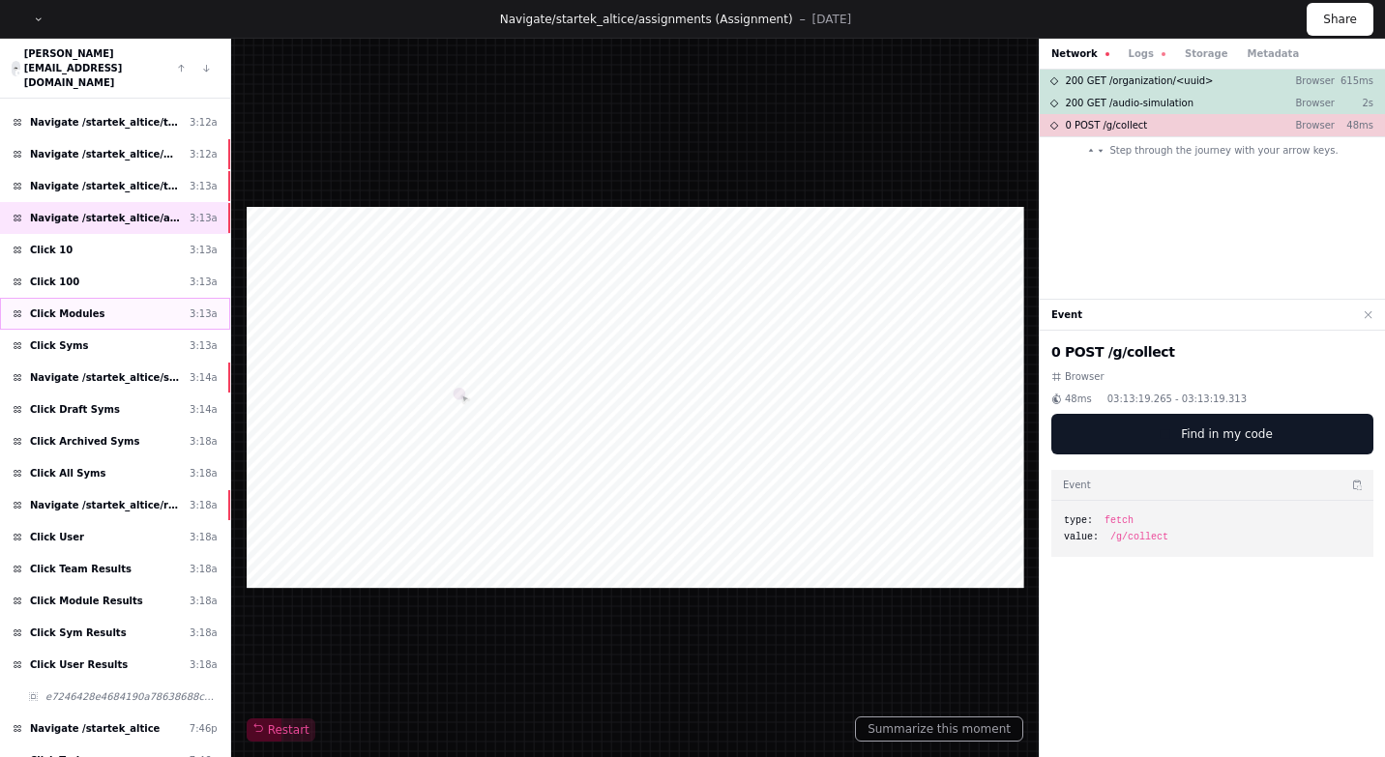
scroll to position [2736, 0]
click at [145, 363] on div "Navigate /startek_altice/sym (Syms) 3:14a" at bounding box center [115, 379] width 230 height 32
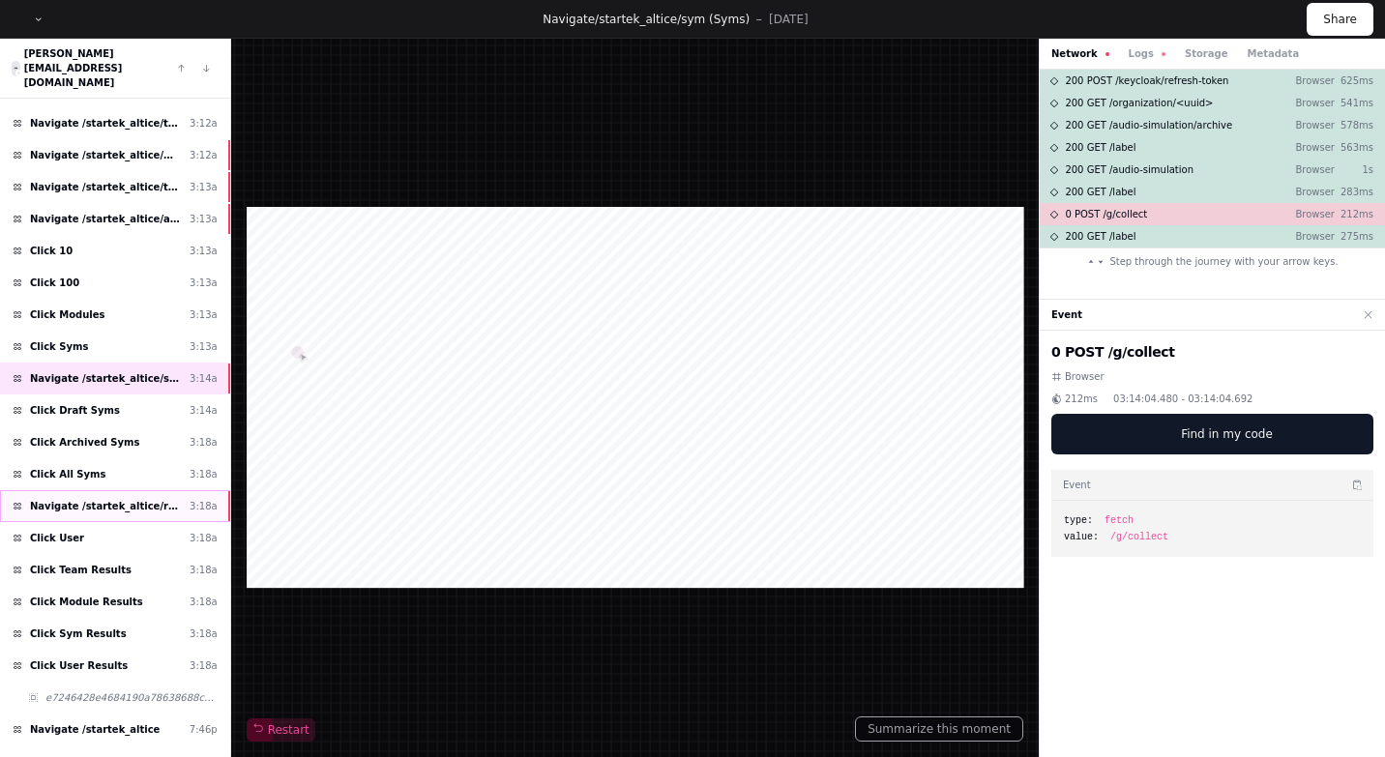
click at [134, 499] on span "Navigate /startek_altice/reports (Reports)" at bounding box center [106, 506] width 152 height 15
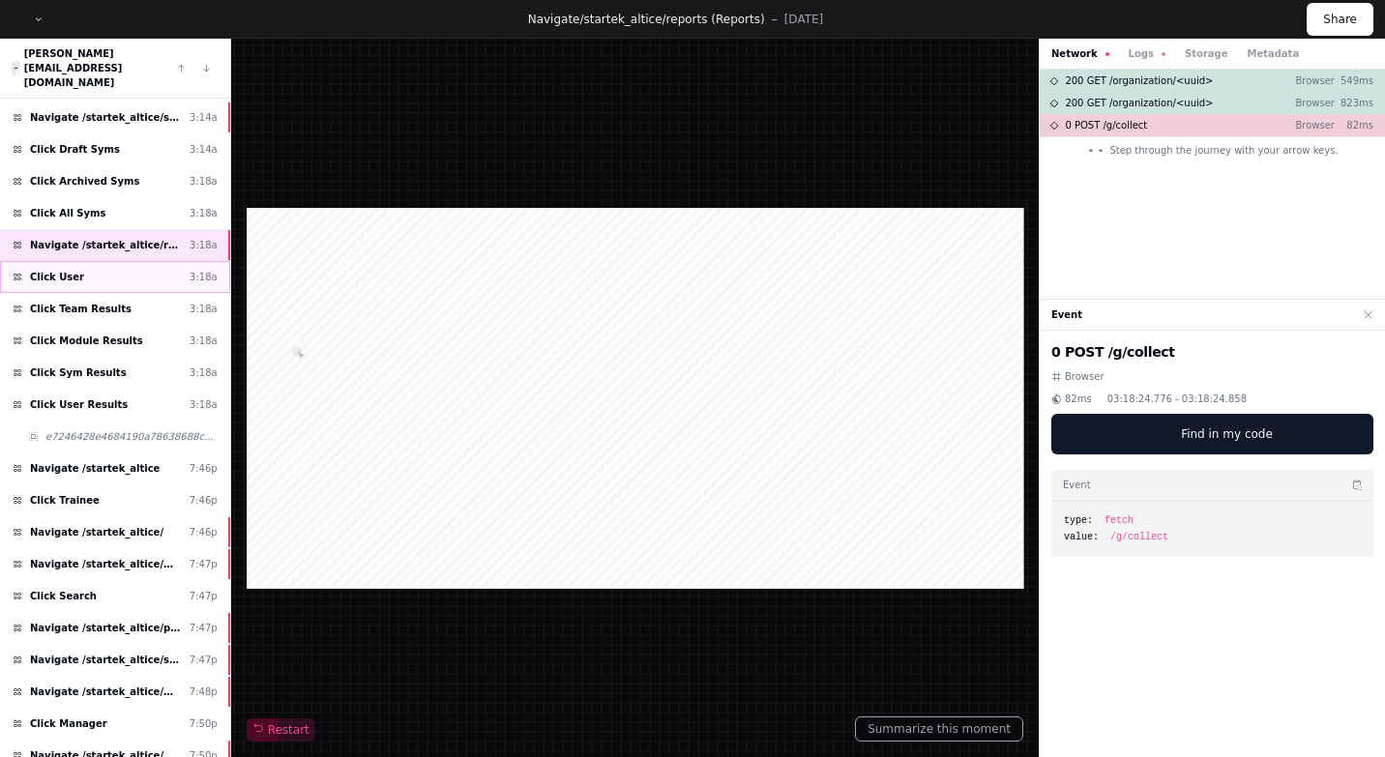
scroll to position [2999, 0]
click at [134, 523] on span "Navigate /startek_altice/" at bounding box center [96, 530] width 133 height 15
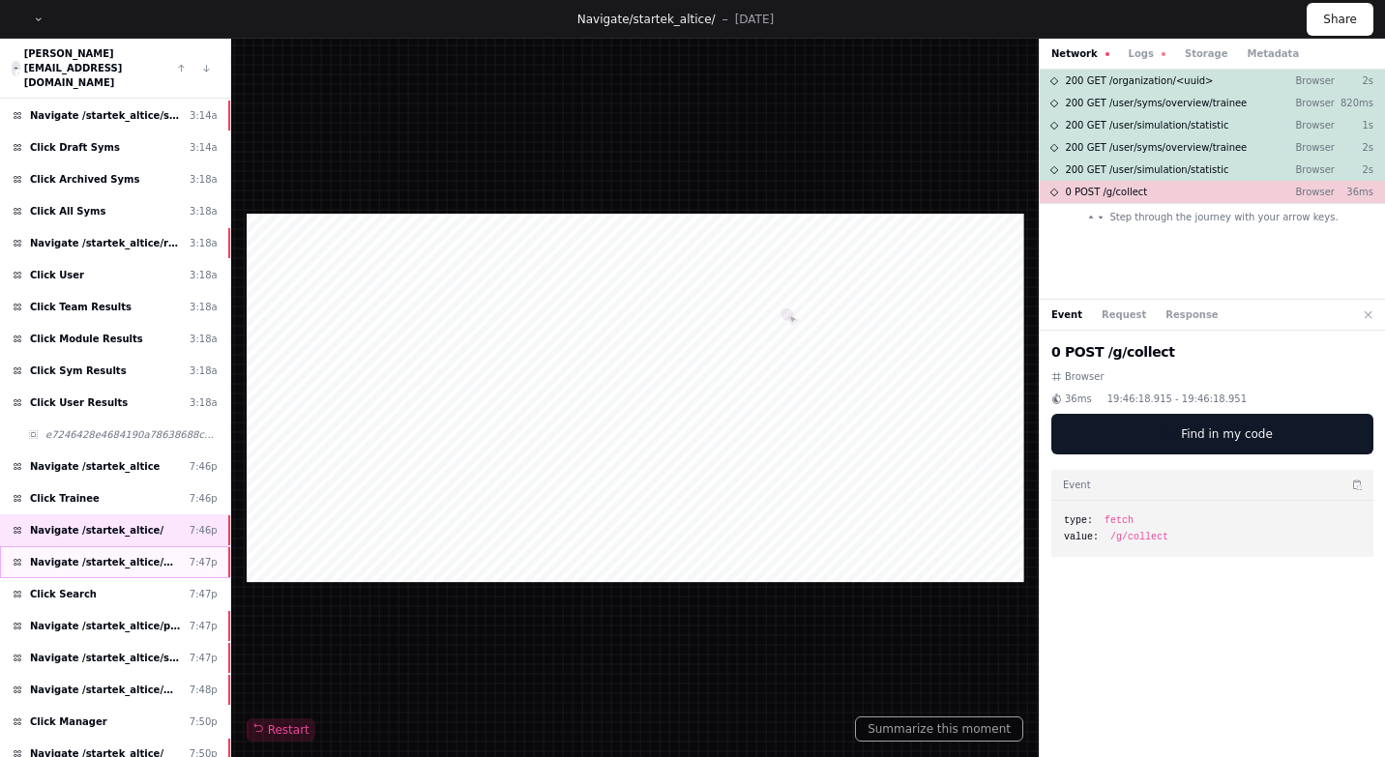
click at [125, 555] on span "Navigate /startek_altice/my-syms (My Exercises)" at bounding box center [106, 562] width 152 height 15
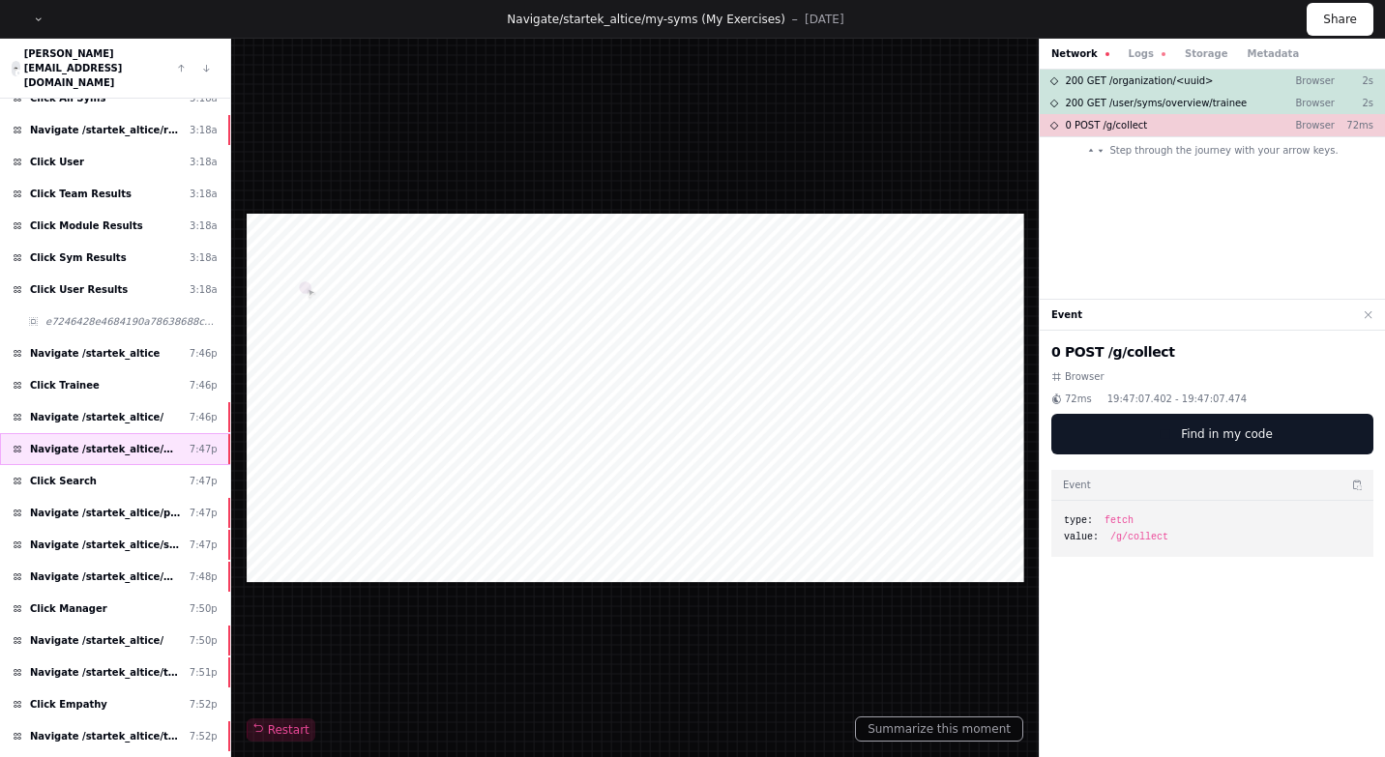
scroll to position [3237, 0]
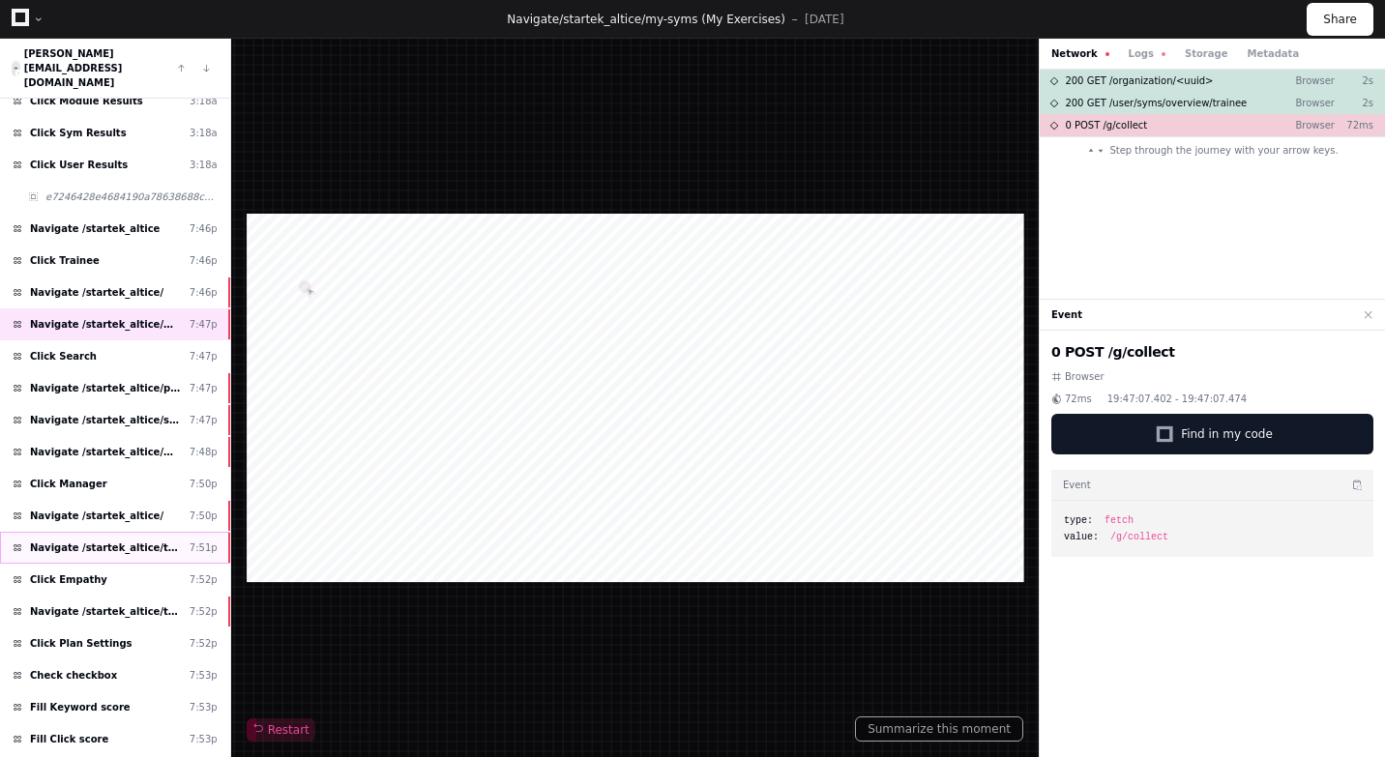
click at [120, 541] on span "Navigate /startek_altice/training-plan (Training plan)" at bounding box center [106, 548] width 152 height 15
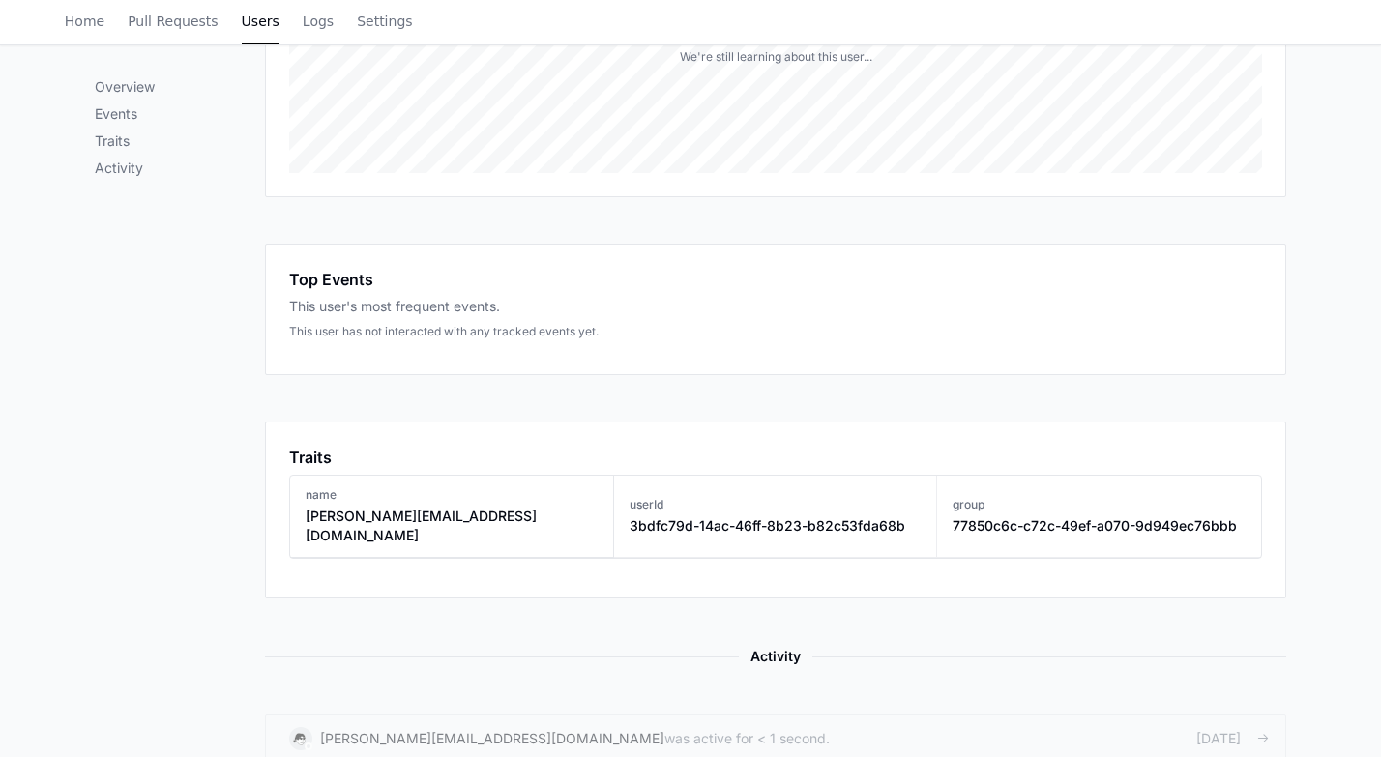
scroll to position [639, 0]
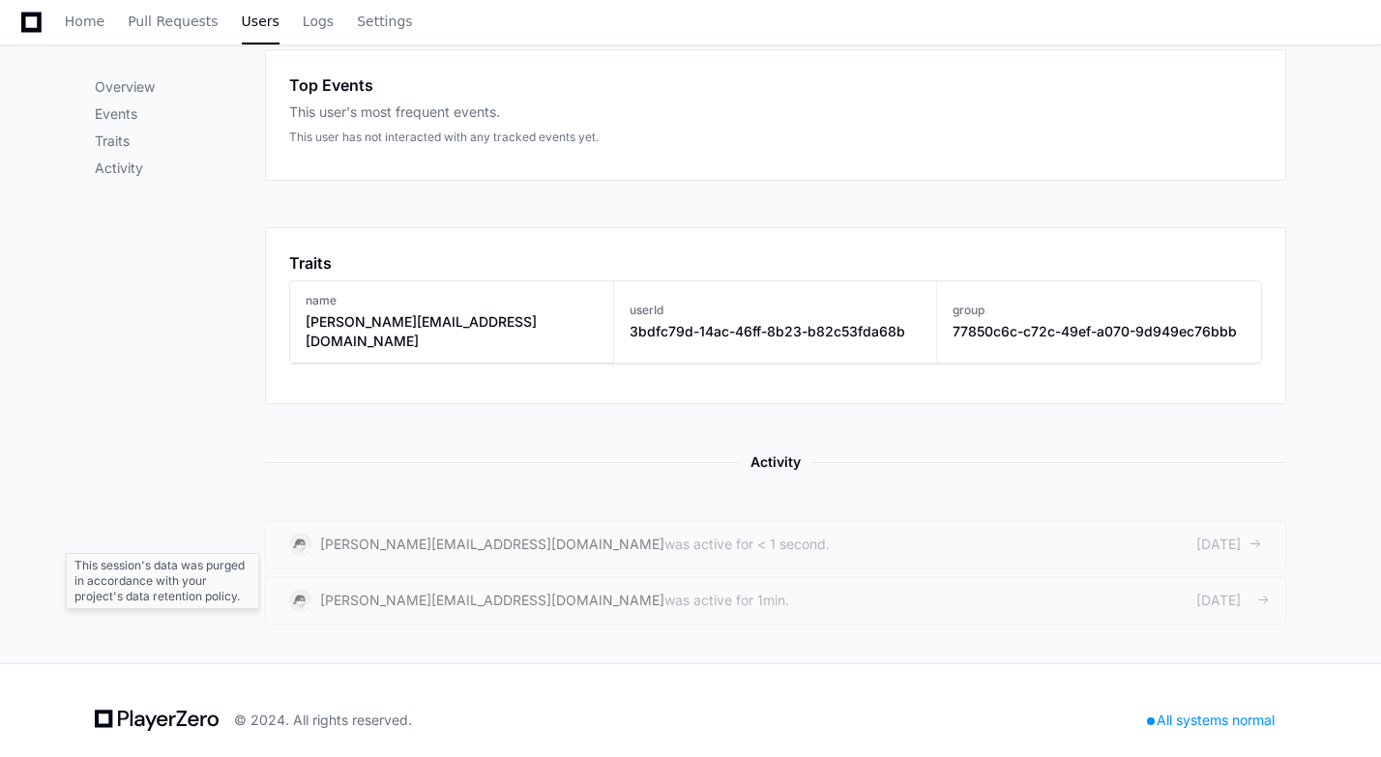
click at [665, 591] on div "was active for 1min." at bounding box center [727, 600] width 125 height 19
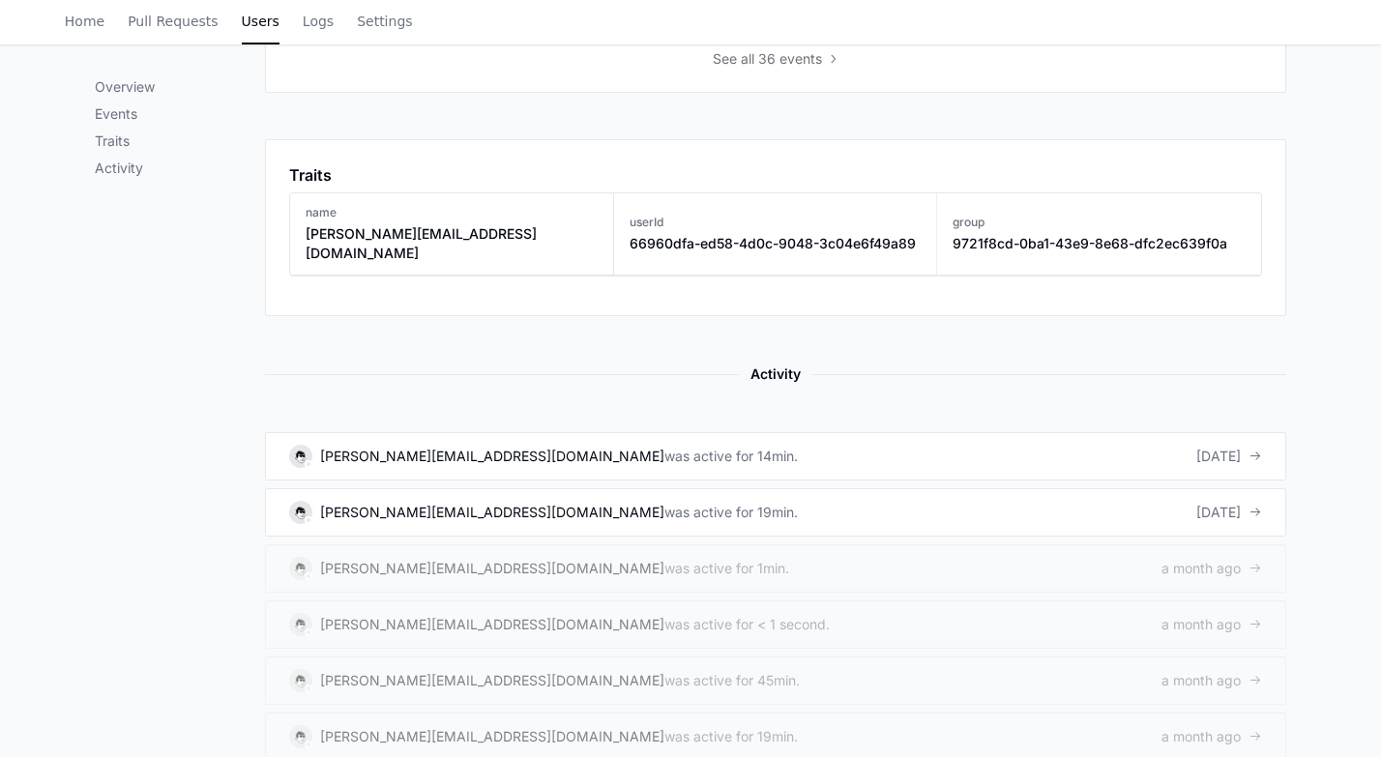
scroll to position [909, 0]
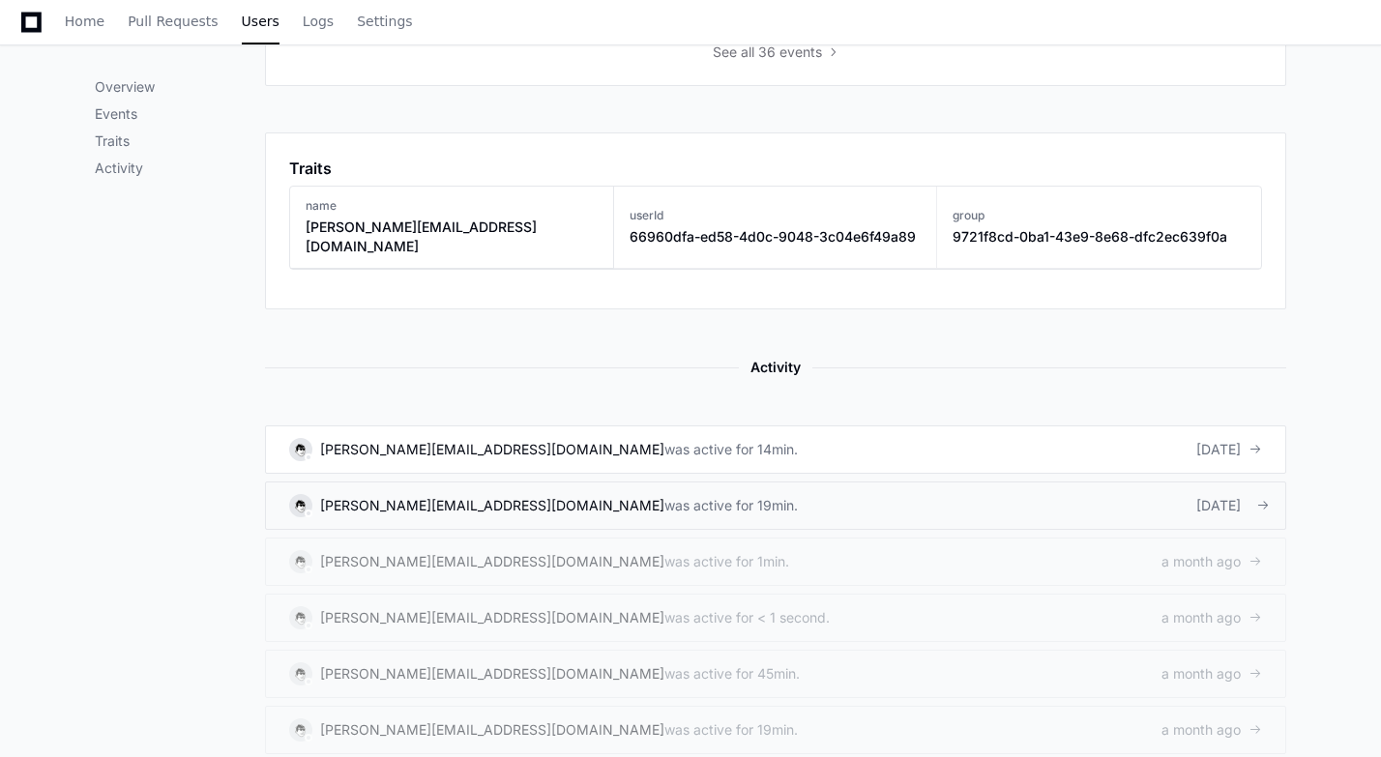
click at [429, 496] on div "[PERSON_NAME][EMAIL_ADDRESS][DOMAIN_NAME]" at bounding box center [492, 505] width 344 height 19
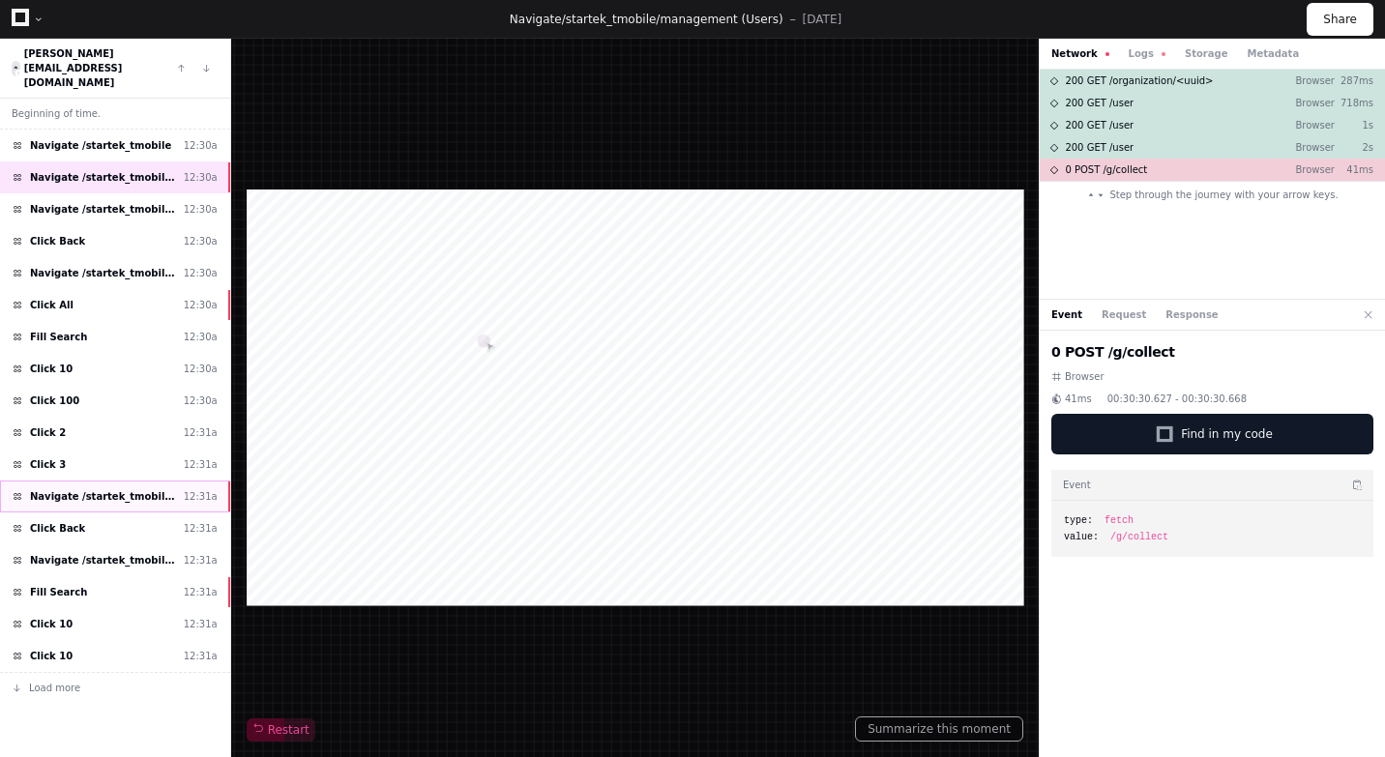
click at [105, 489] on span "Navigate /startek_tmobile/management/*/userProfile" at bounding box center [103, 496] width 146 height 15
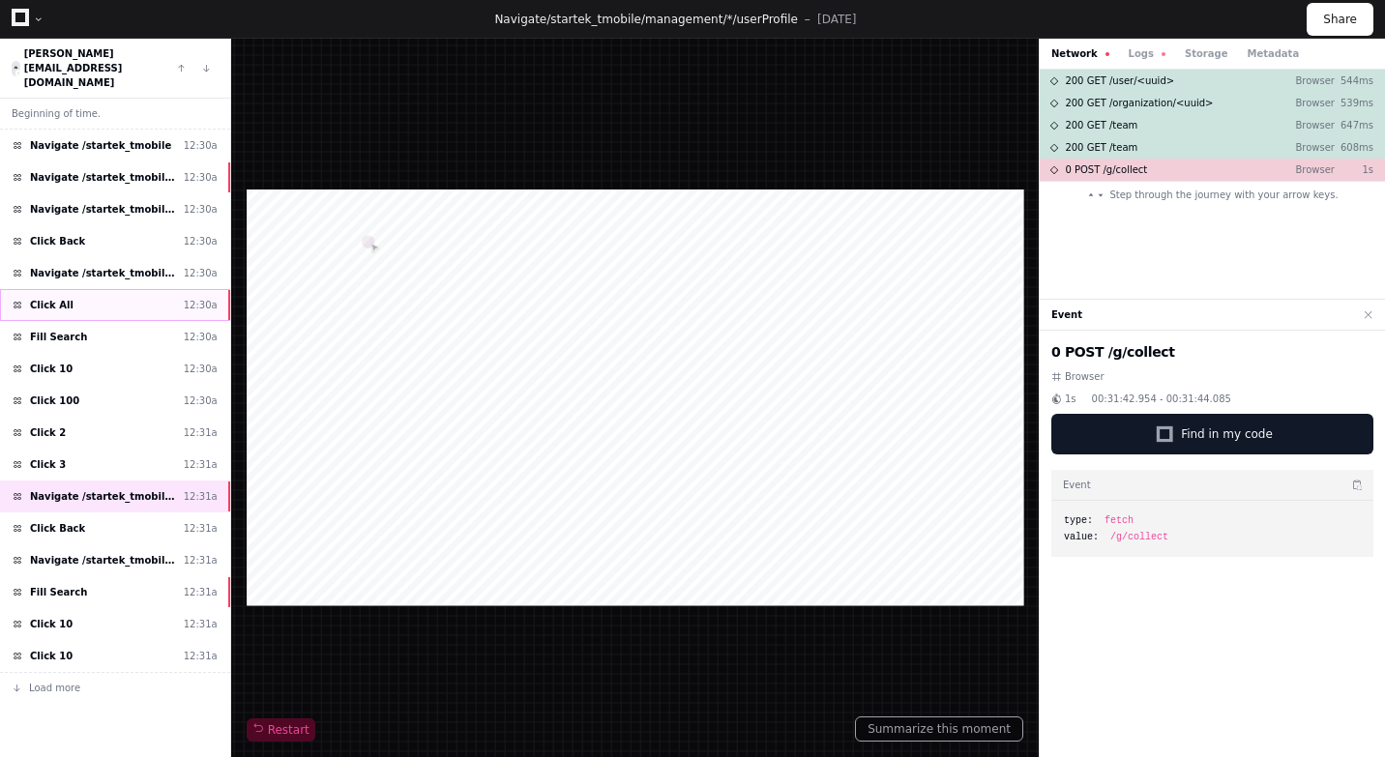
click at [134, 289] on div "Click All 12:30a" at bounding box center [115, 305] width 230 height 32
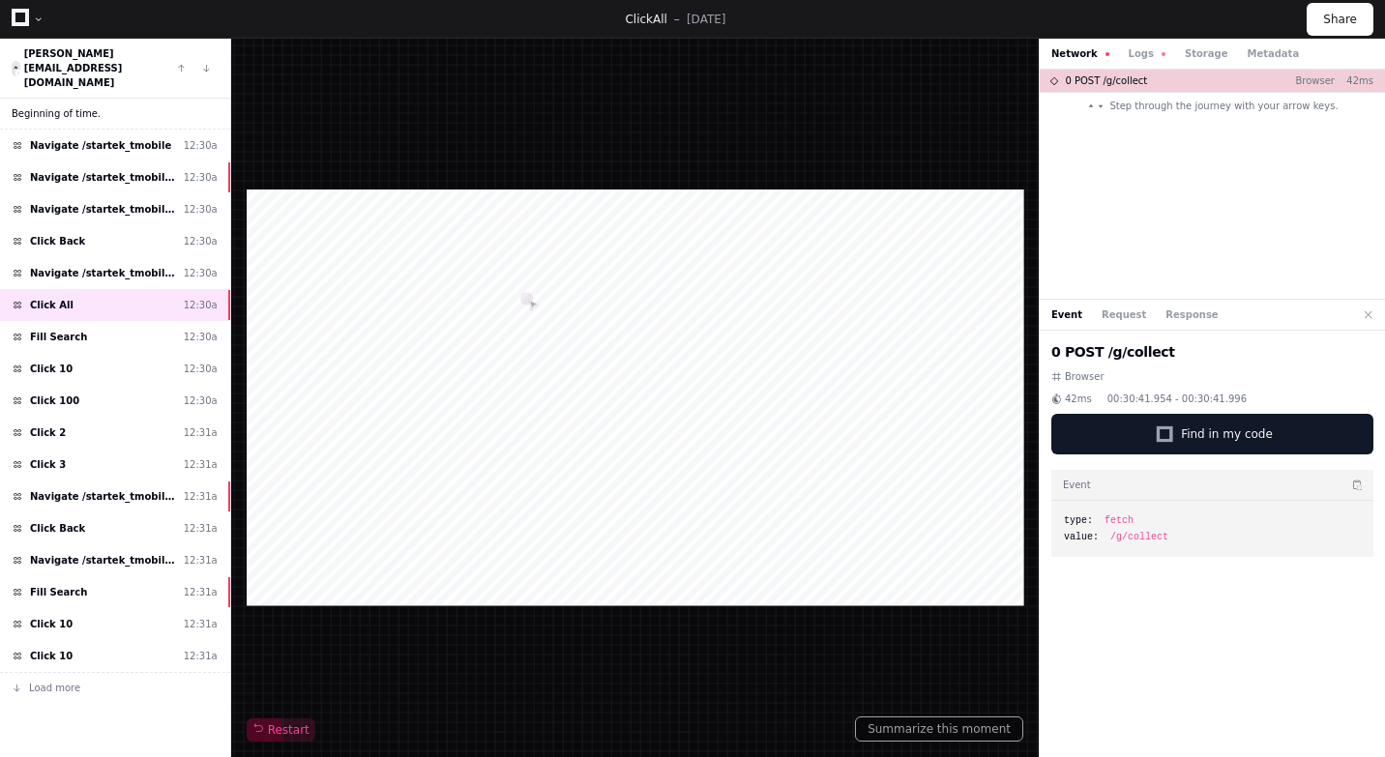
click at [95, 106] on span "Beginning of time." at bounding box center [56, 113] width 89 height 15
click at [109, 170] on span "Navigate /startek_tmobile/management (Users)" at bounding box center [103, 177] width 146 height 15
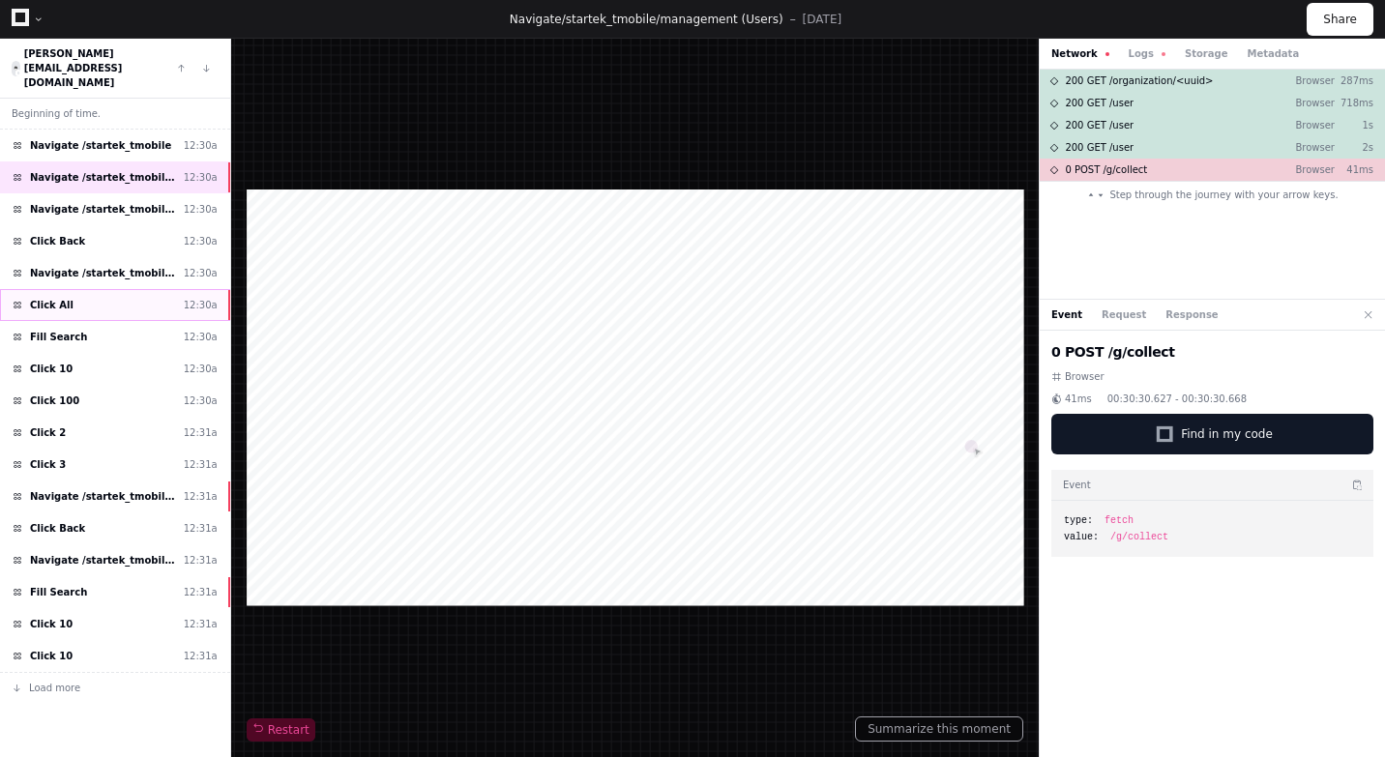
click at [115, 289] on div "Click All 12:30a" at bounding box center [115, 305] width 230 height 32
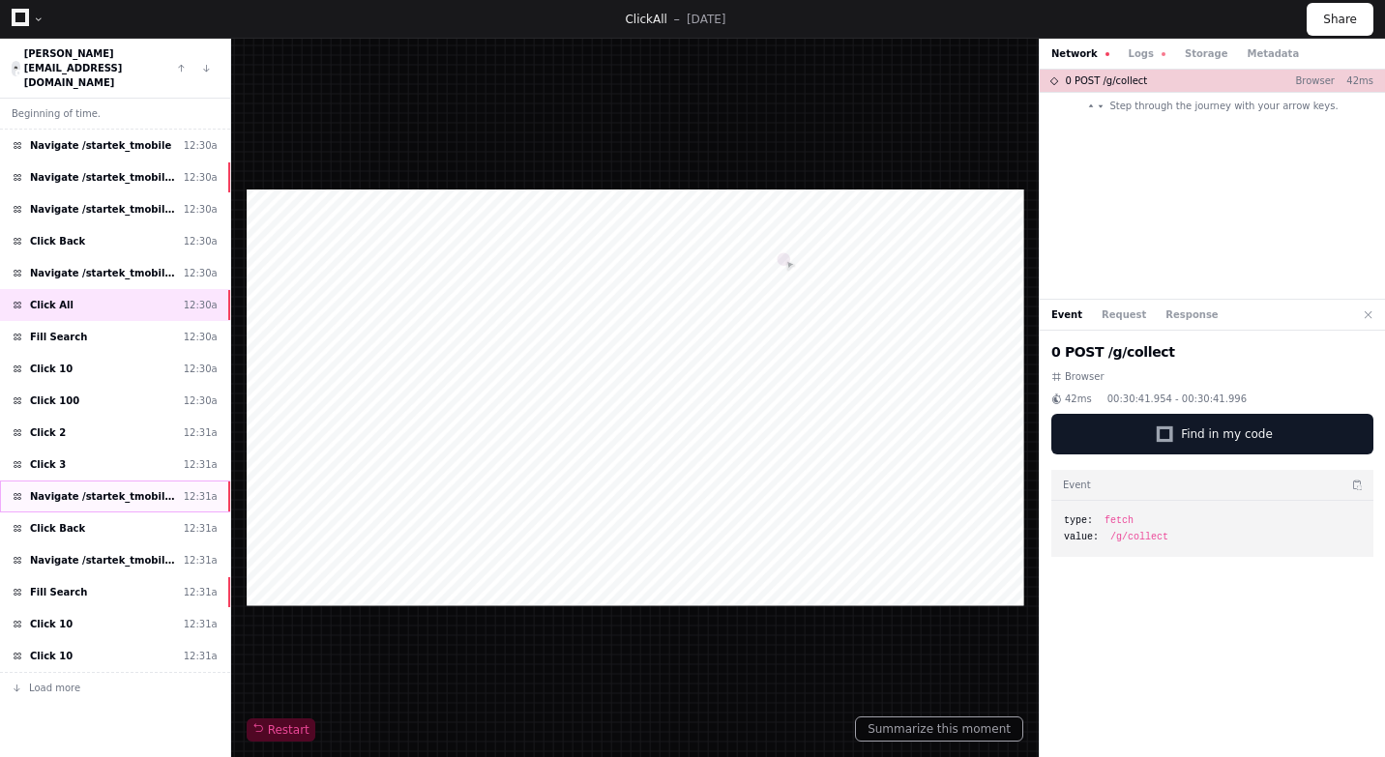
click at [95, 489] on span "Navigate /startek_tmobile/management/*/userProfile" at bounding box center [103, 496] width 146 height 15
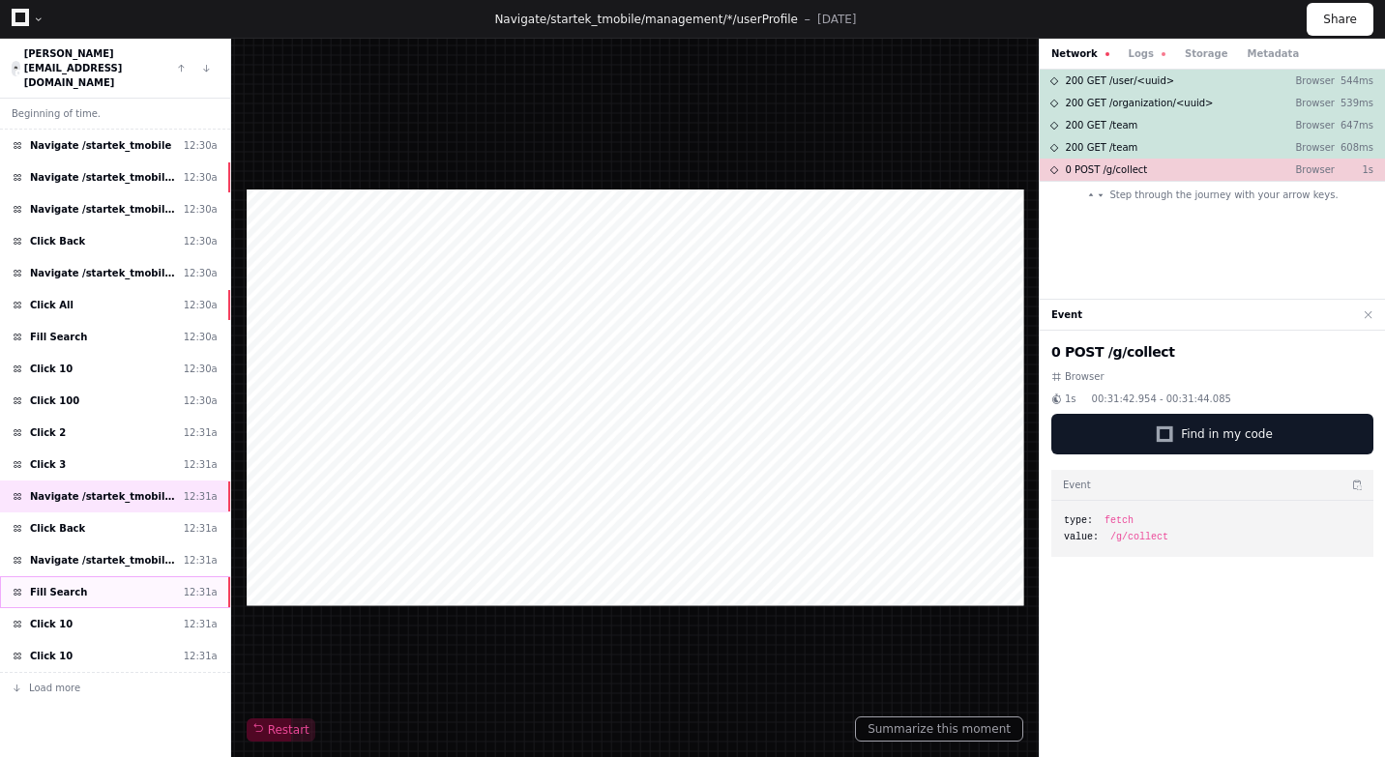
click at [85, 577] on div "Fill Search 12:31a" at bounding box center [115, 593] width 230 height 32
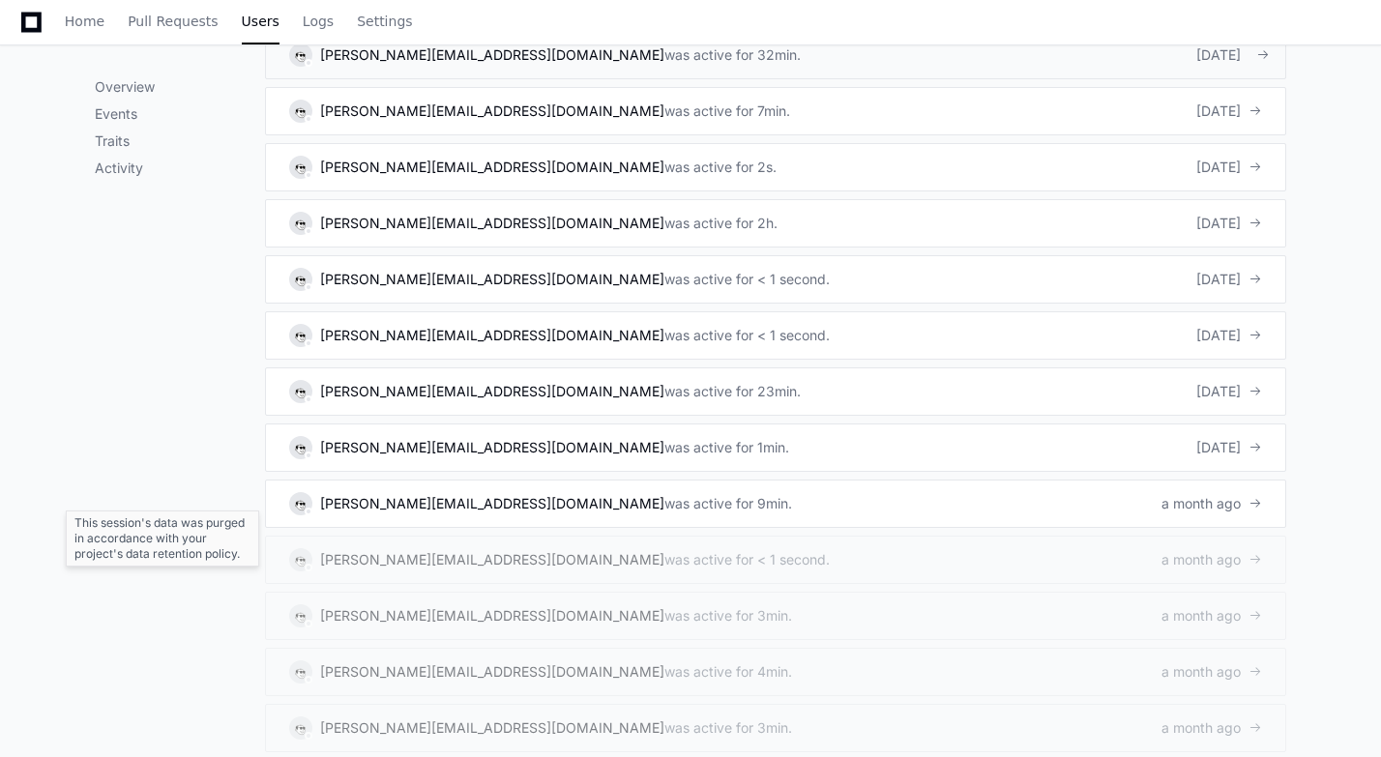
scroll to position [1478, 0]
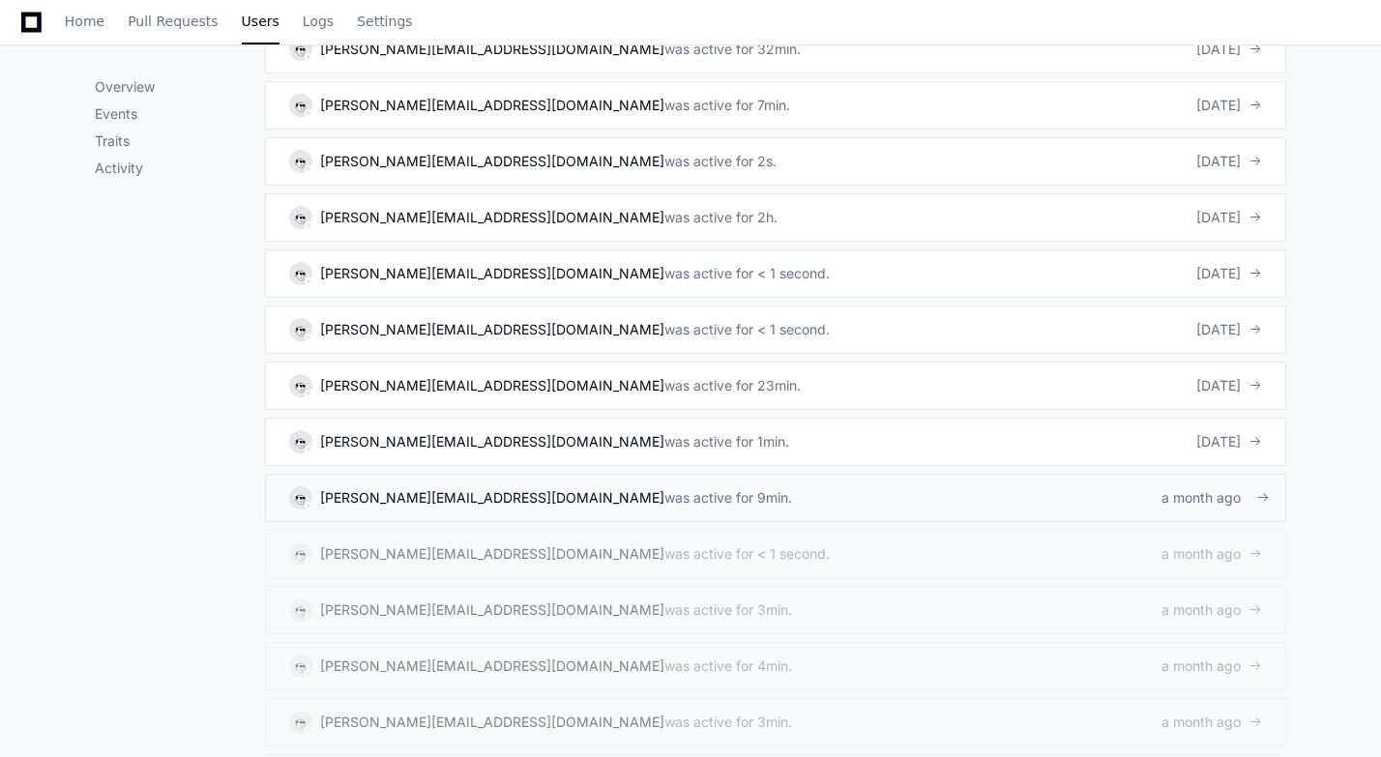
click at [445, 489] on div "[PERSON_NAME][EMAIL_ADDRESS][DOMAIN_NAME]" at bounding box center [492, 498] width 344 height 19
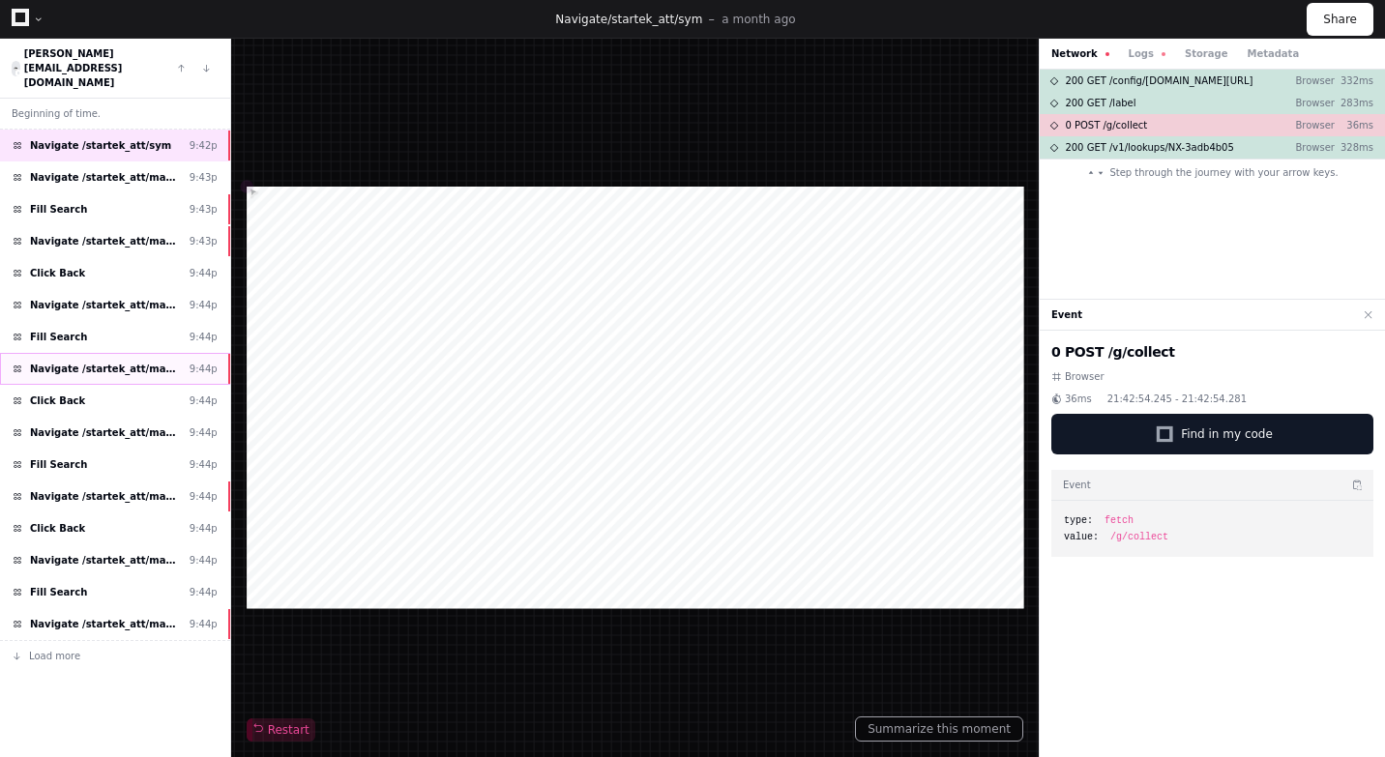
click at [142, 362] on span "Navigate /startek_att/management/*/userProfile" at bounding box center [106, 369] width 152 height 15
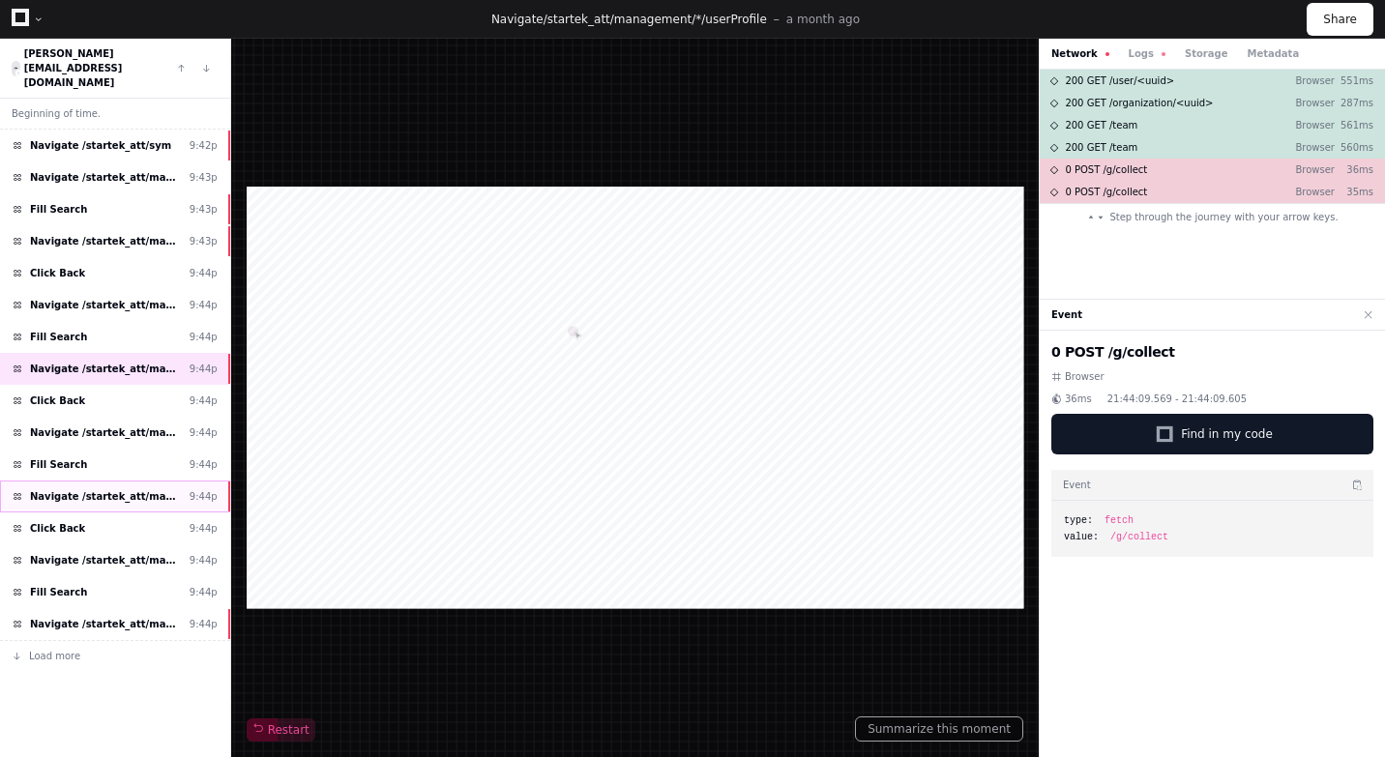
click at [122, 481] on div "Navigate /startek_att/management/*/userProfile 9:44p" at bounding box center [115, 497] width 230 height 32
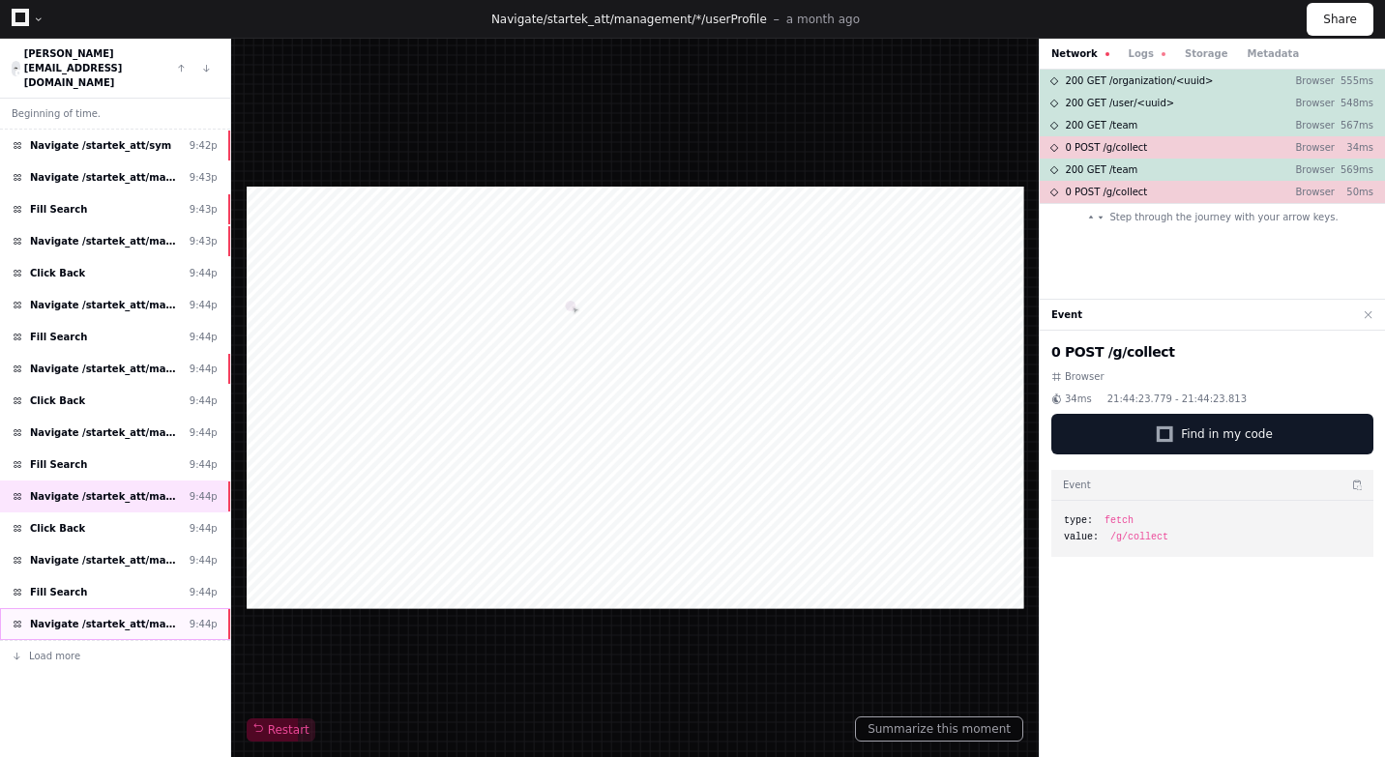
click at [109, 617] on span "Navigate /startek_att/management/*/userProfile" at bounding box center [106, 624] width 152 height 15
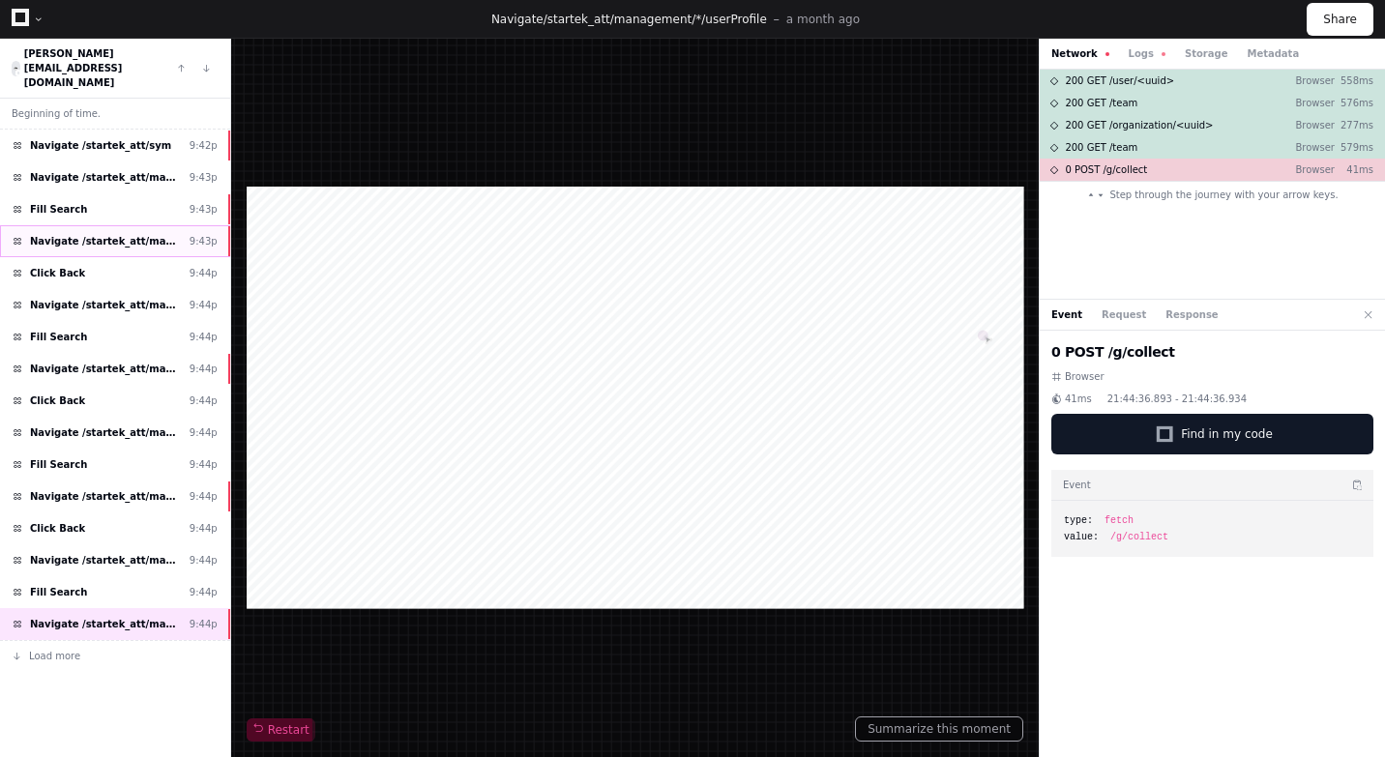
click at [154, 234] on span "Navigate /startek_att/management/*/userProfile" at bounding box center [106, 241] width 152 height 15
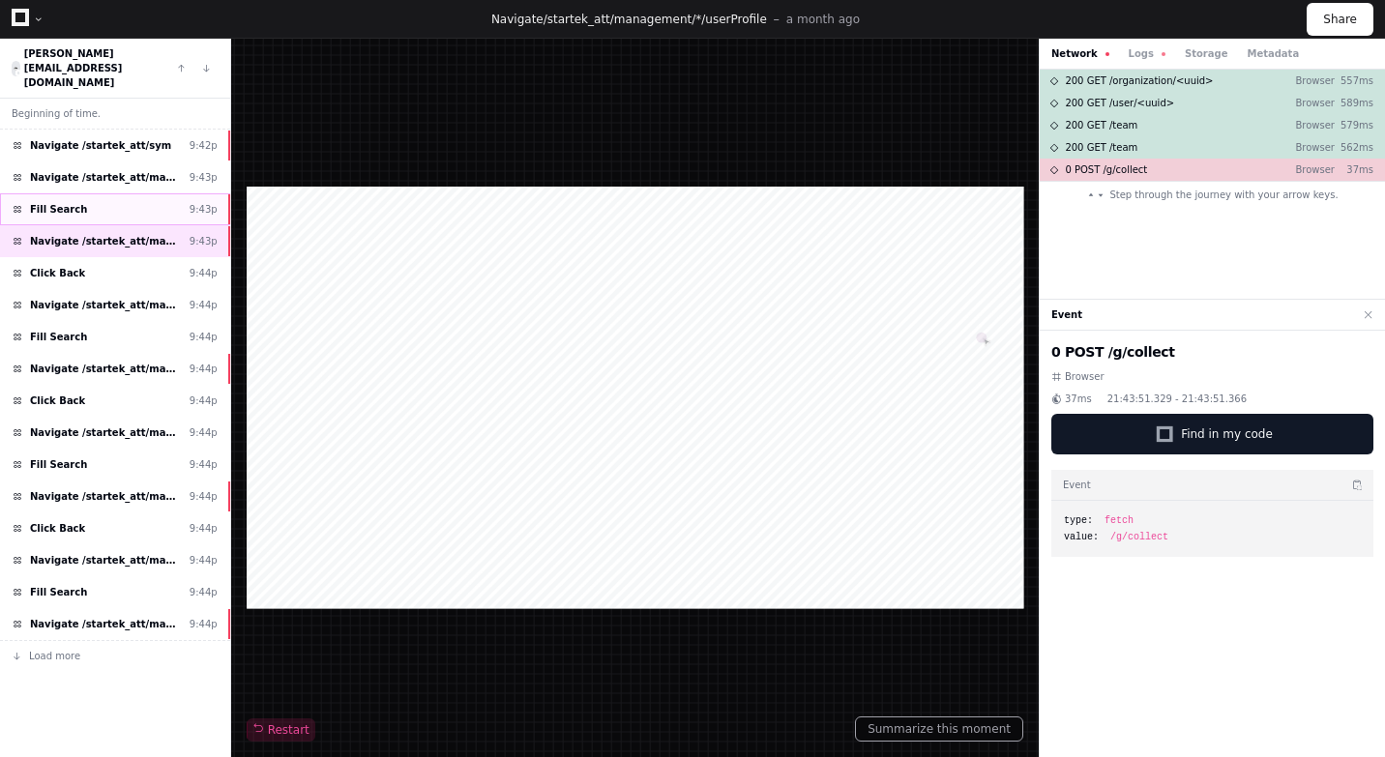
click at [155, 193] on div "Fill Search 9:43p" at bounding box center [115, 209] width 230 height 32
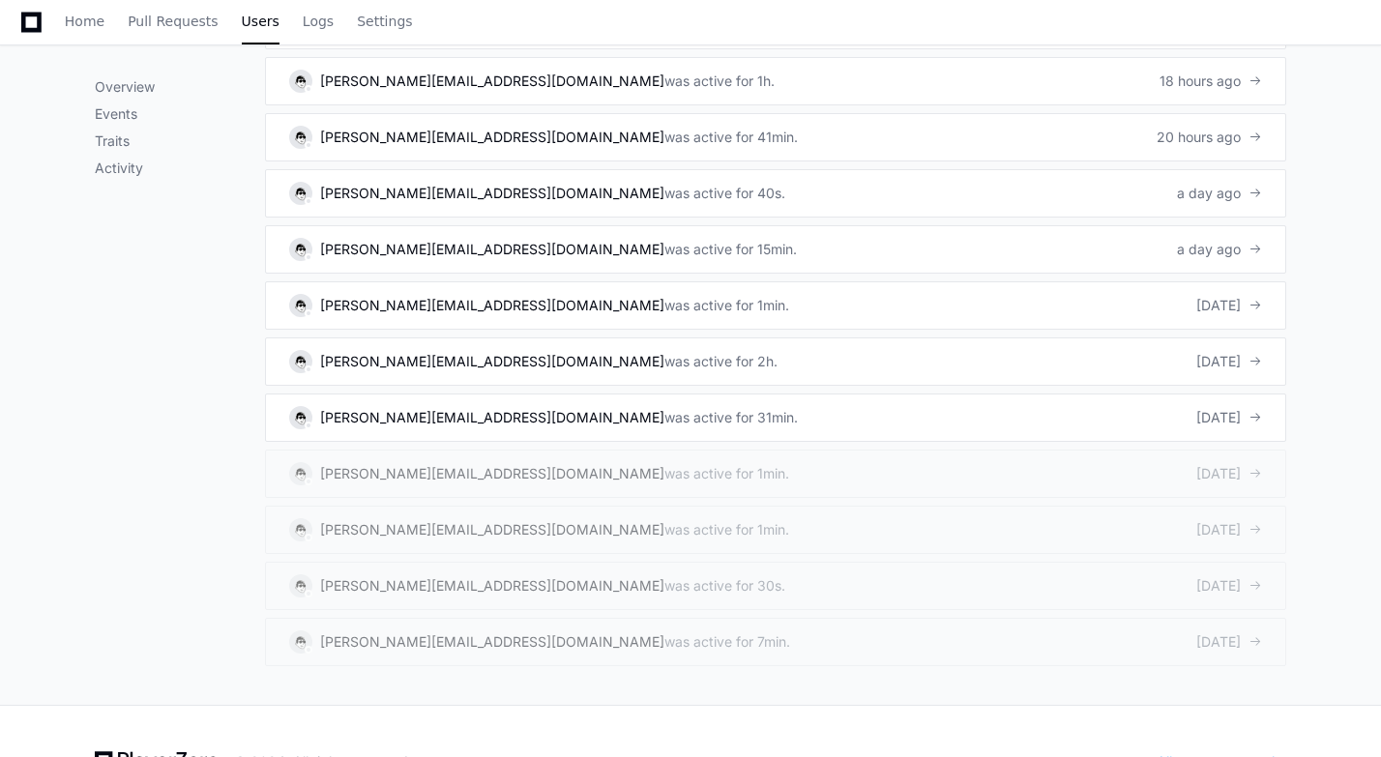
scroll to position [1401, 0]
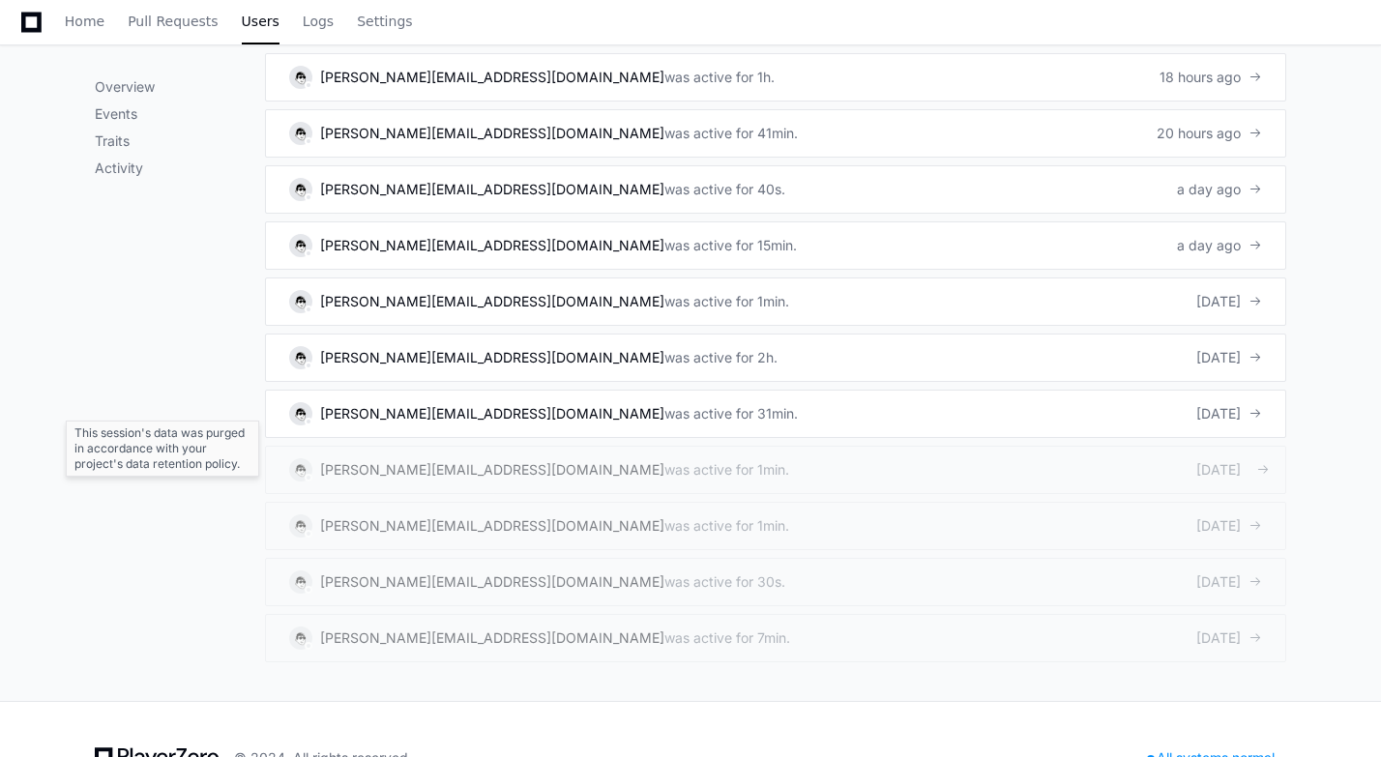
click at [665, 460] on div "was active for 1min." at bounding box center [727, 469] width 125 height 19
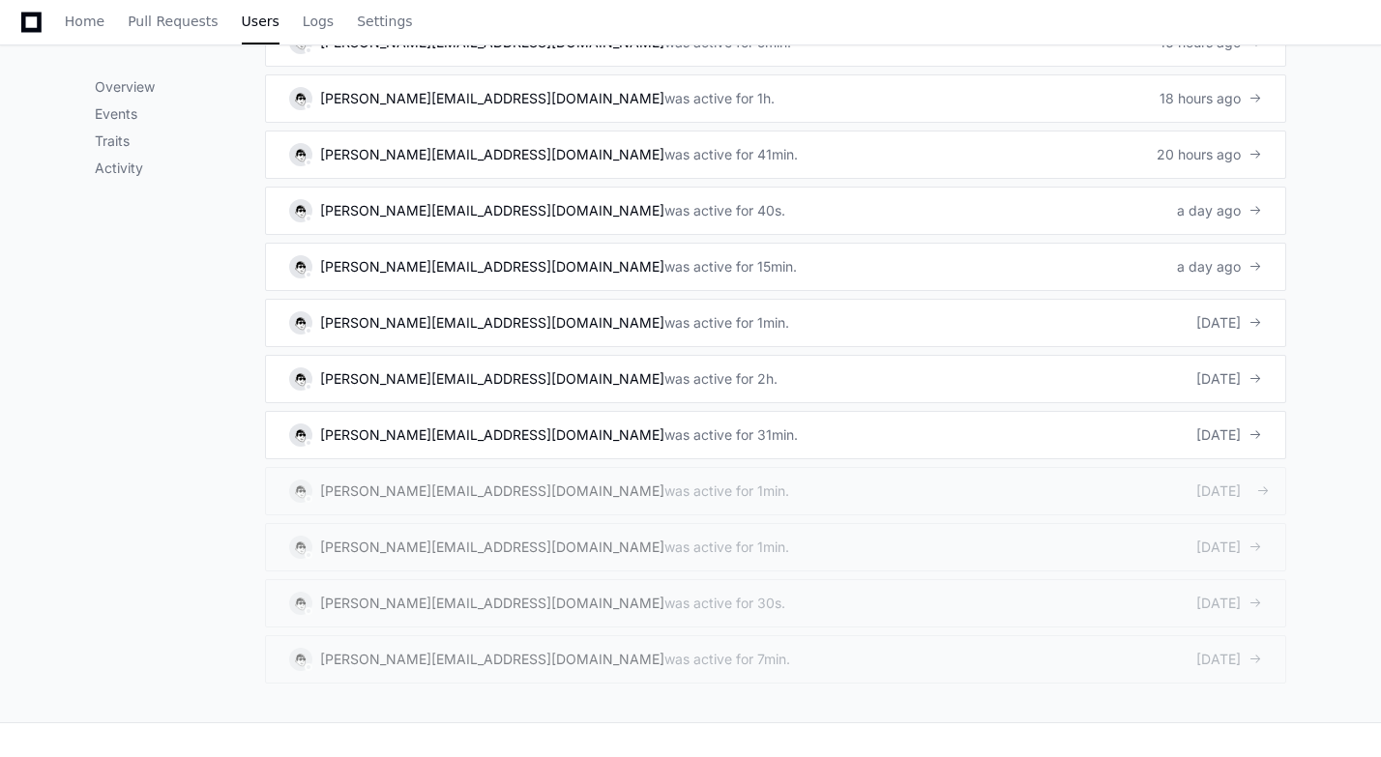
scroll to position [1381, 0]
click at [452, 424] on div "mary.unajan@startek.com" at bounding box center [492, 433] width 344 height 19
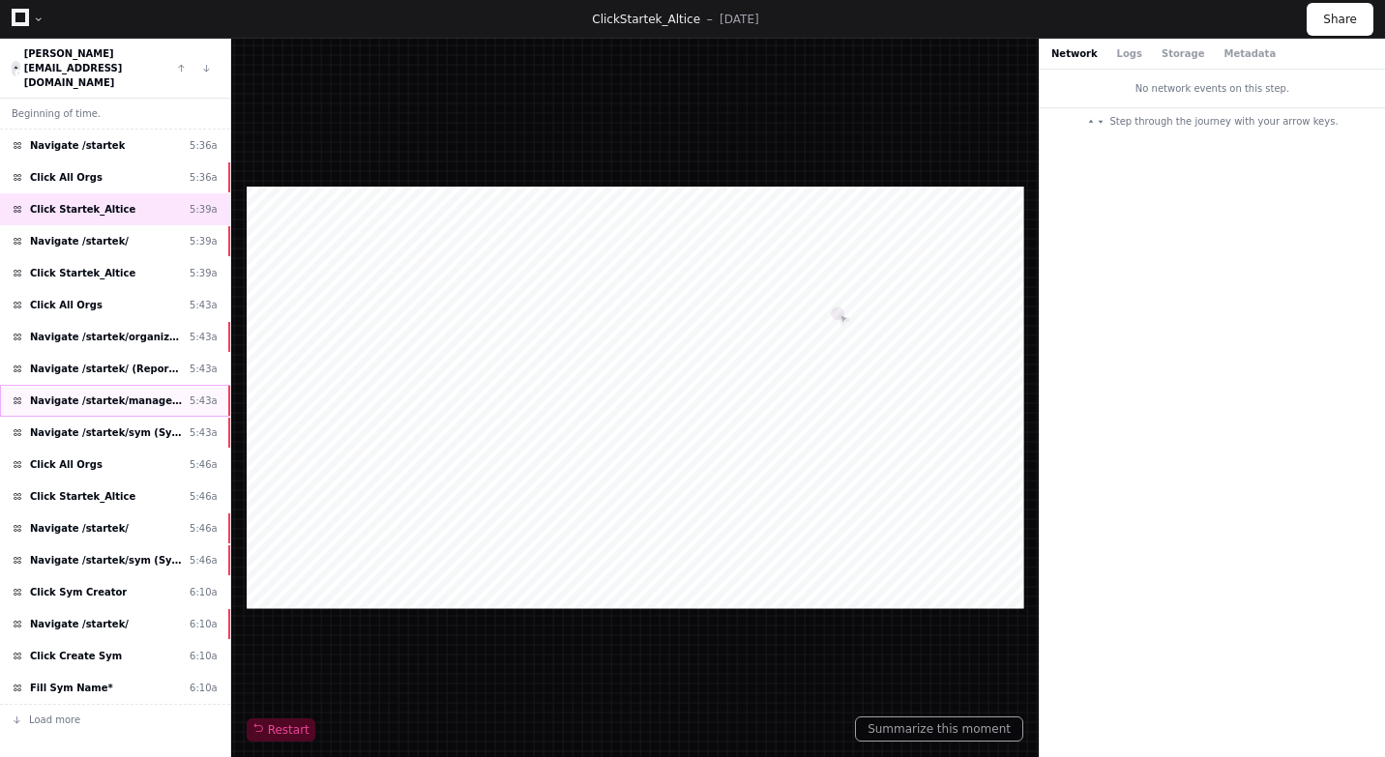
click at [126, 385] on div "Navigate /startek/management (Users) 5:43a" at bounding box center [115, 401] width 230 height 32
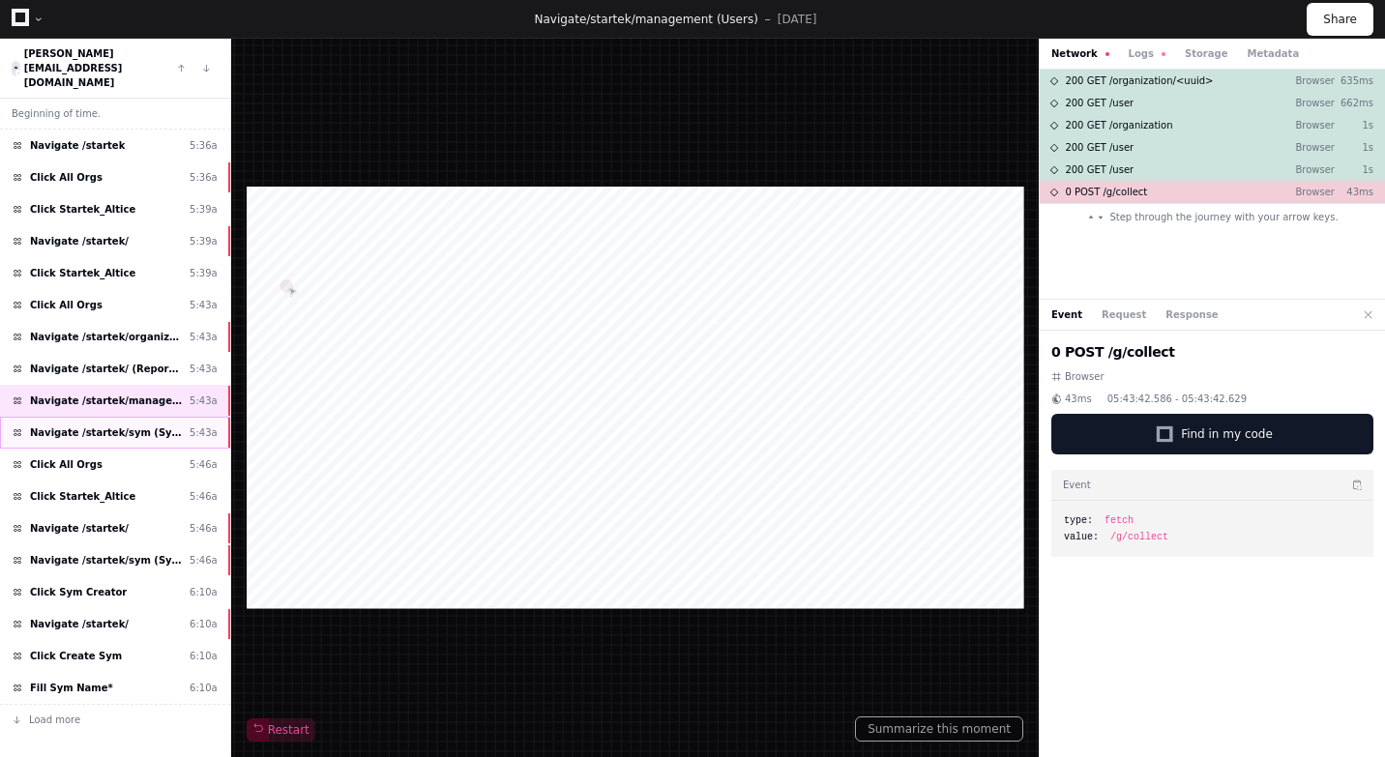
click at [117, 417] on div "Navigate /startek/sym (Syms) 5:43a" at bounding box center [115, 433] width 230 height 32
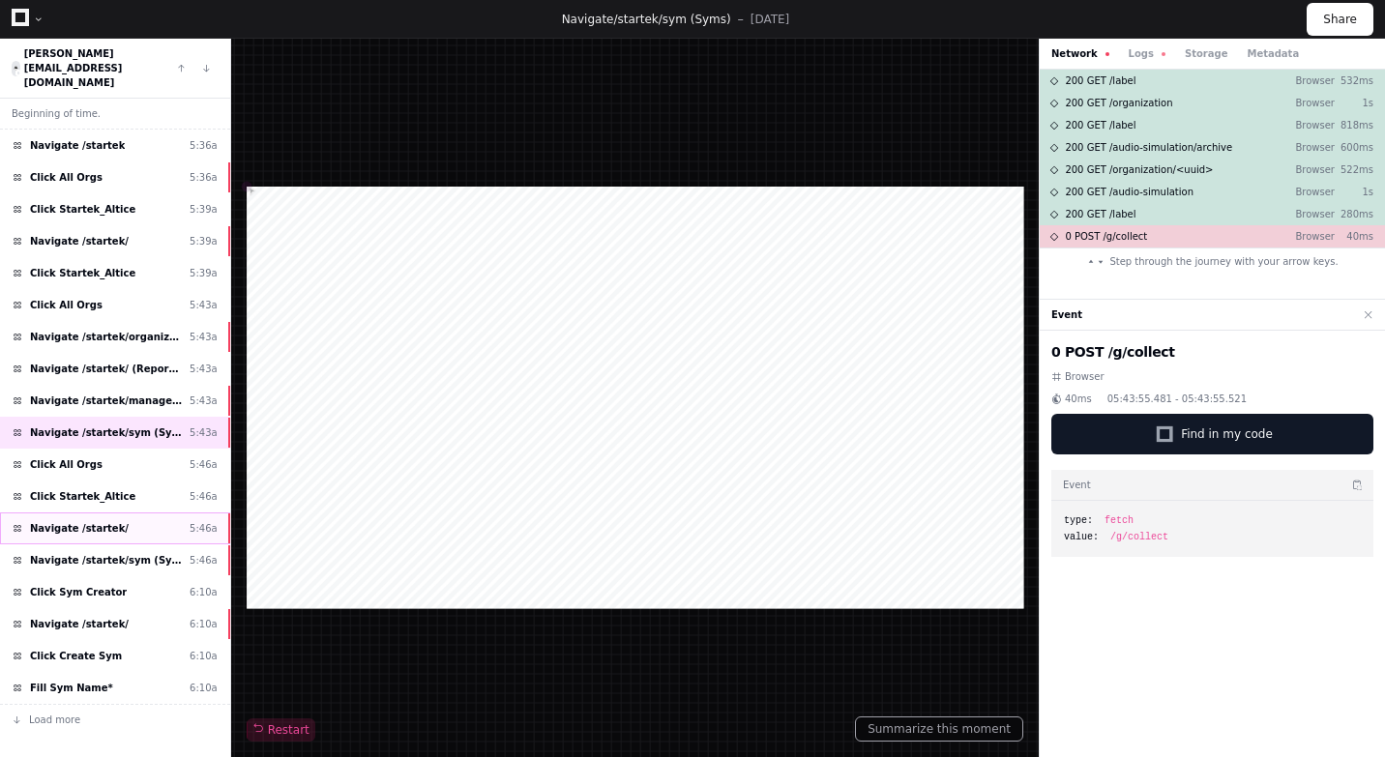
click at [117, 513] on div "Navigate /startek/ 5:46a" at bounding box center [115, 529] width 230 height 32
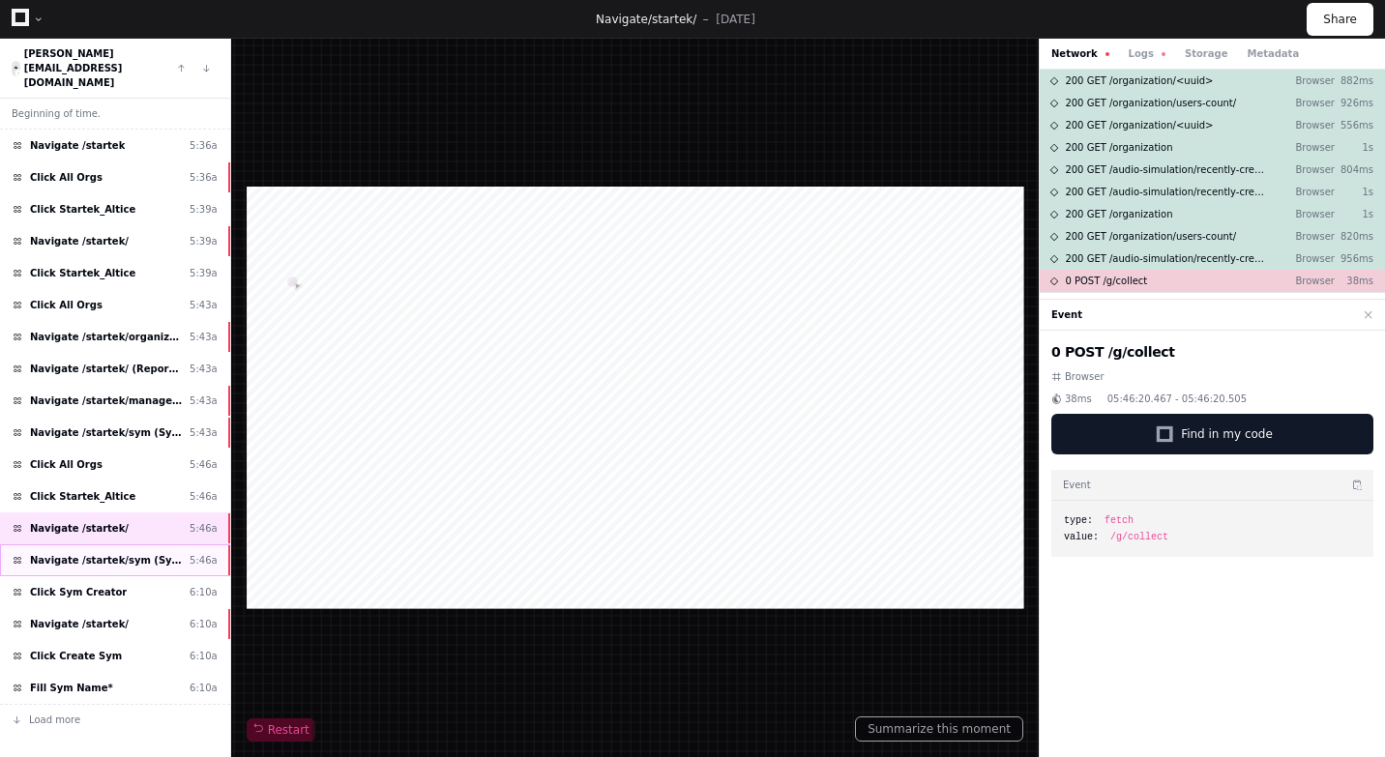
click at [112, 553] on span "Navigate /startek/sym (Syms)" at bounding box center [106, 560] width 152 height 15
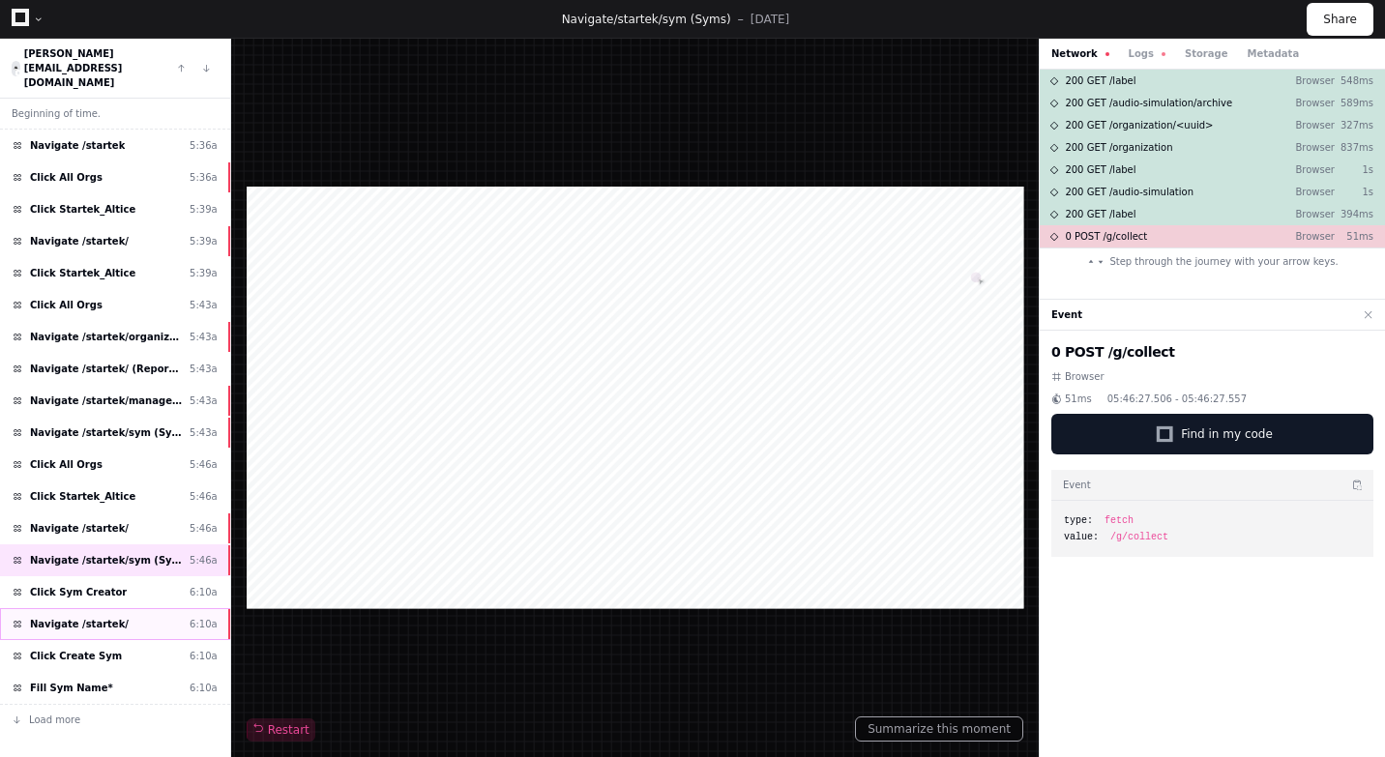
click at [104, 617] on span "Navigate /startek/" at bounding box center [79, 624] width 99 height 15
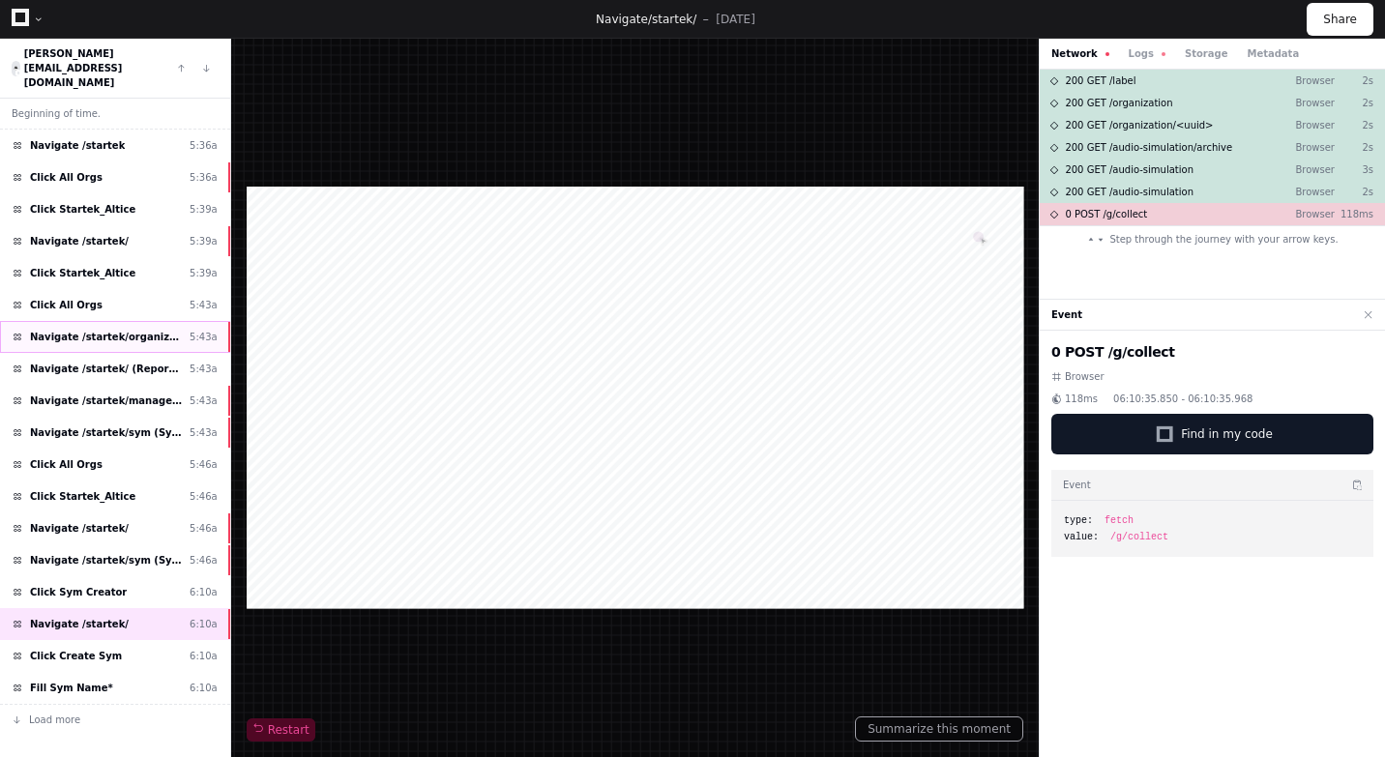
click at [144, 330] on span "Navigate /startek/organization (Organizations)" at bounding box center [106, 337] width 152 height 15
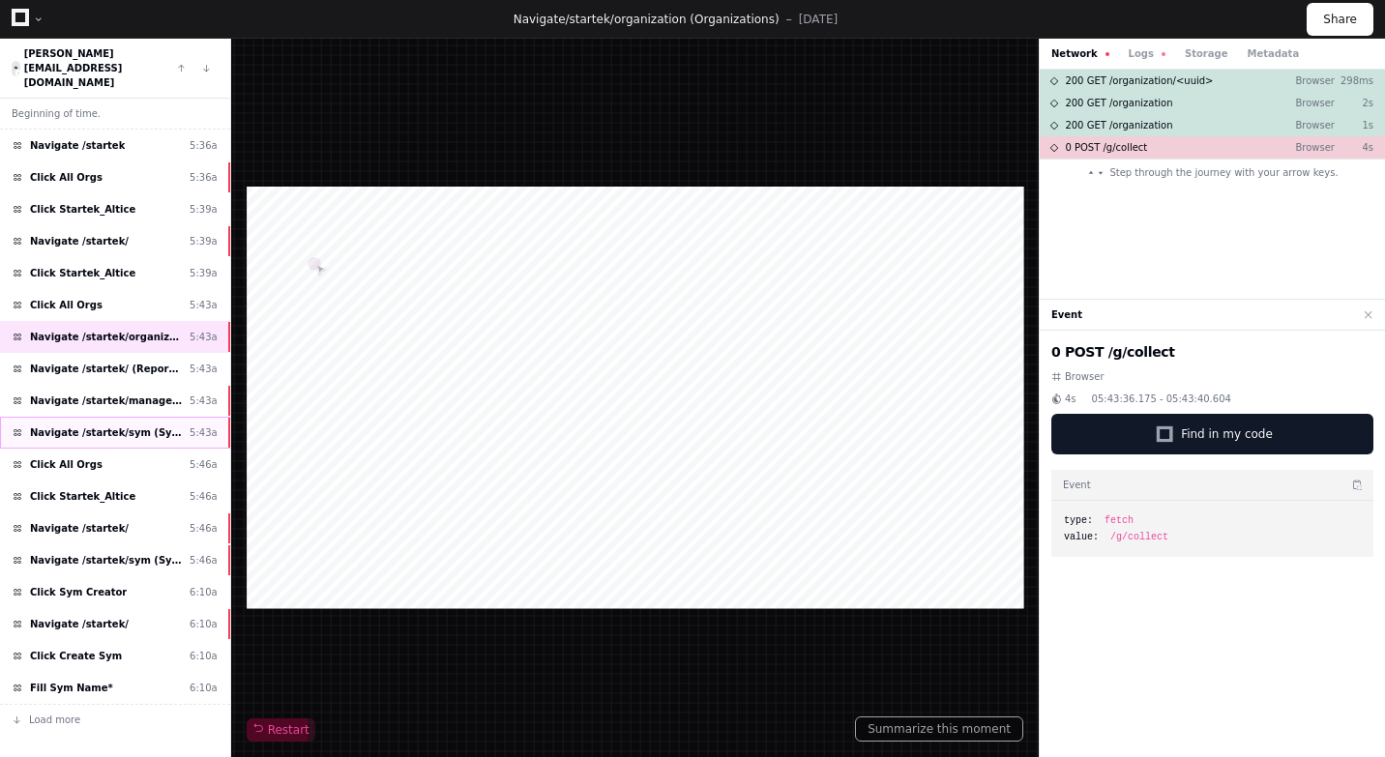
click at [128, 426] on span "Navigate /startek/sym (Syms)" at bounding box center [106, 433] width 152 height 15
